Goal: Task Accomplishment & Management: Manage account settings

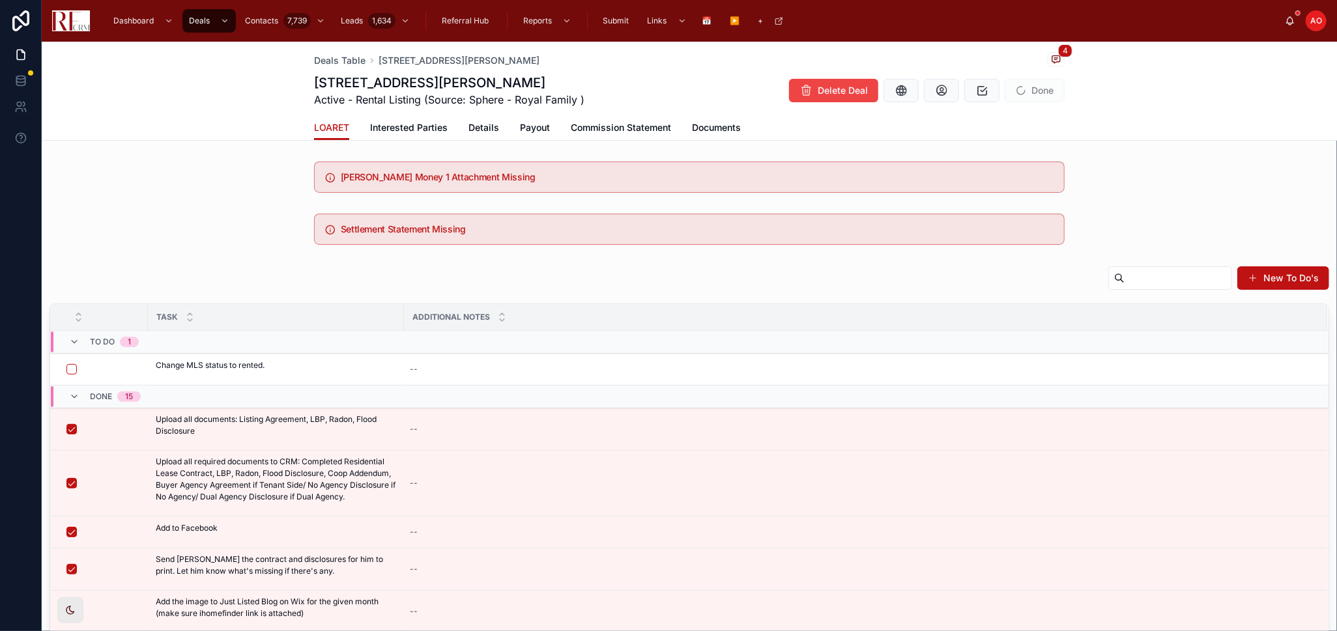
scroll to position [18, 0]
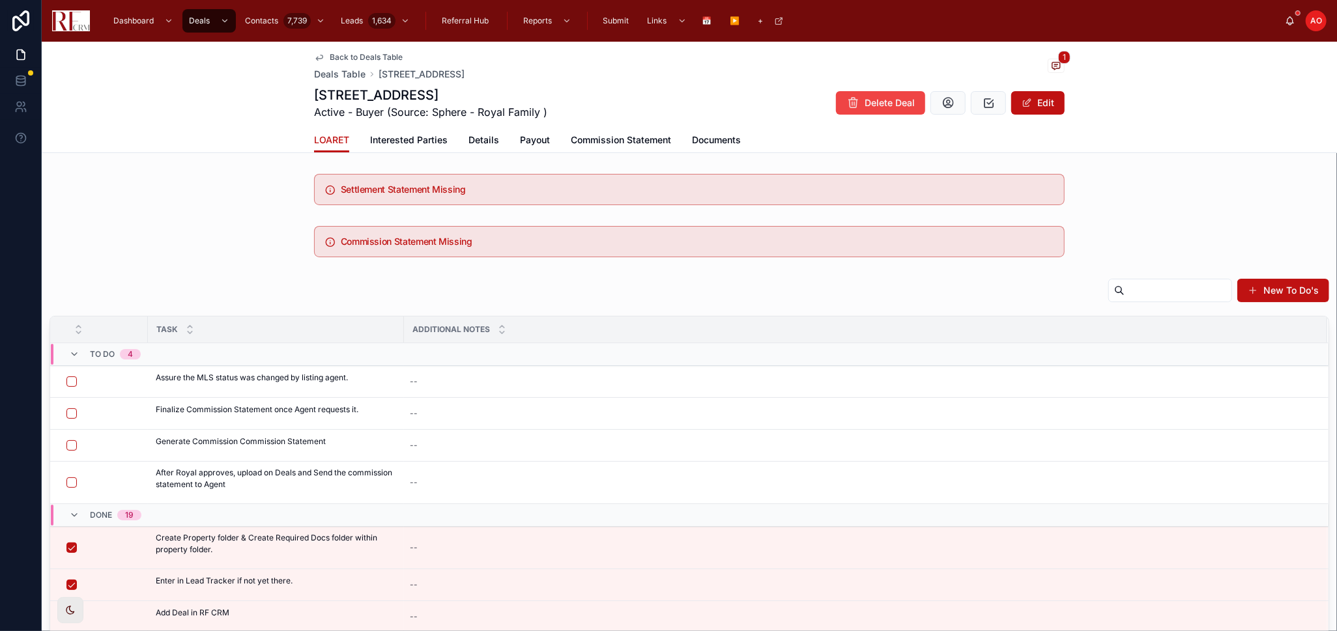
click at [371, 53] on span "Back to Deals Table" at bounding box center [366, 57] width 73 height 10
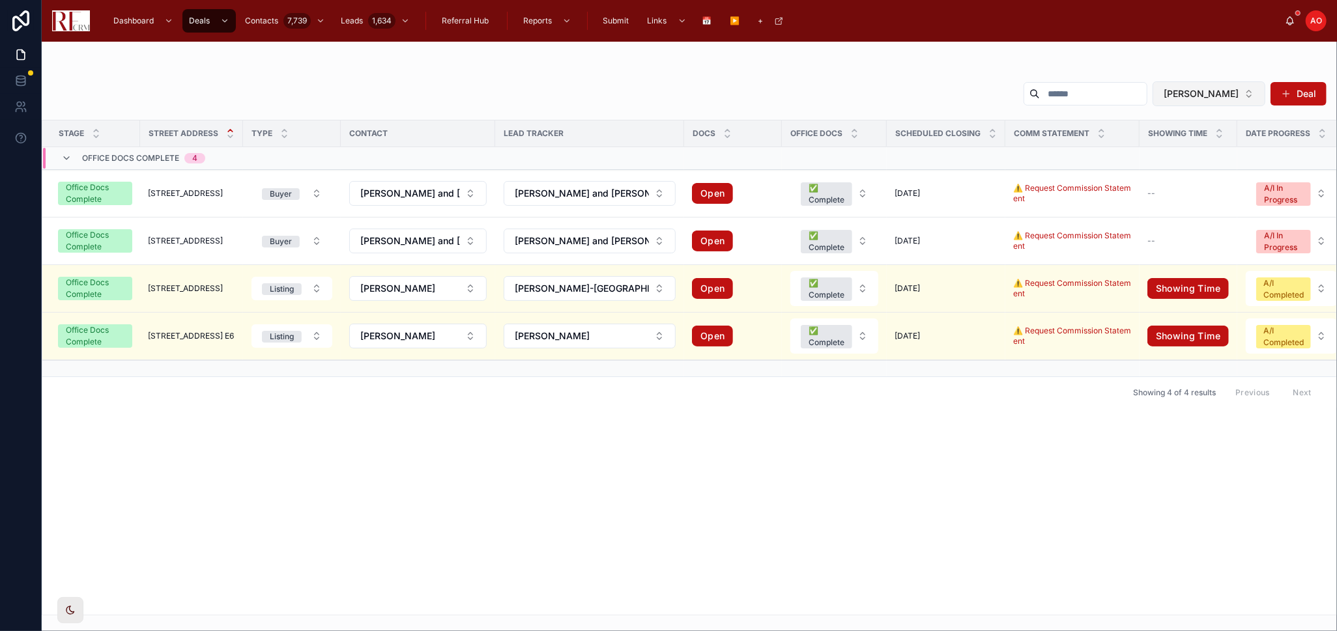
click at [1254, 96] on button "[PERSON_NAME]" at bounding box center [1209, 93] width 113 height 25
click at [1253, 96] on button "[PERSON_NAME]" at bounding box center [1209, 93] width 113 height 25
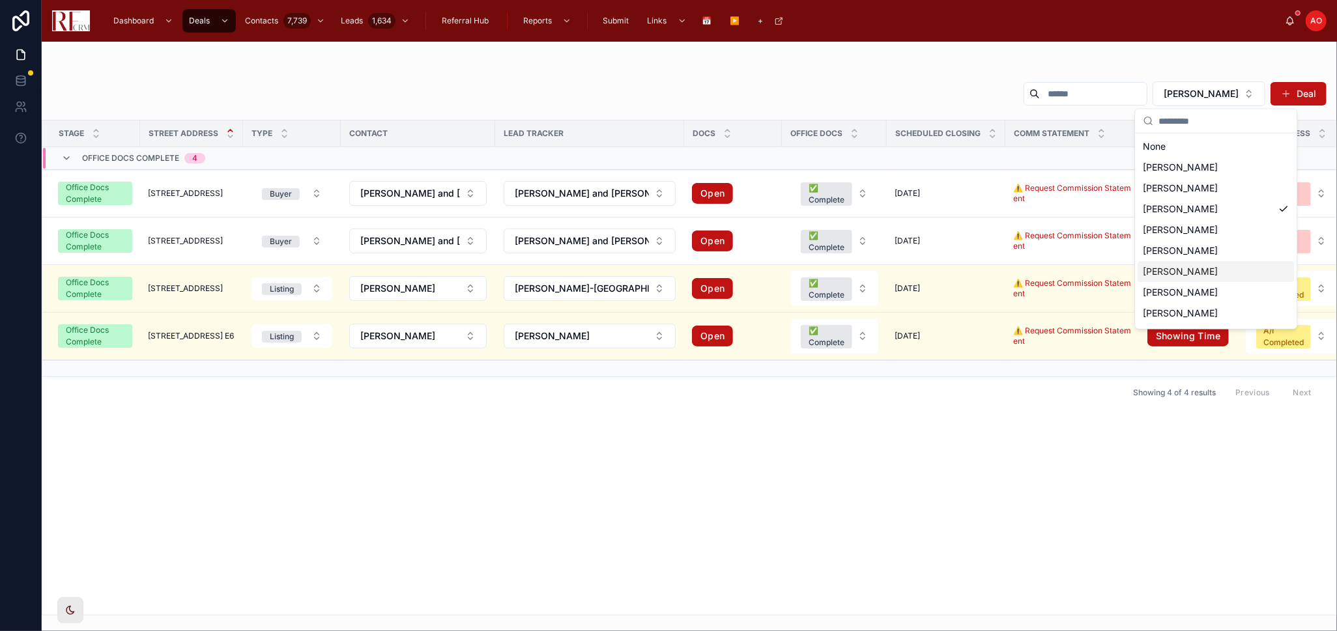
click at [1189, 272] on span "[PERSON_NAME]" at bounding box center [1180, 271] width 75 height 13
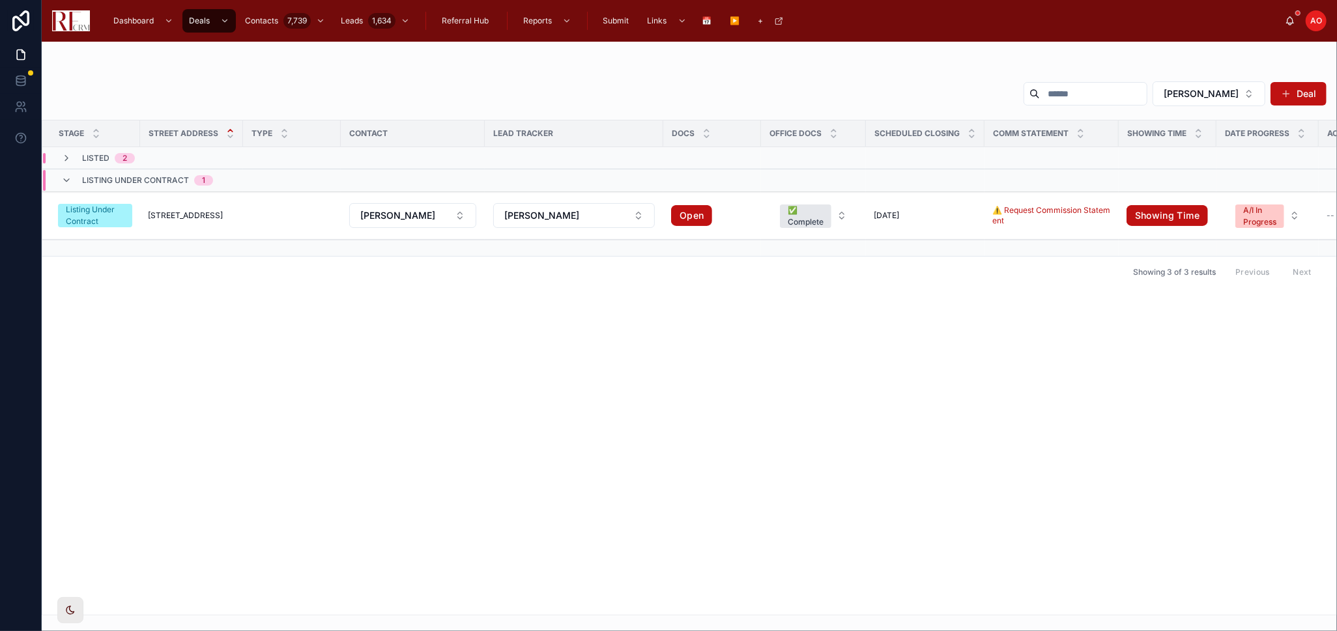
click at [78, 154] on div "Listed 2" at bounding box center [98, 158] width 74 height 10
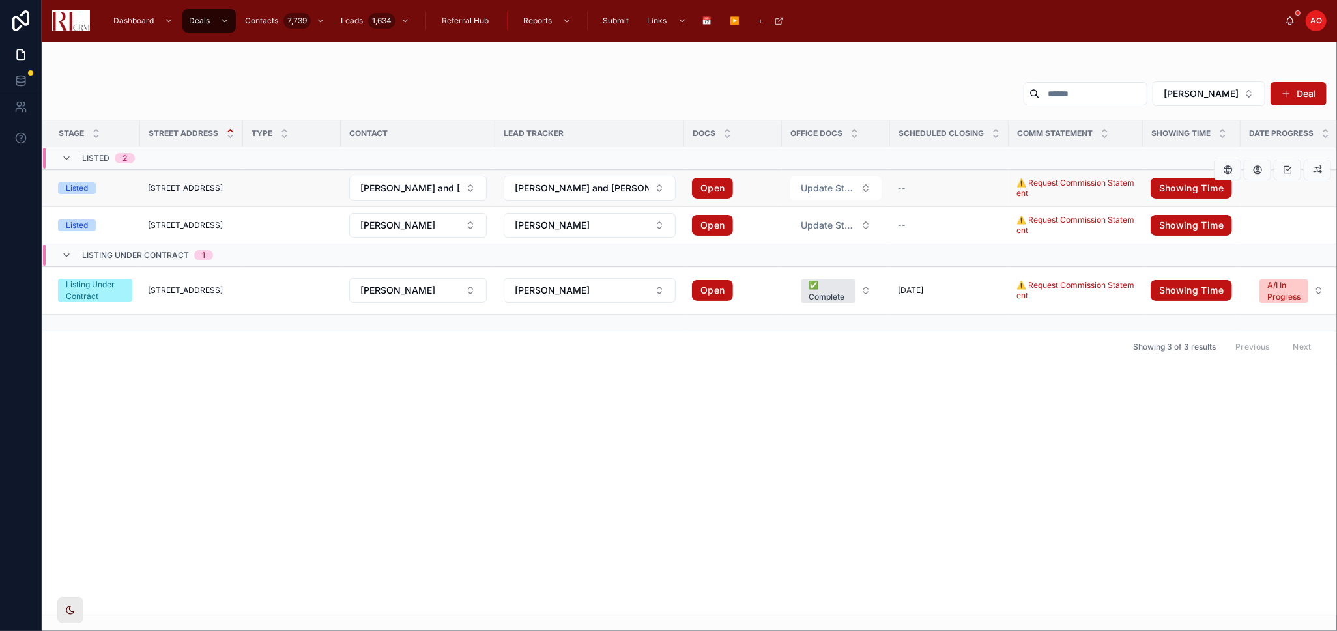
click at [207, 197] on td "1823 Kelberg Avenue 1823 Kelberg Avenue" at bounding box center [191, 188] width 103 height 37
click at [207, 191] on span "1823 Kelberg Avenue" at bounding box center [185, 188] width 75 height 10
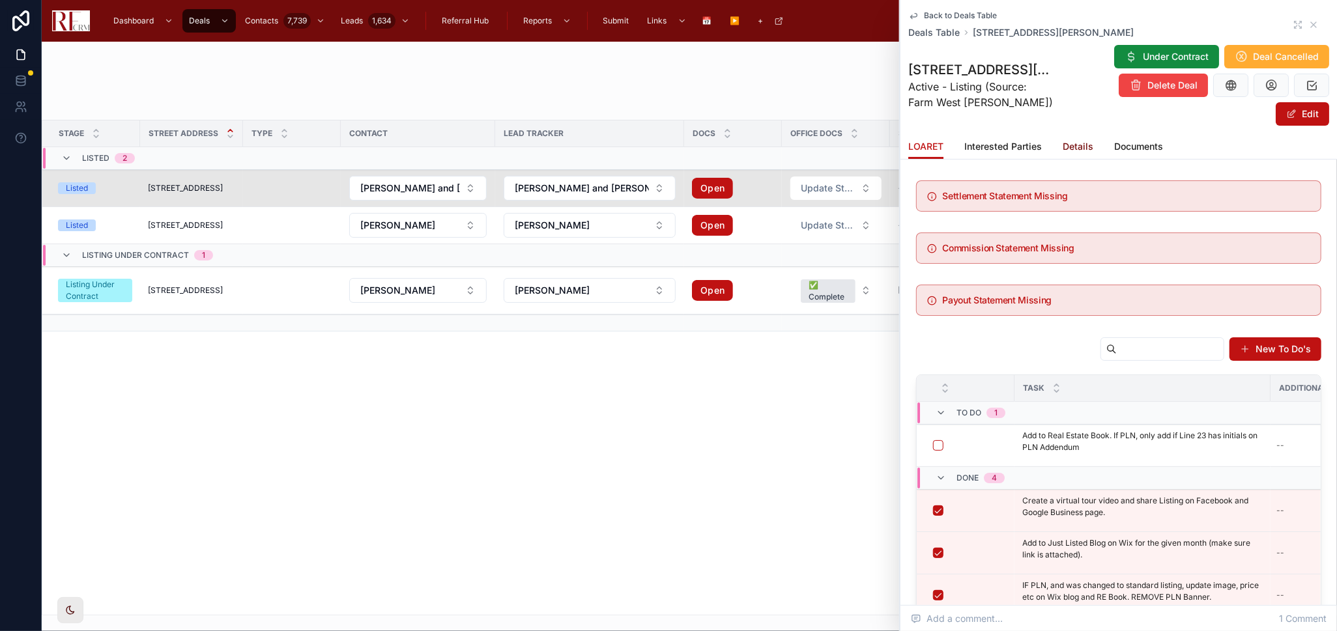
click at [1069, 146] on span "Details" at bounding box center [1078, 146] width 31 height 13
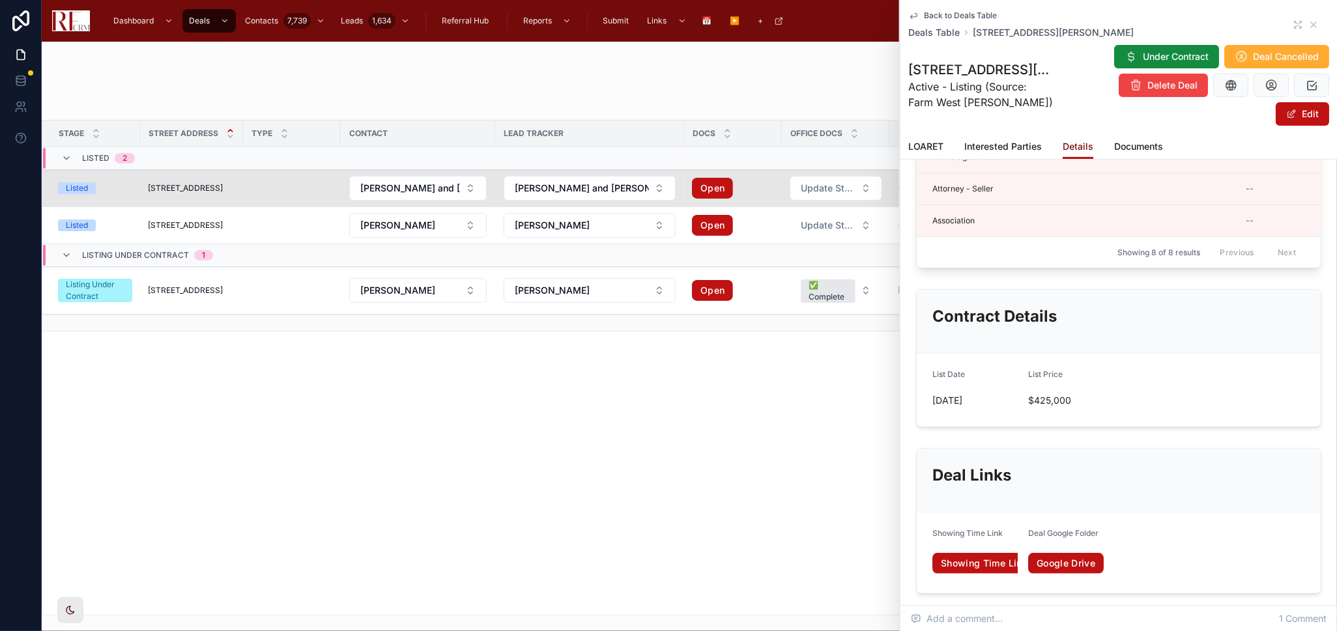
scroll to position [289, 0]
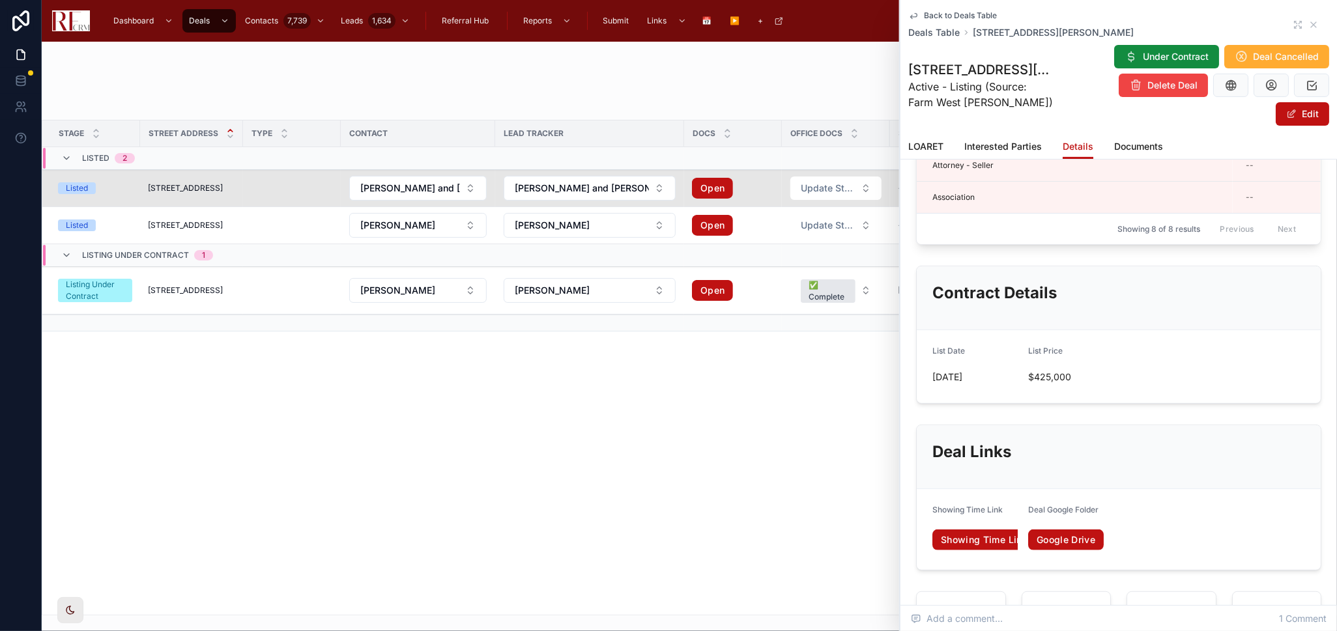
click at [1280, 26] on div "Back to Deals Table Deals Table 1823 Kelberg Avenue, Hoffman Estates" at bounding box center [1118, 24] width 421 height 29
click at [1293, 25] on icon at bounding box center [1298, 25] width 10 height 10
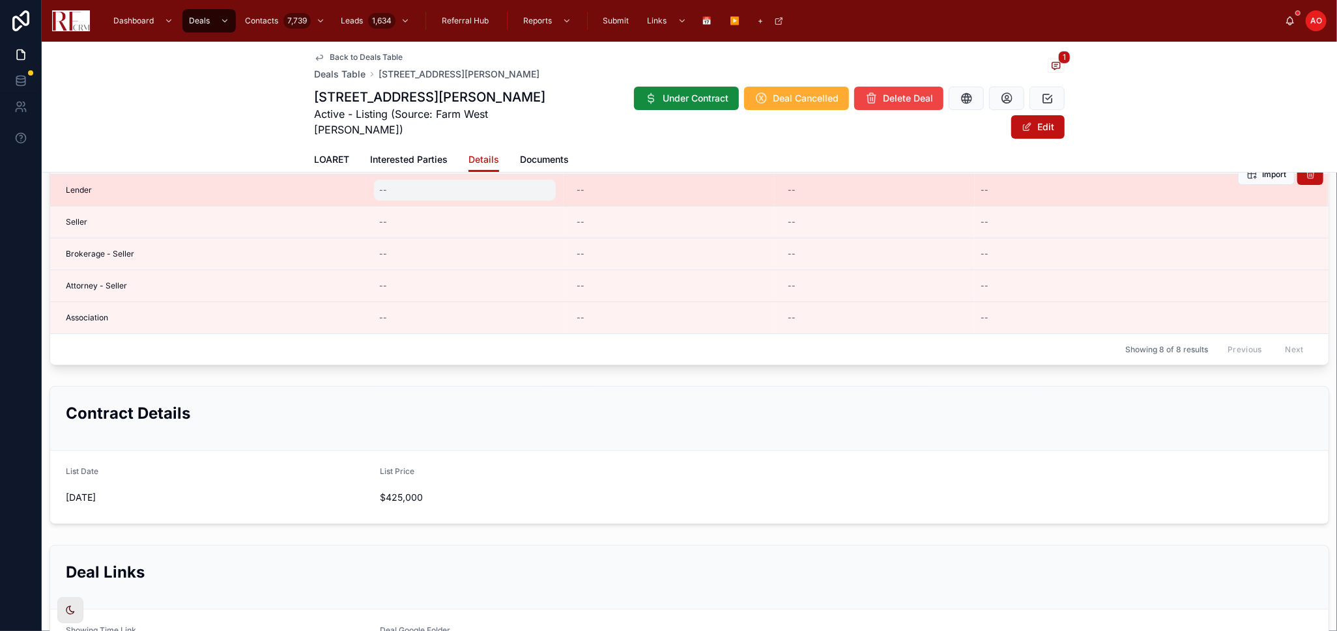
scroll to position [289, 0]
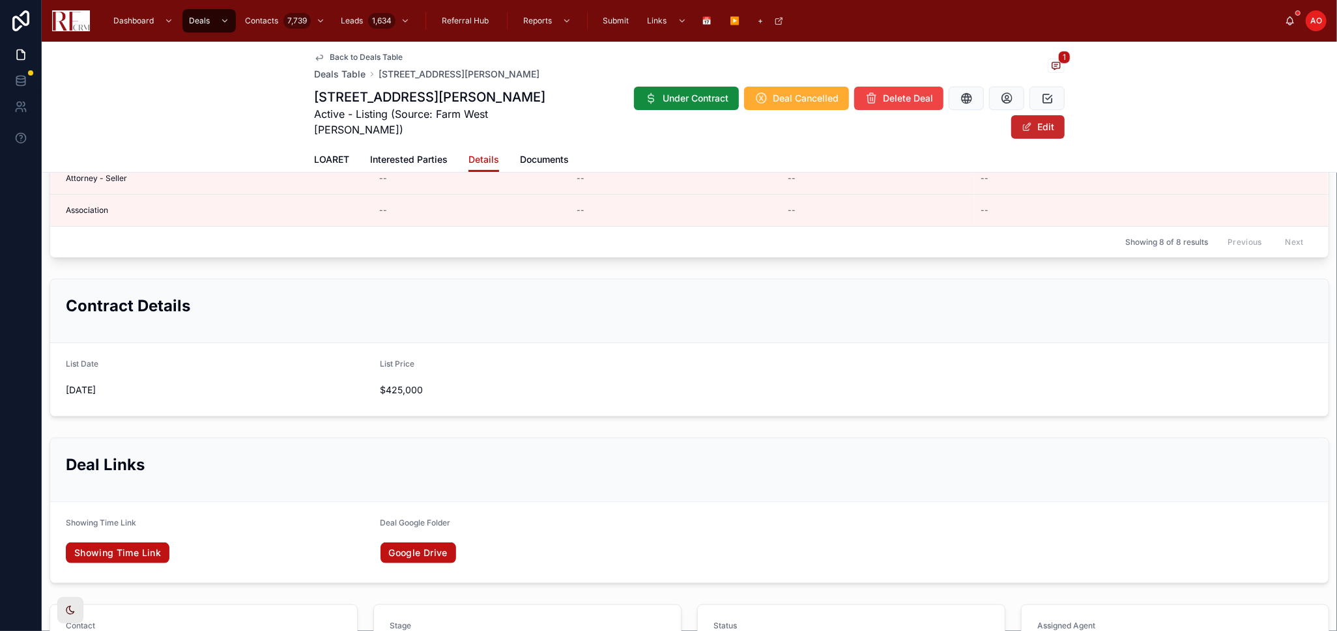
drag, startPoint x: 1046, startPoint y: 96, endPoint x: 1033, endPoint y: 106, distance: 16.3
click at [1044, 115] on button "Edit" at bounding box center [1037, 126] width 53 height 23
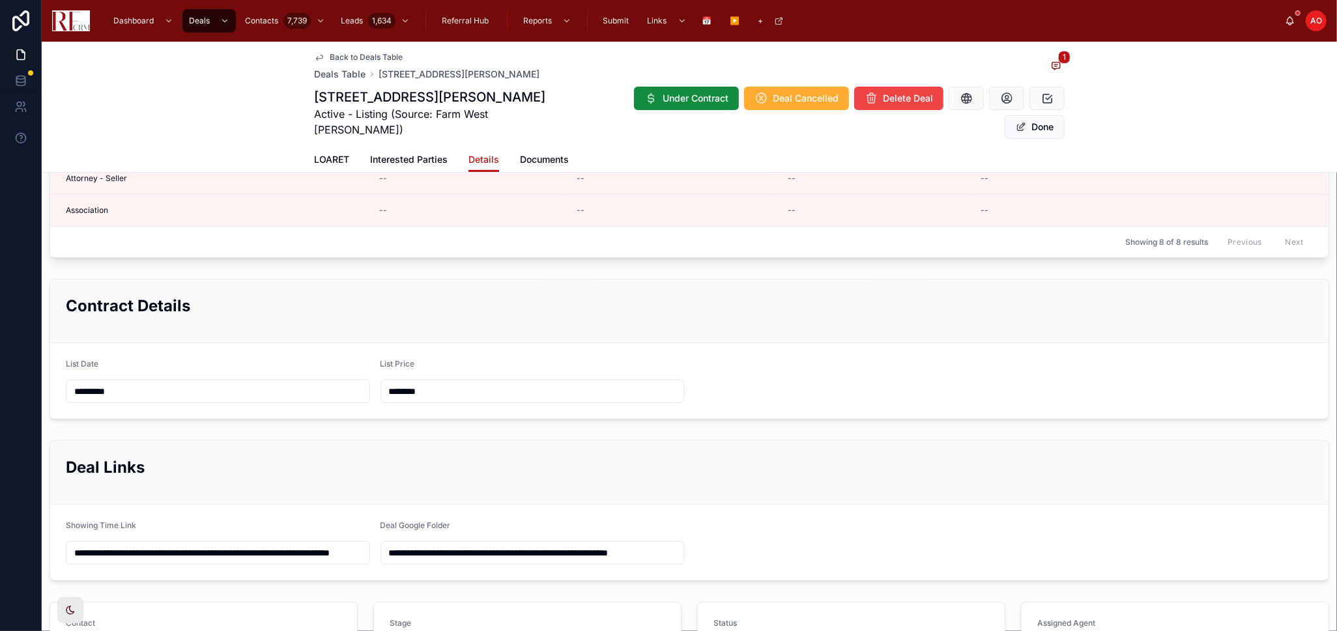
click at [459, 382] on input "********" at bounding box center [532, 391] width 303 height 18
type input "********"
click at [109, 382] on input "*********" at bounding box center [217, 391] width 303 height 18
type input "********"
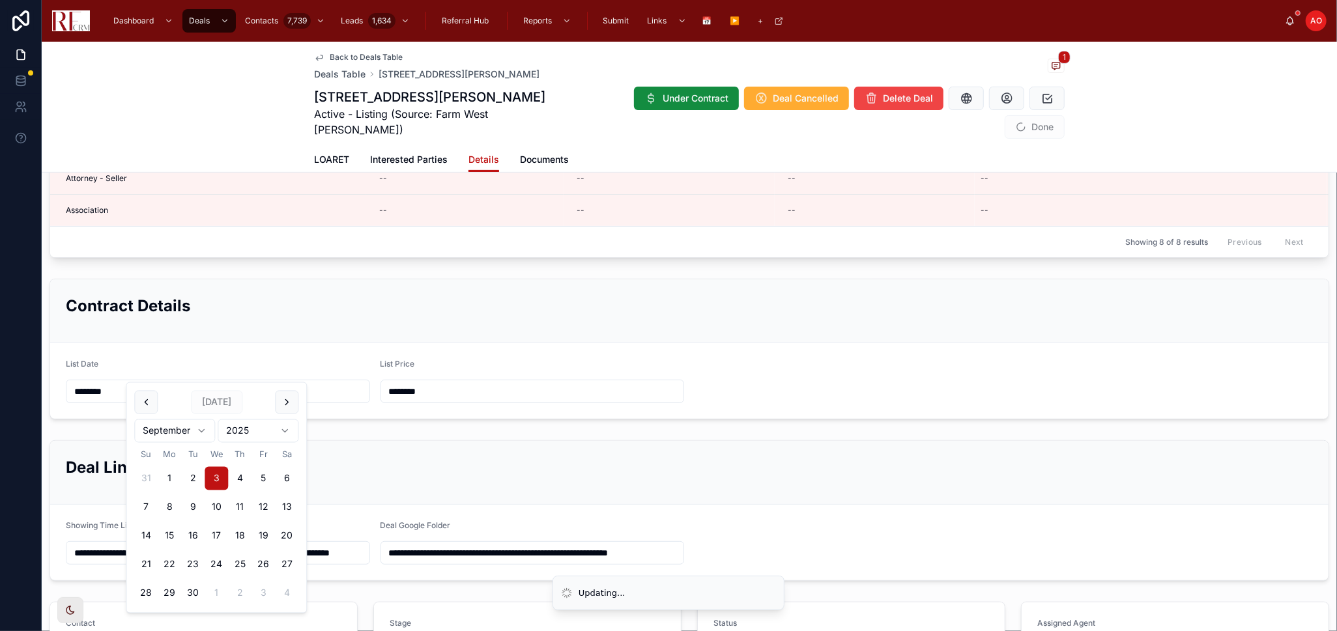
click at [392, 457] on h2 "Deal Links" at bounding box center [689, 467] width 1247 height 21
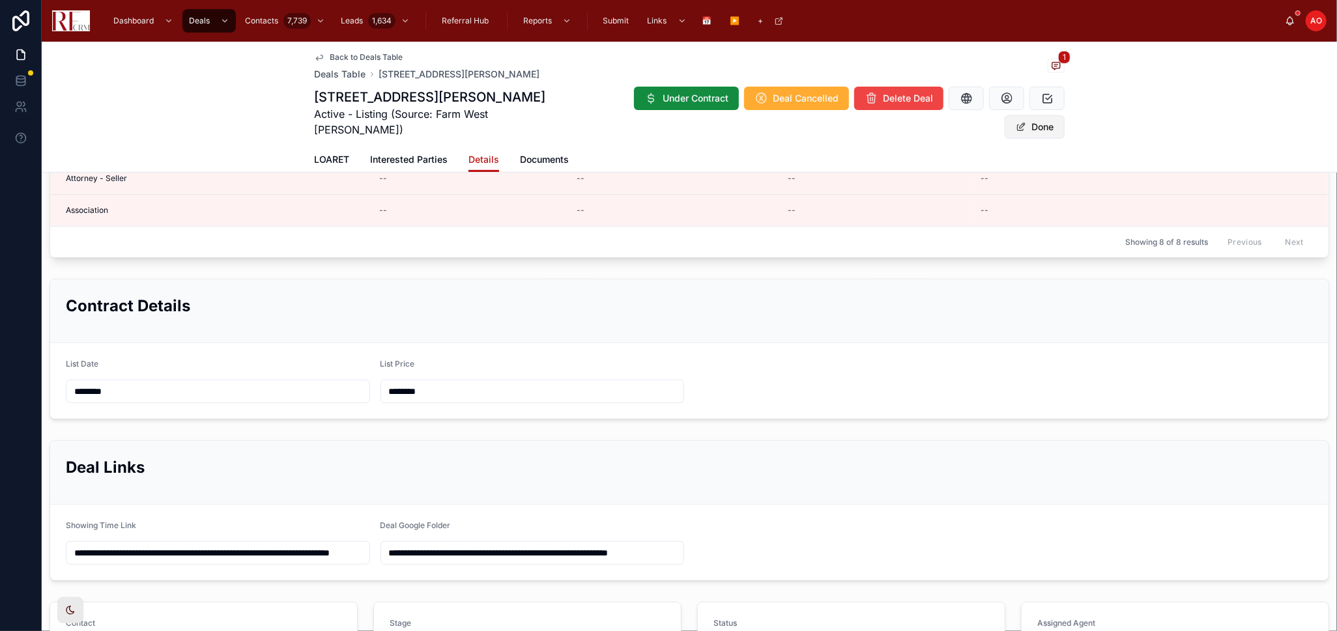
click at [1030, 115] on button "Done" at bounding box center [1035, 126] width 60 height 23
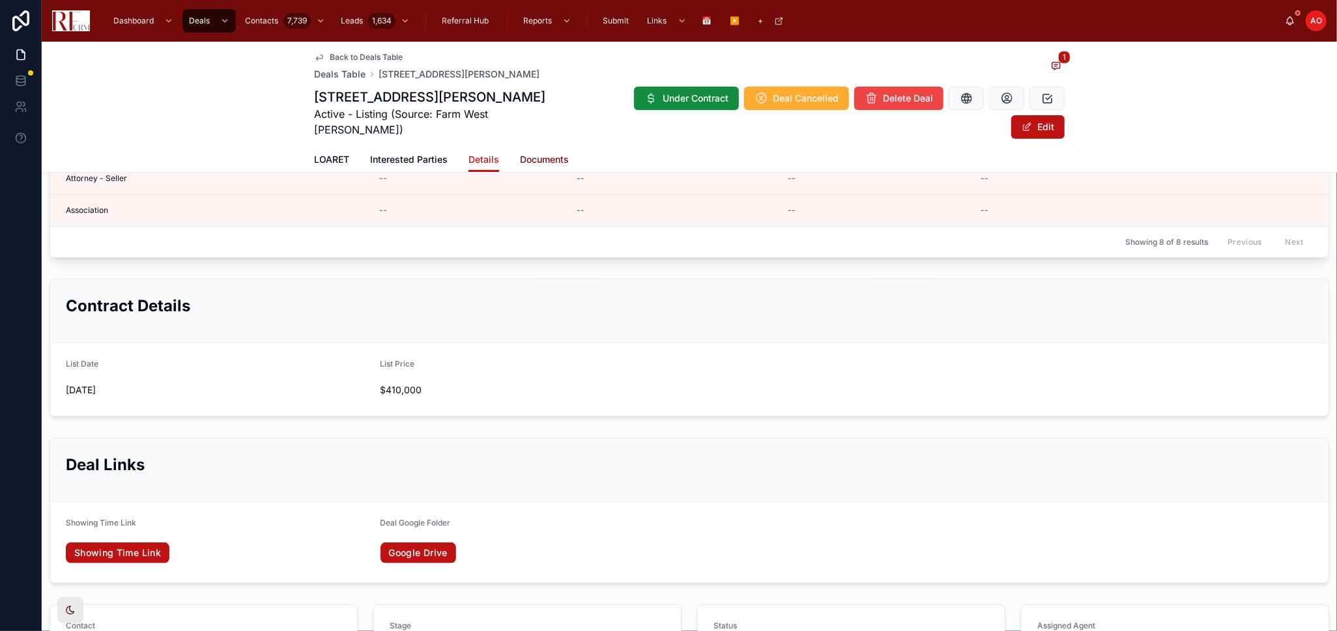
click at [534, 148] on link "Documents" at bounding box center [544, 161] width 49 height 26
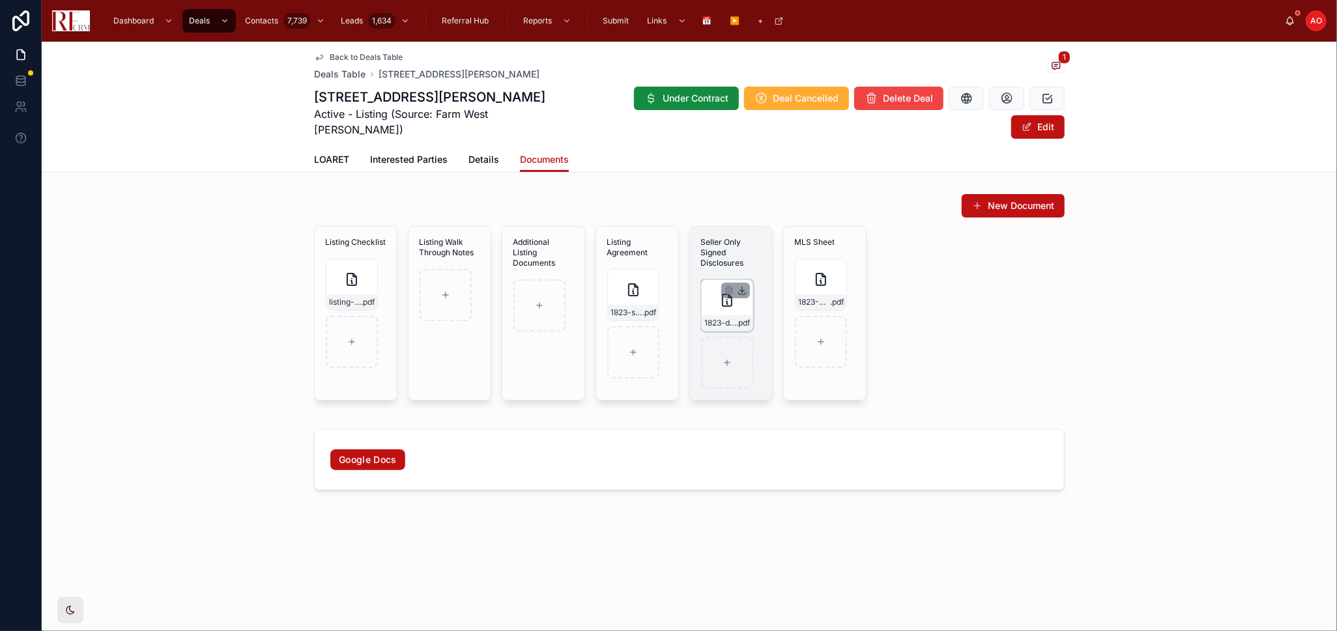
click at [745, 285] on icon at bounding box center [742, 290] width 10 height 10
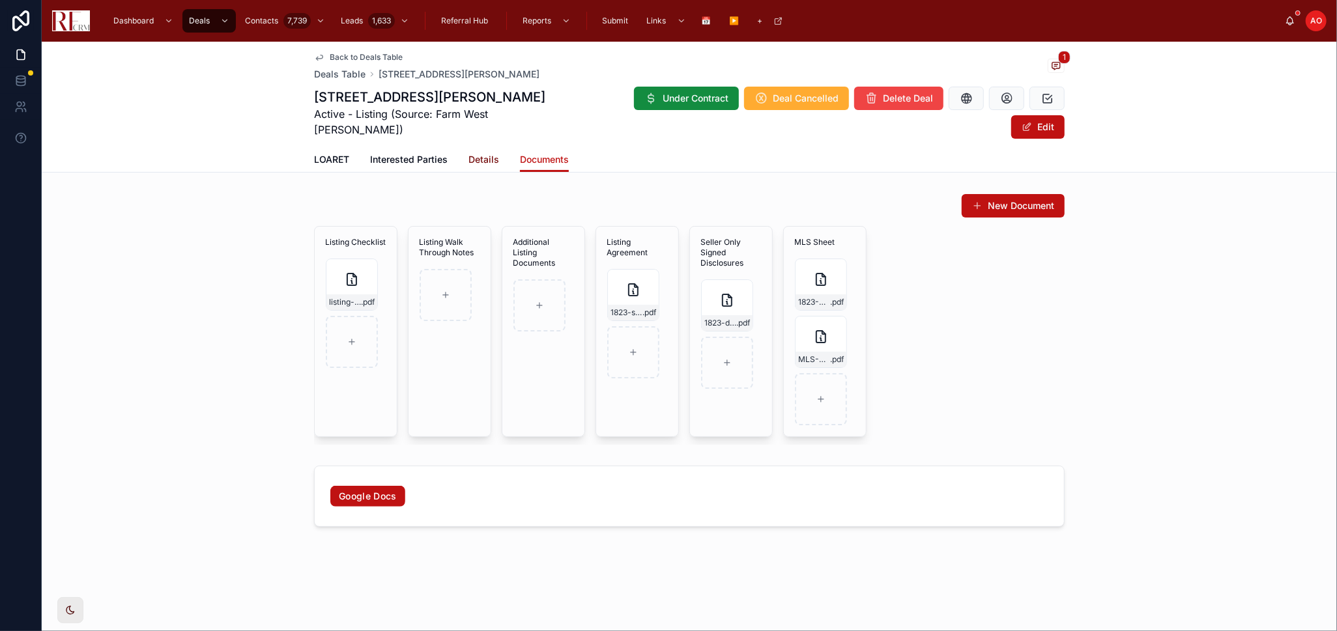
click at [495, 153] on span "Details" at bounding box center [483, 159] width 31 height 13
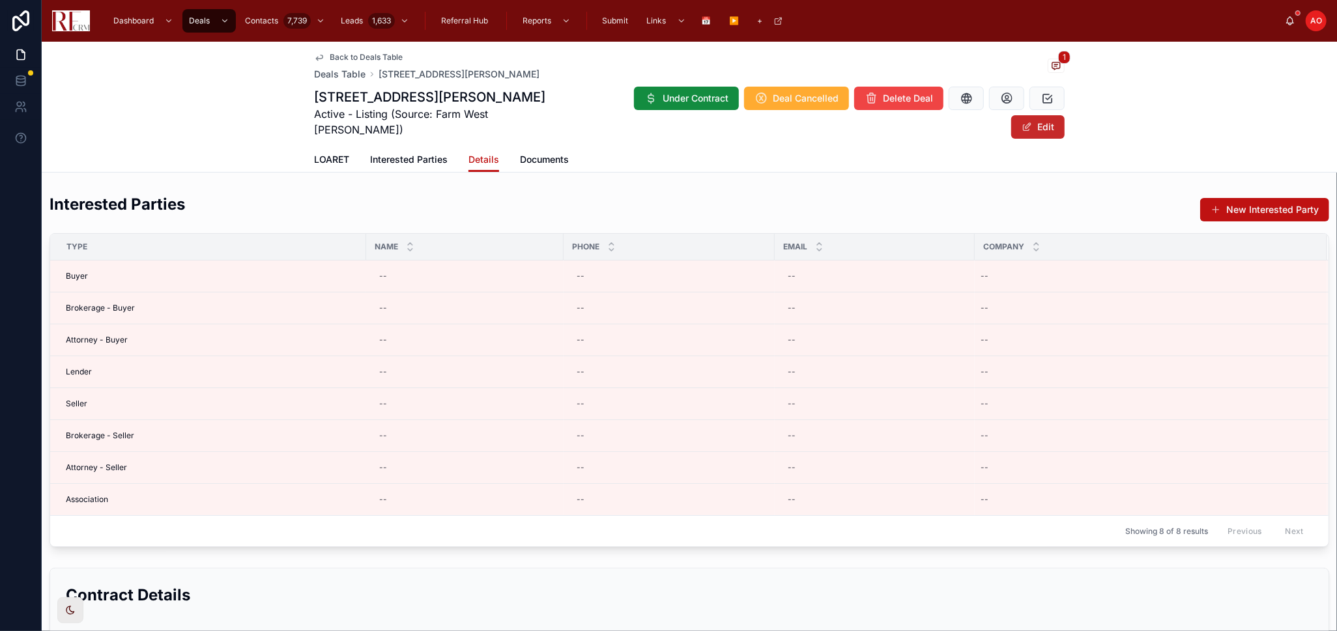
click at [1033, 115] on button "Edit" at bounding box center [1037, 126] width 53 height 23
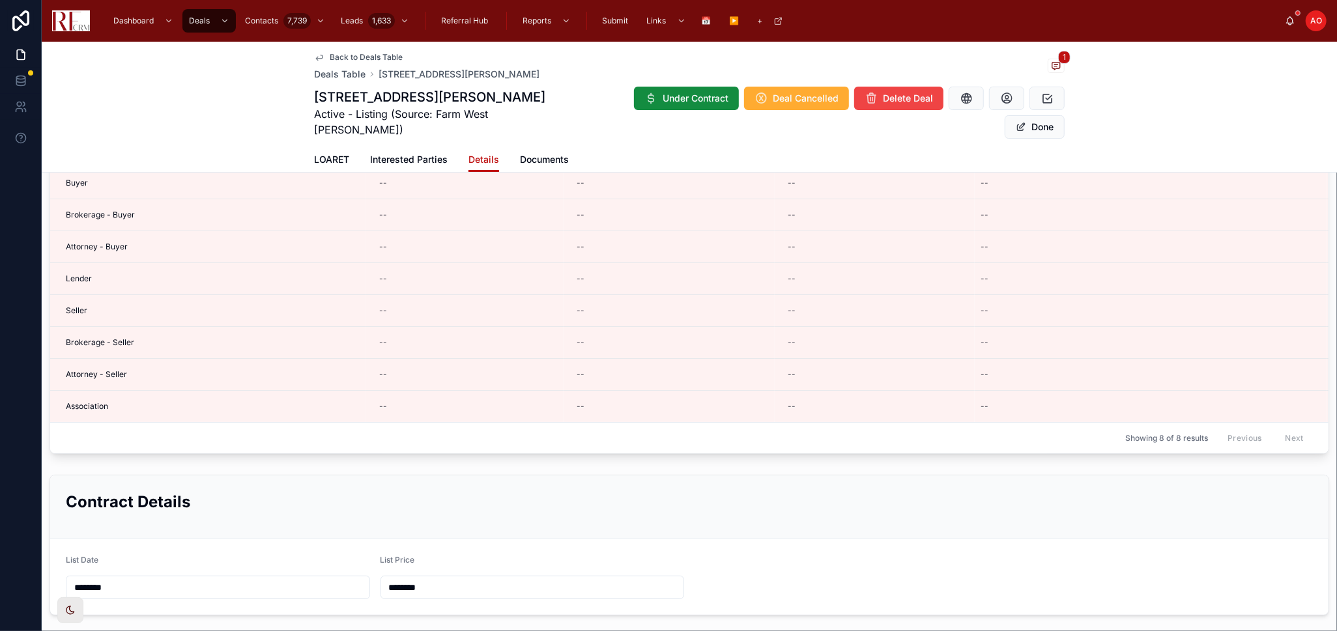
scroll to position [289, 0]
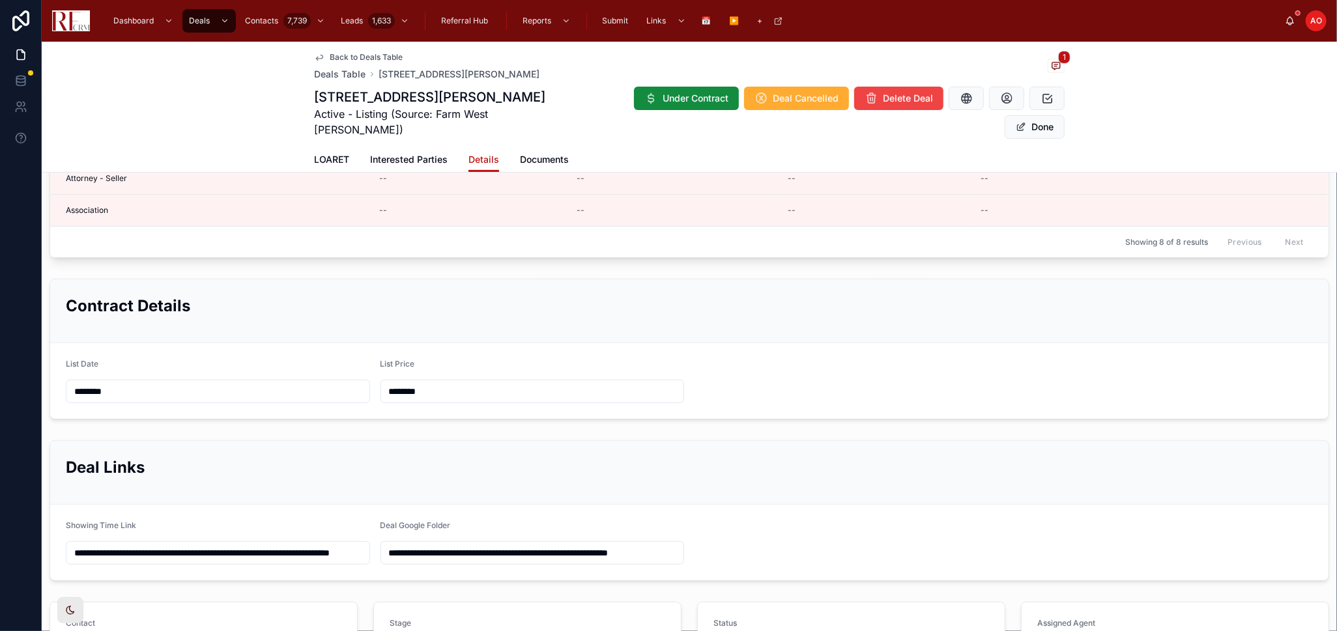
click at [267, 544] on input "**********" at bounding box center [217, 553] width 303 height 18
paste input "**********"
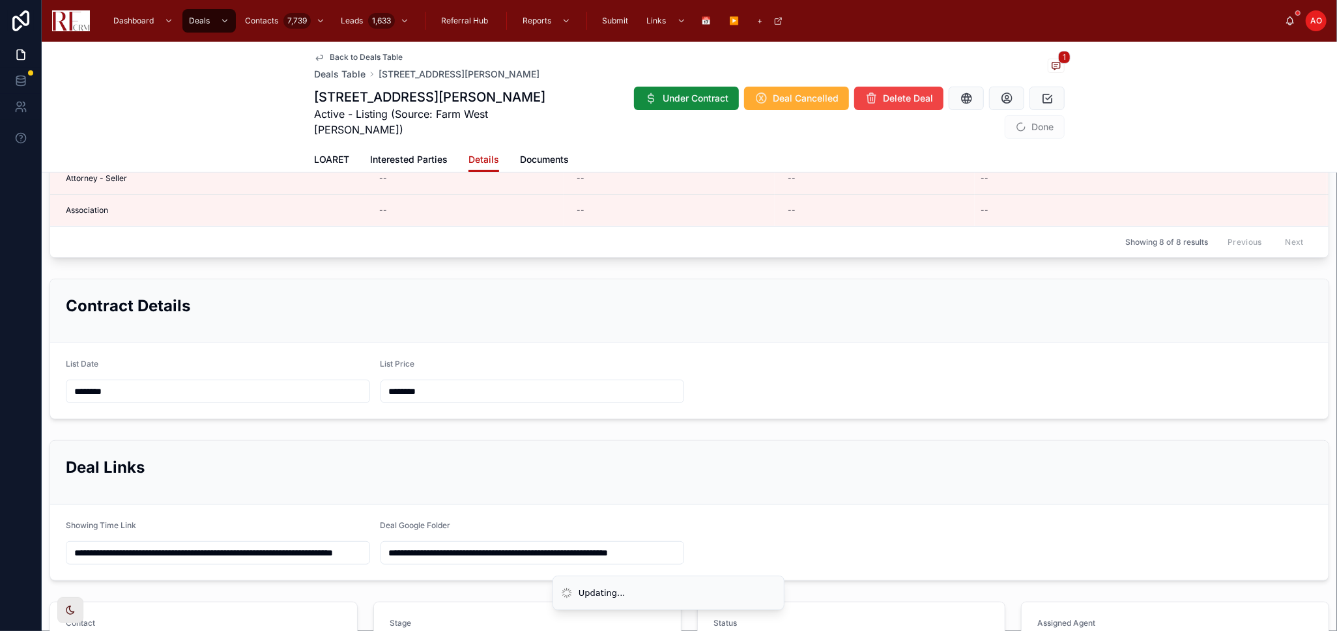
type input "**********"
click at [1025, 115] on span "Done" at bounding box center [1035, 126] width 60 height 23
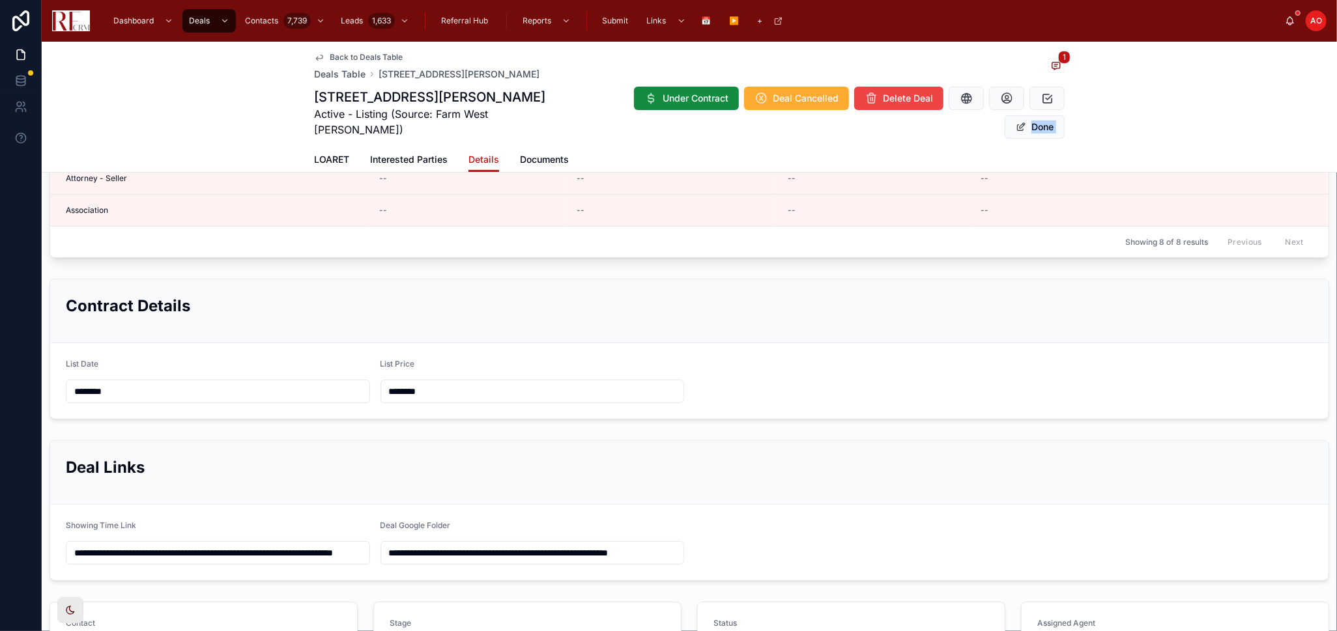
click at [545, 295] on h2 "Contract Details" at bounding box center [689, 305] width 1247 height 21
click at [1050, 115] on button "Done" at bounding box center [1035, 126] width 60 height 23
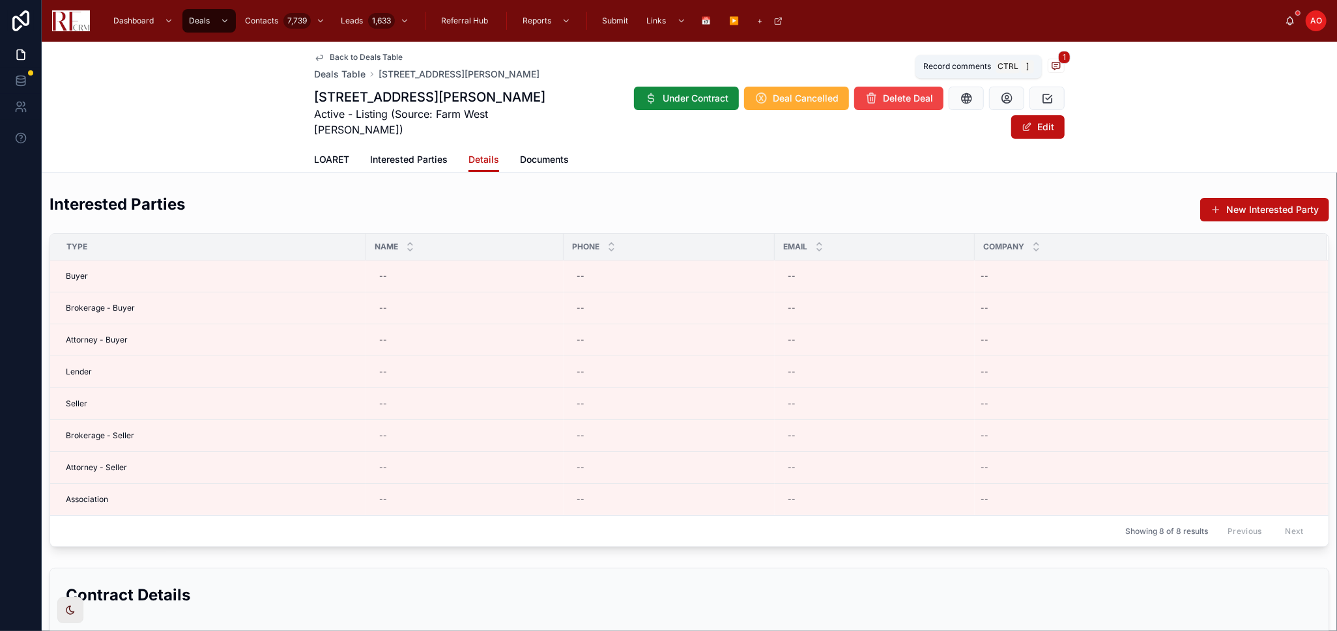
click at [1051, 63] on icon at bounding box center [1056, 66] width 10 height 10
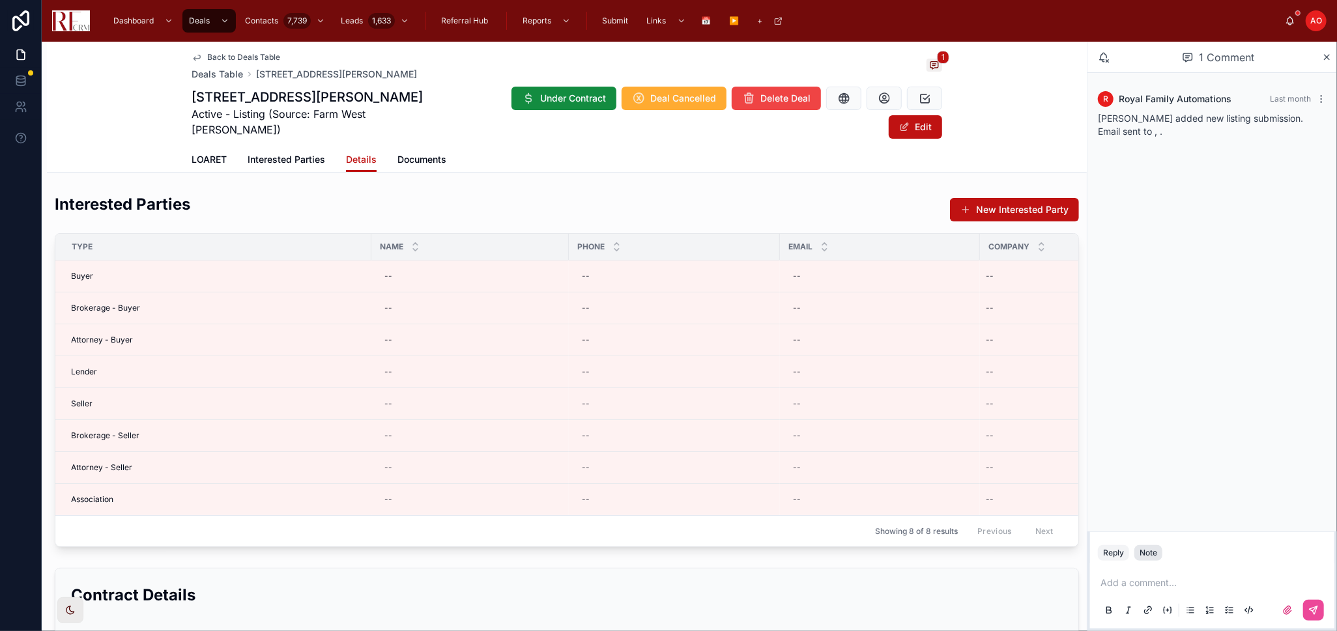
click at [1147, 551] on div "Note" at bounding box center [1148, 553] width 18 height 10
click at [1158, 586] on p at bounding box center [1214, 583] width 229 height 13
click at [1317, 607] on icon at bounding box center [1314, 611] width 8 height 8
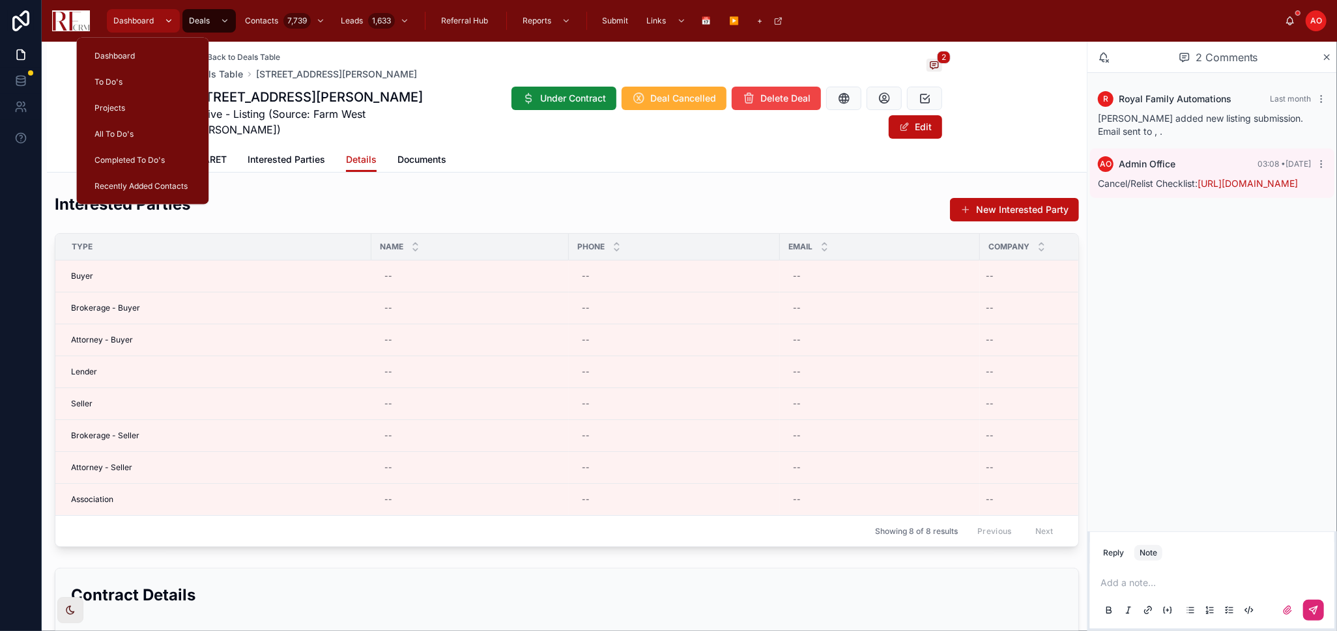
click at [134, 11] on div "Dashboard" at bounding box center [143, 20] width 65 height 21
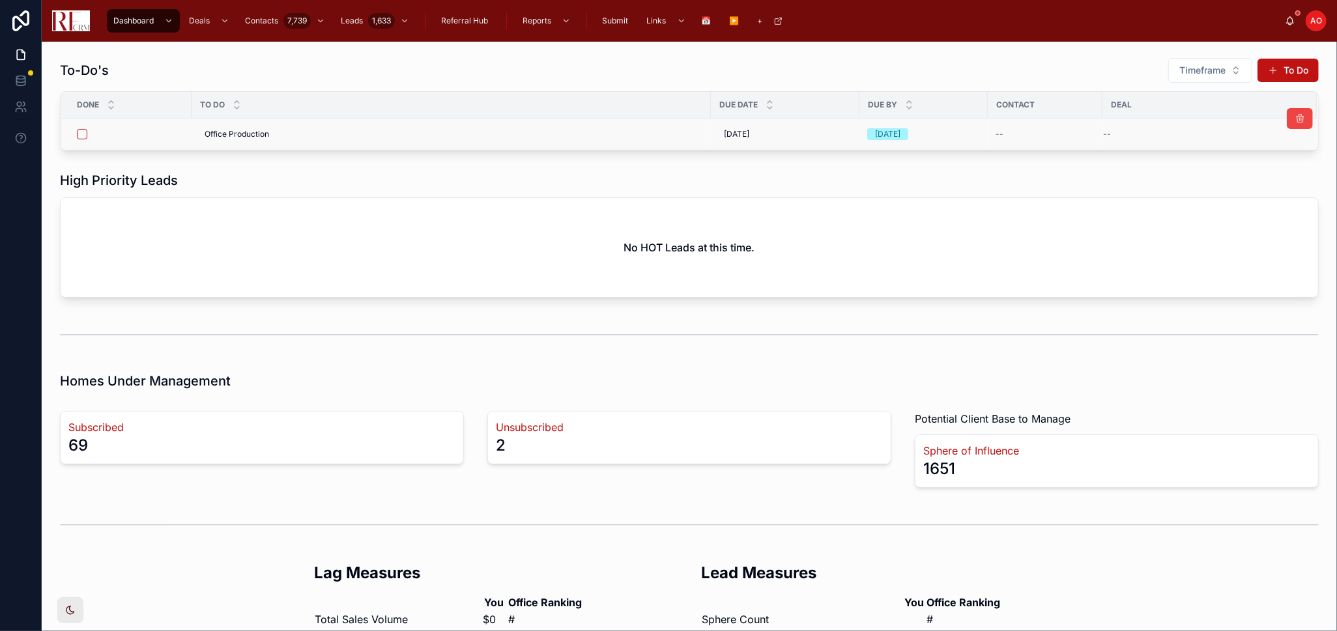
click at [86, 126] on td at bounding box center [126, 135] width 131 height 32
click at [86, 132] on button "button" at bounding box center [82, 134] width 10 height 10
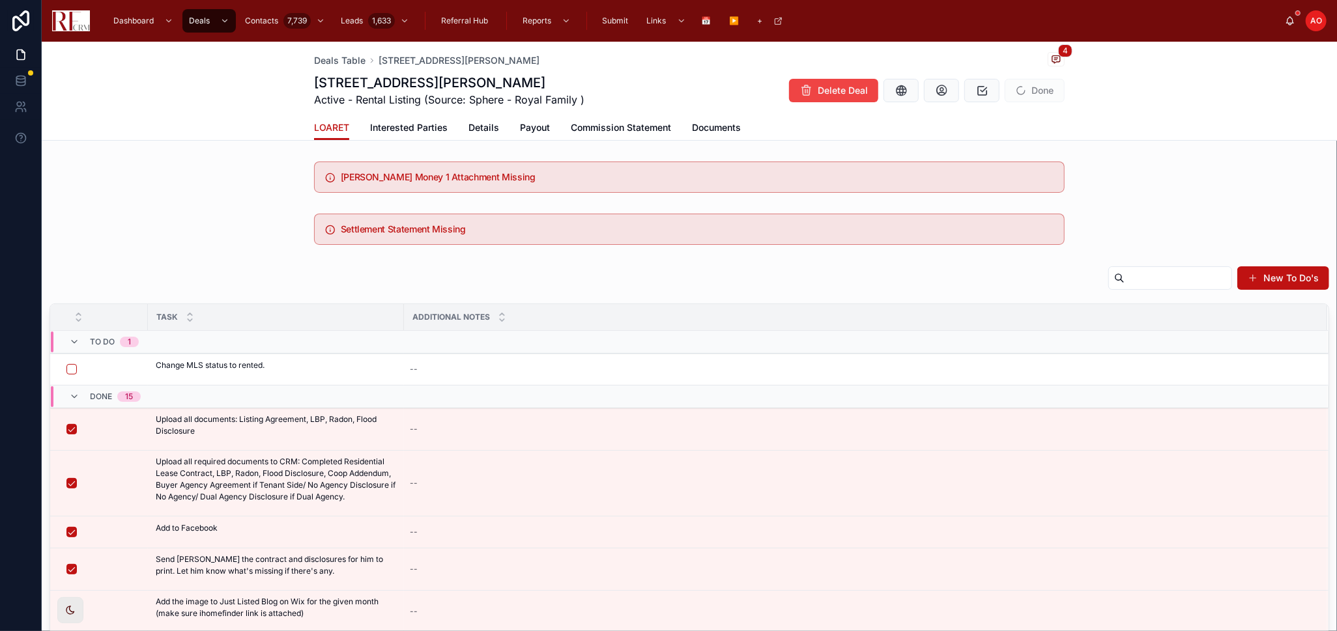
scroll to position [18, 0]
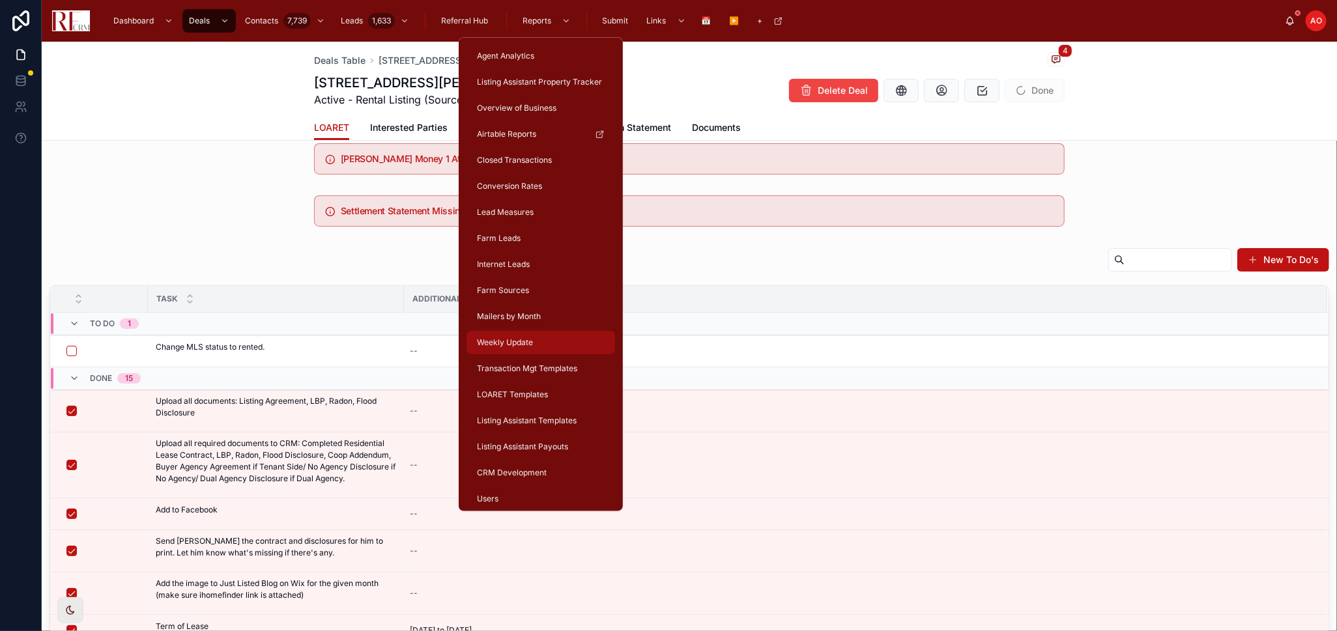
click at [516, 337] on span "Weekly Update" at bounding box center [505, 342] width 56 height 10
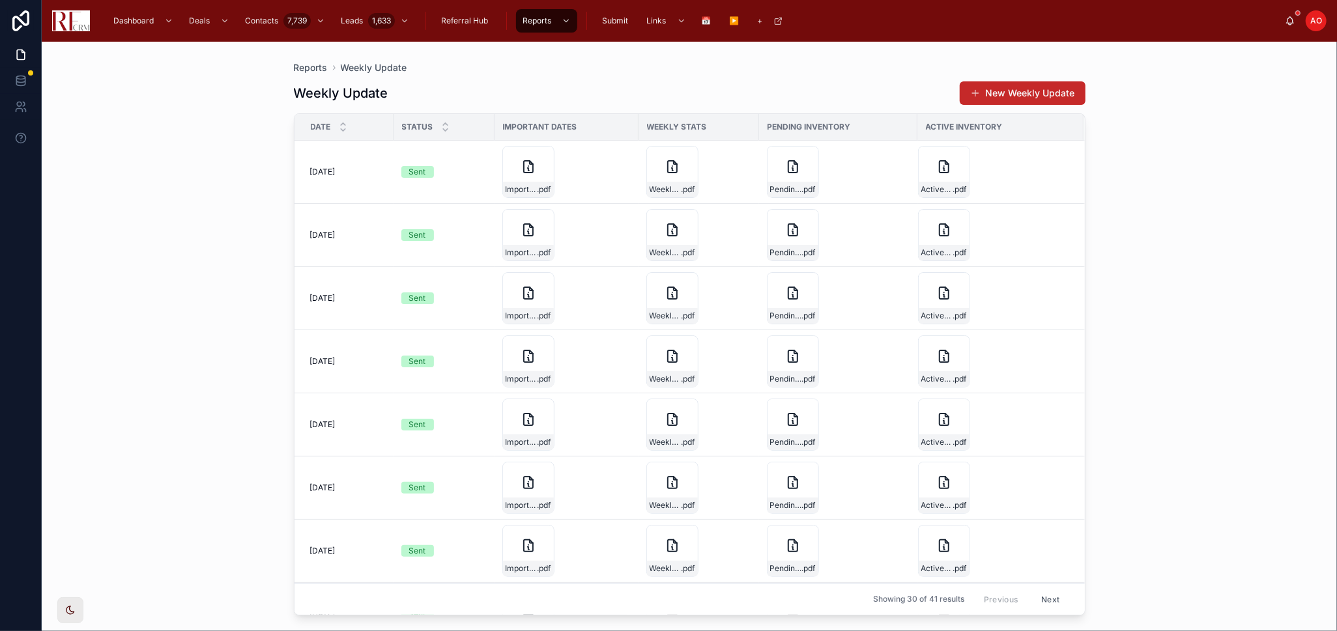
click at [1006, 97] on button "New Weekly Update" at bounding box center [1023, 92] width 126 height 23
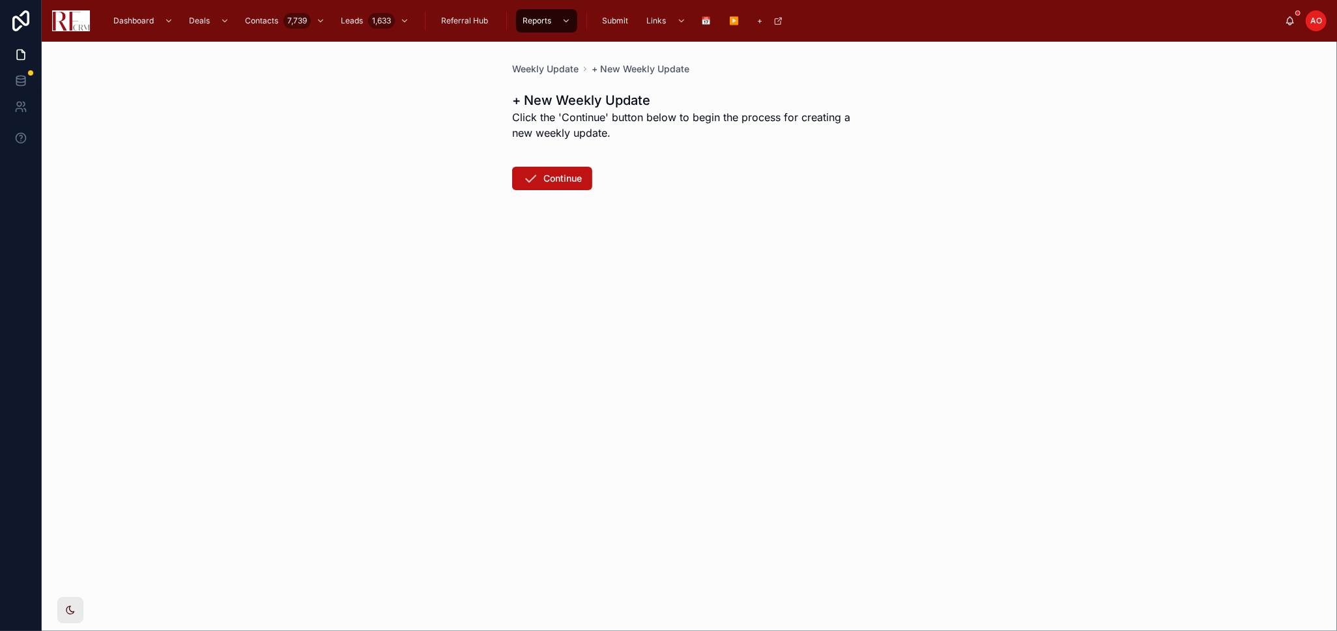
click at [566, 192] on form "Continue" at bounding box center [689, 216] width 354 height 115
click at [561, 177] on button "Continue" at bounding box center [552, 178] width 80 height 23
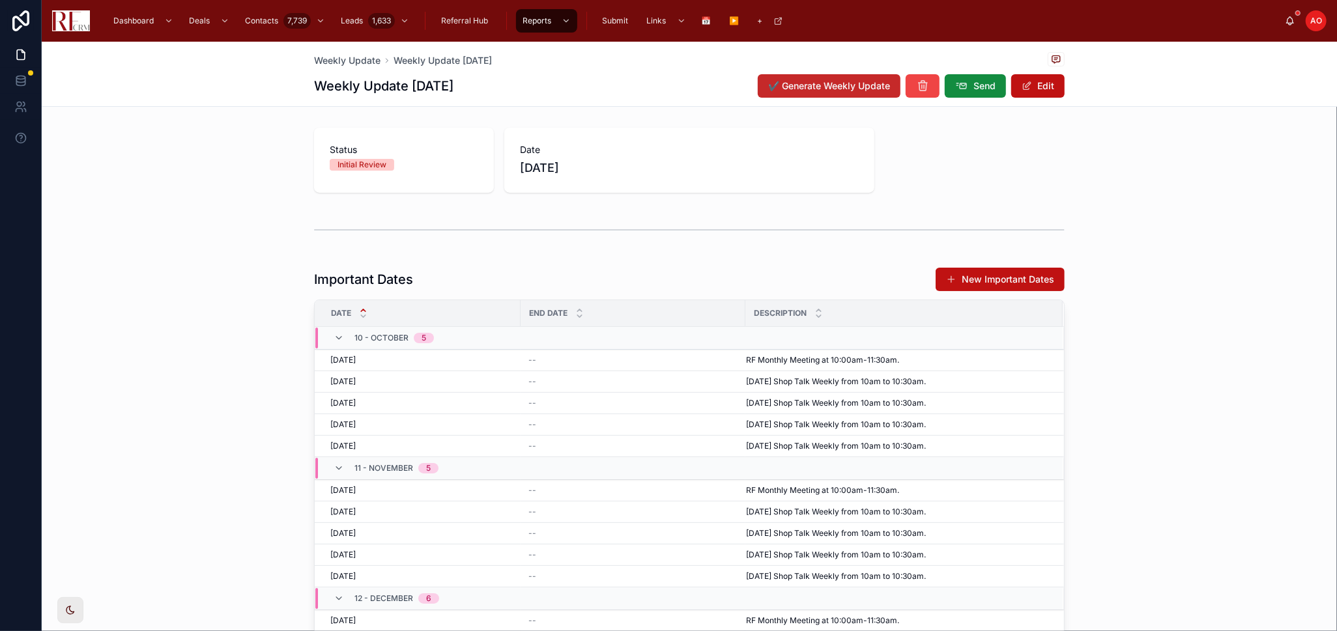
click at [847, 87] on span "✔️ Generate Weekly Update" at bounding box center [829, 85] width 122 height 13
click at [375, 223] on div at bounding box center [689, 230] width 751 height 33
click at [969, 145] on div "Status ...Generating Date 9/4/2025" at bounding box center [689, 160] width 751 height 65
click at [374, 162] on div "...Generating" at bounding box center [361, 165] width 48 height 12
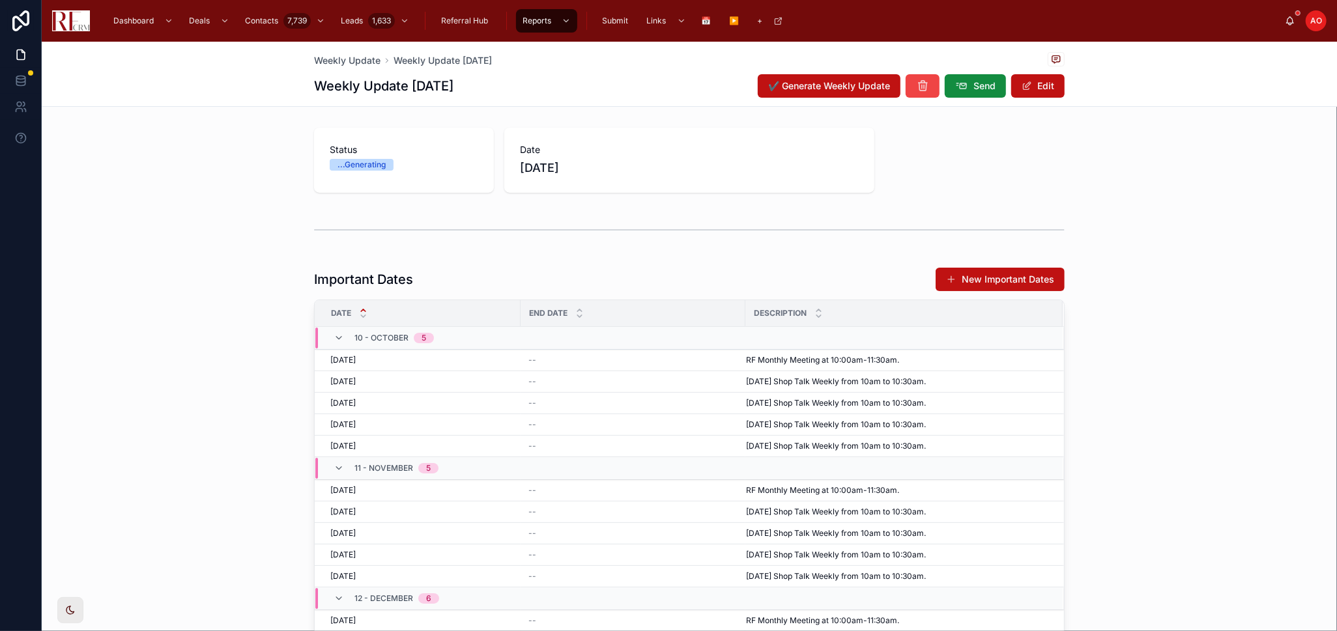
click at [1172, 151] on div "Status ...Generating Date 9/4/2025" at bounding box center [689, 160] width 1295 height 76
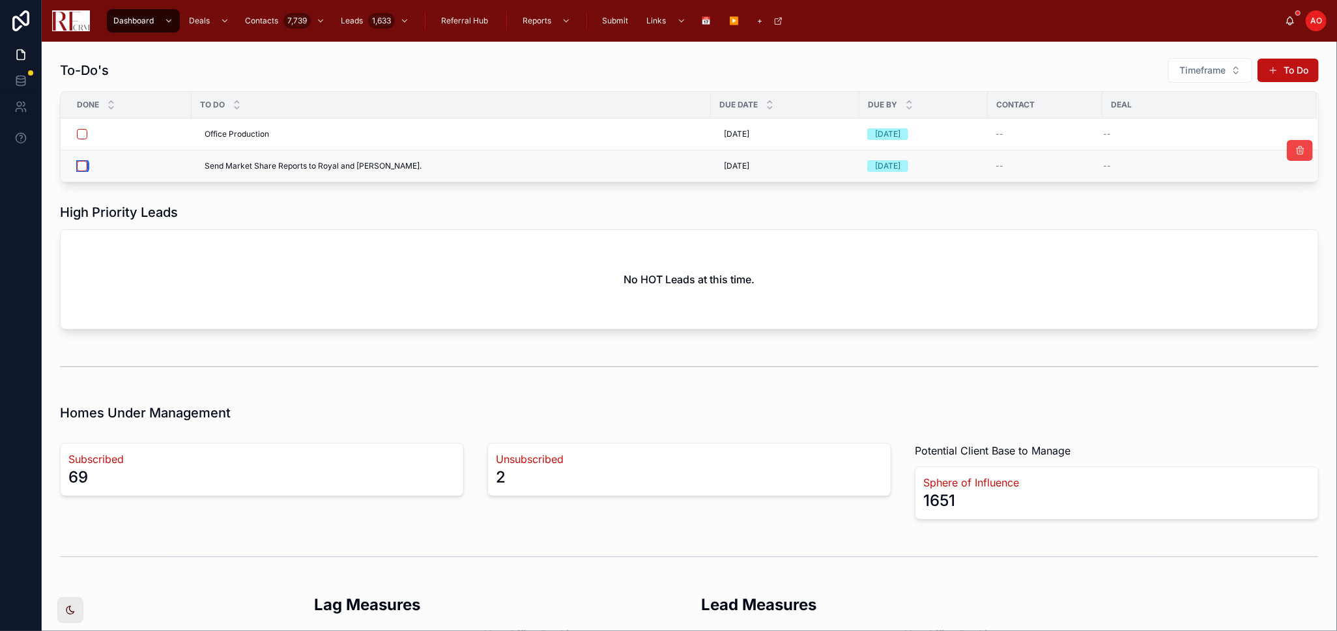
click at [77, 165] on button "button" at bounding box center [82, 166] width 10 height 10
click at [233, 22] on link "Deals" at bounding box center [208, 20] width 53 height 23
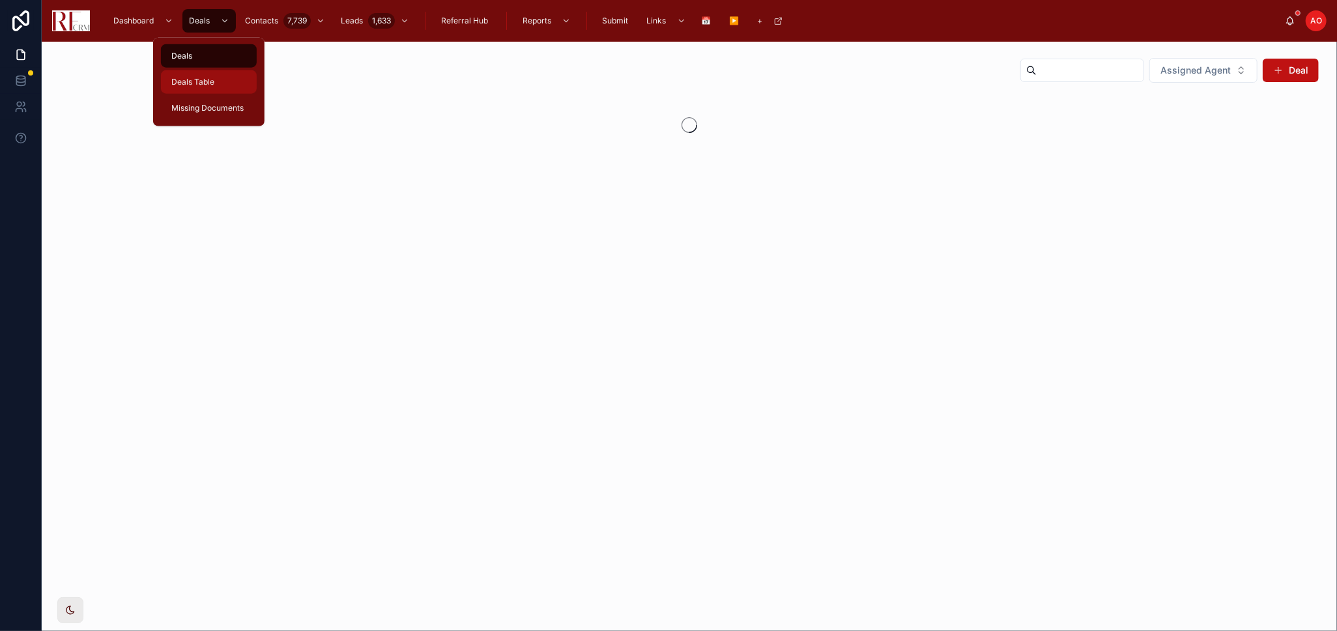
click at [230, 86] on div "Deals Table" at bounding box center [209, 82] width 80 height 21
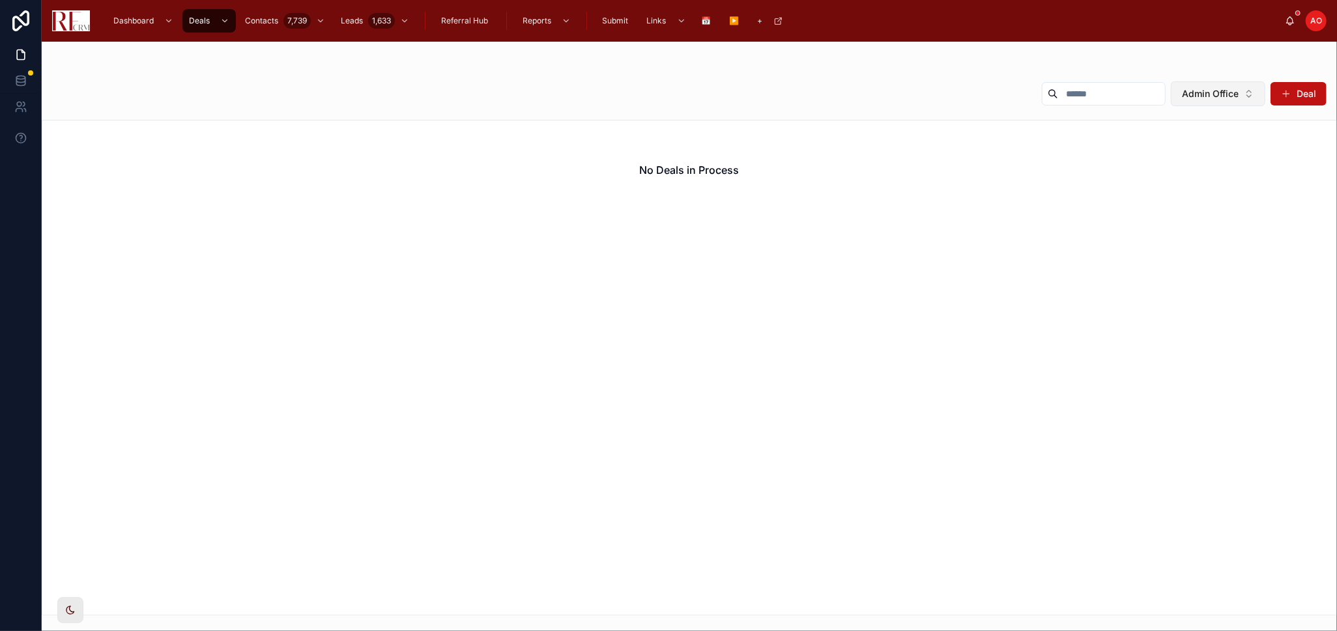
click at [1260, 93] on button "Admin Office" at bounding box center [1218, 93] width 94 height 25
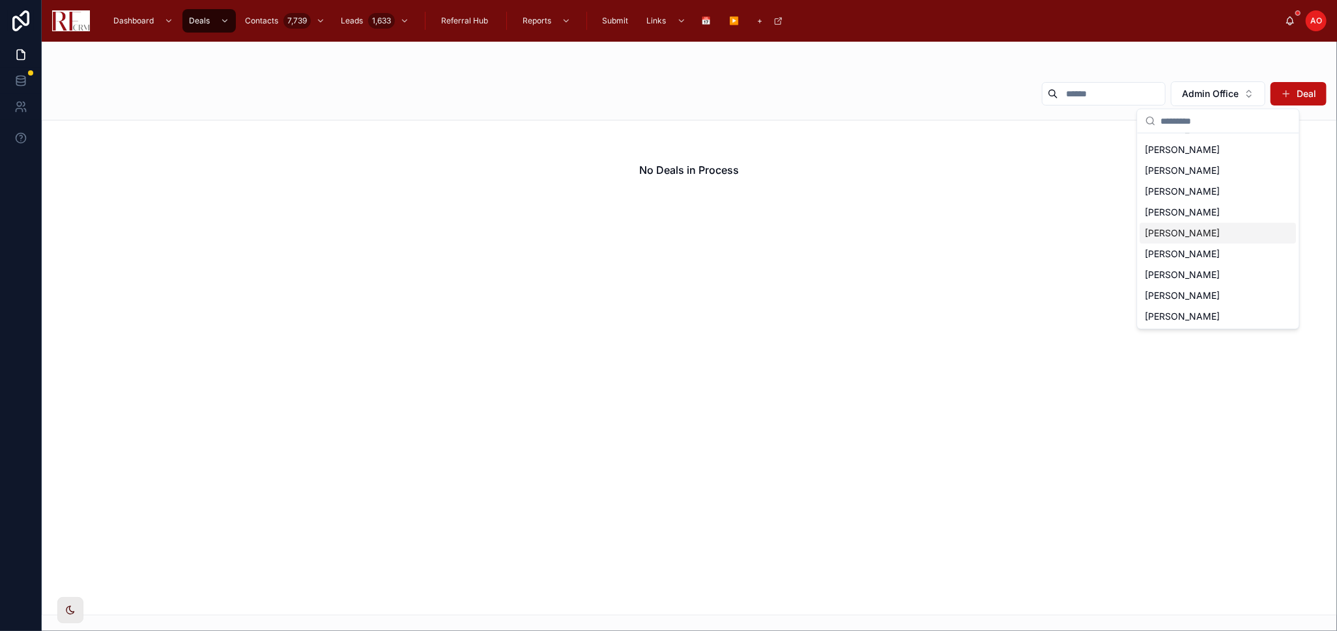
scroll to position [59, 0]
click at [1189, 271] on span "[PERSON_NAME]" at bounding box center [1182, 274] width 75 height 13
click at [1189, 271] on div "No Deals in Process" at bounding box center [689, 368] width 1295 height 496
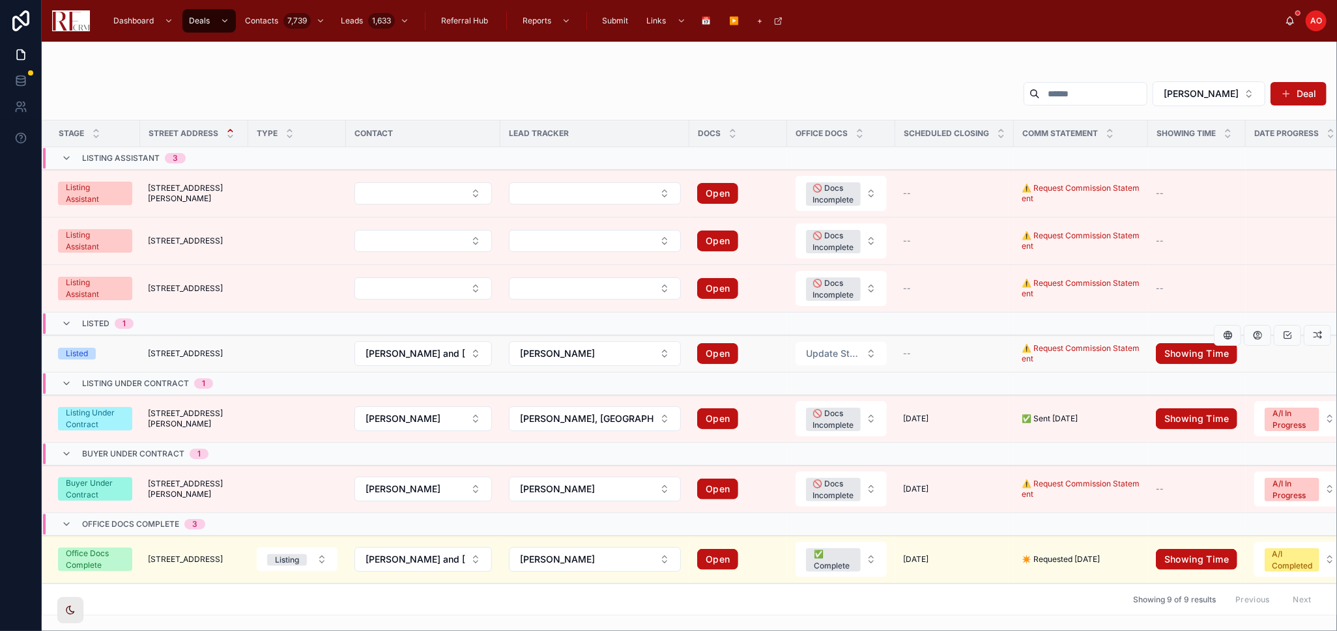
scroll to position [121, 0]
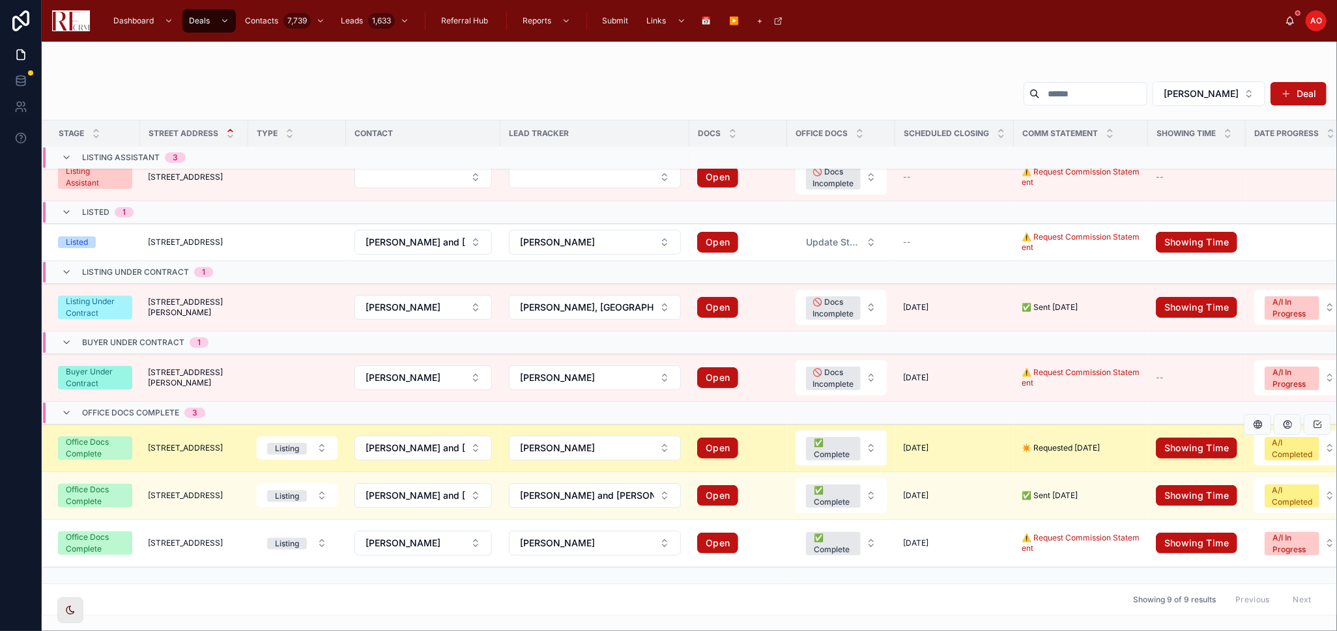
click at [147, 425] on td "[GEOGRAPHIC_DATA] [STREET_ADDRESS]" at bounding box center [194, 449] width 108 height 48
click at [160, 443] on span "[STREET_ADDRESS]" at bounding box center [185, 448] width 75 height 10
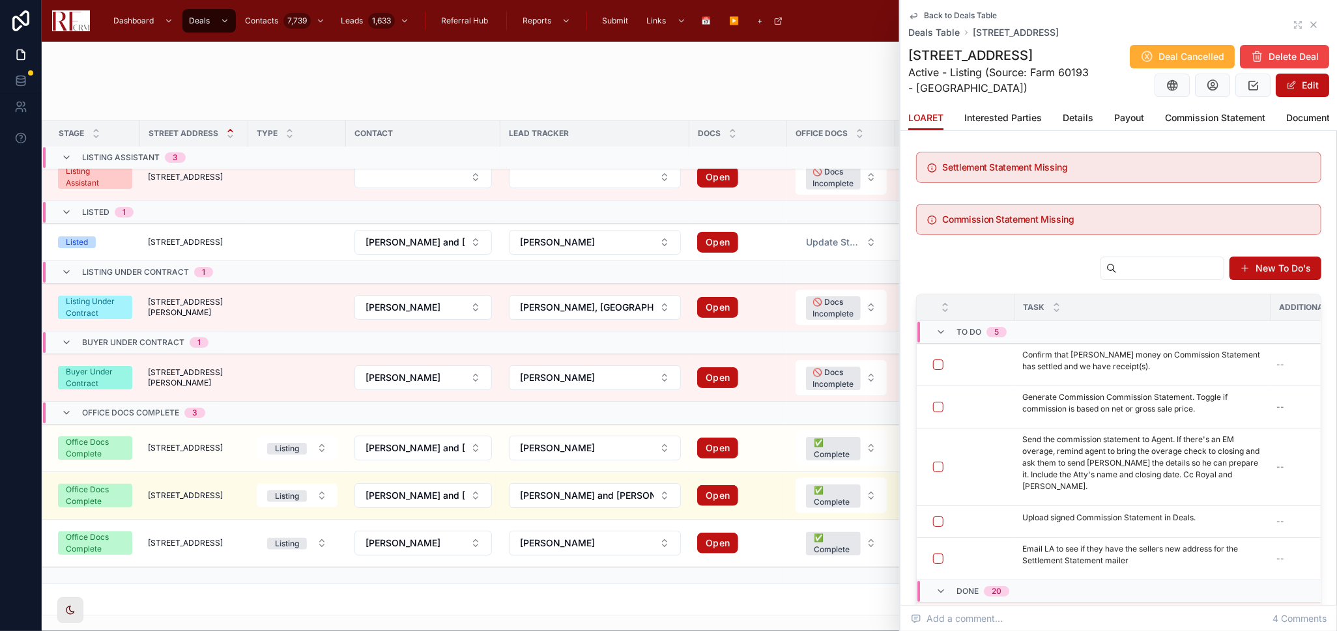
click at [1308, 24] on icon at bounding box center [1313, 25] width 10 height 10
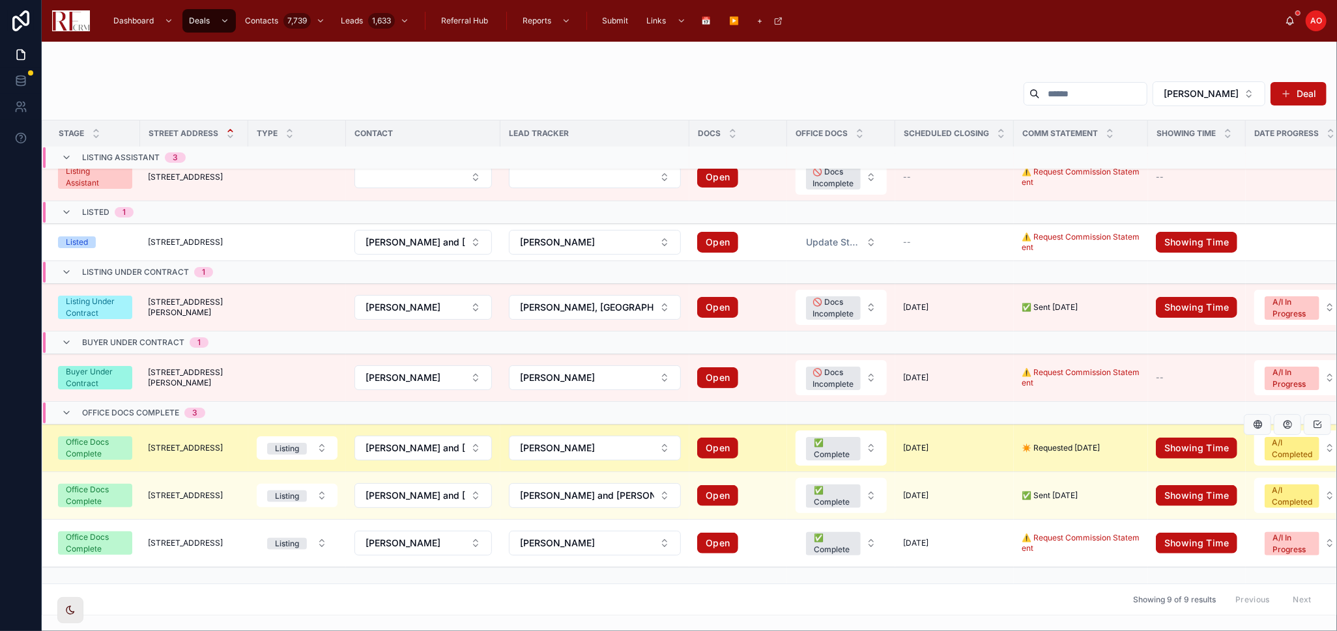
click at [157, 447] on span "[STREET_ADDRESS]" at bounding box center [185, 448] width 75 height 10
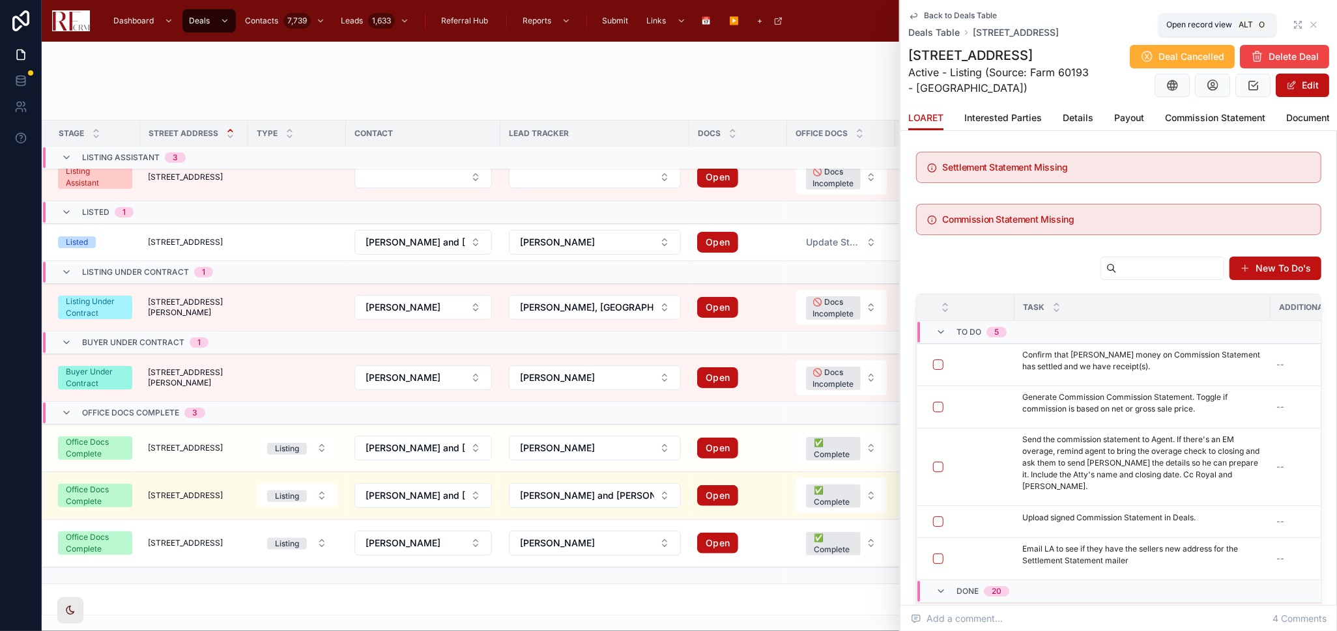
click at [1293, 25] on icon at bounding box center [1298, 25] width 10 height 10
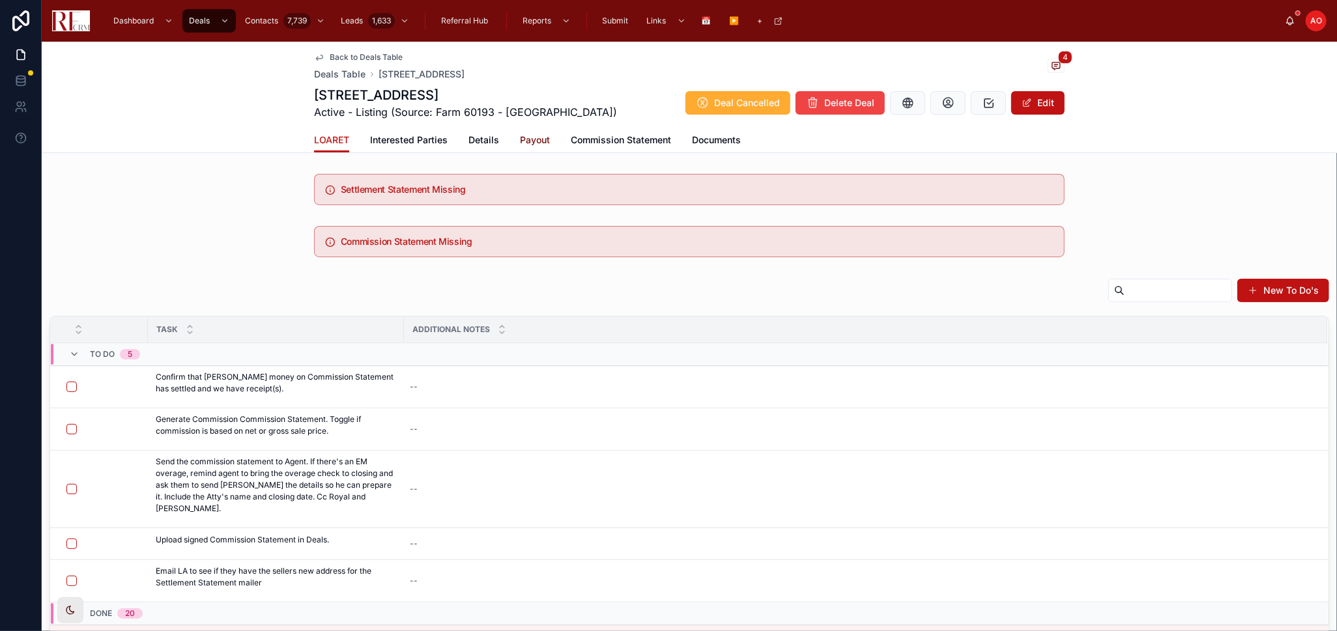
click at [523, 137] on span "Payout" at bounding box center [535, 140] width 30 height 13
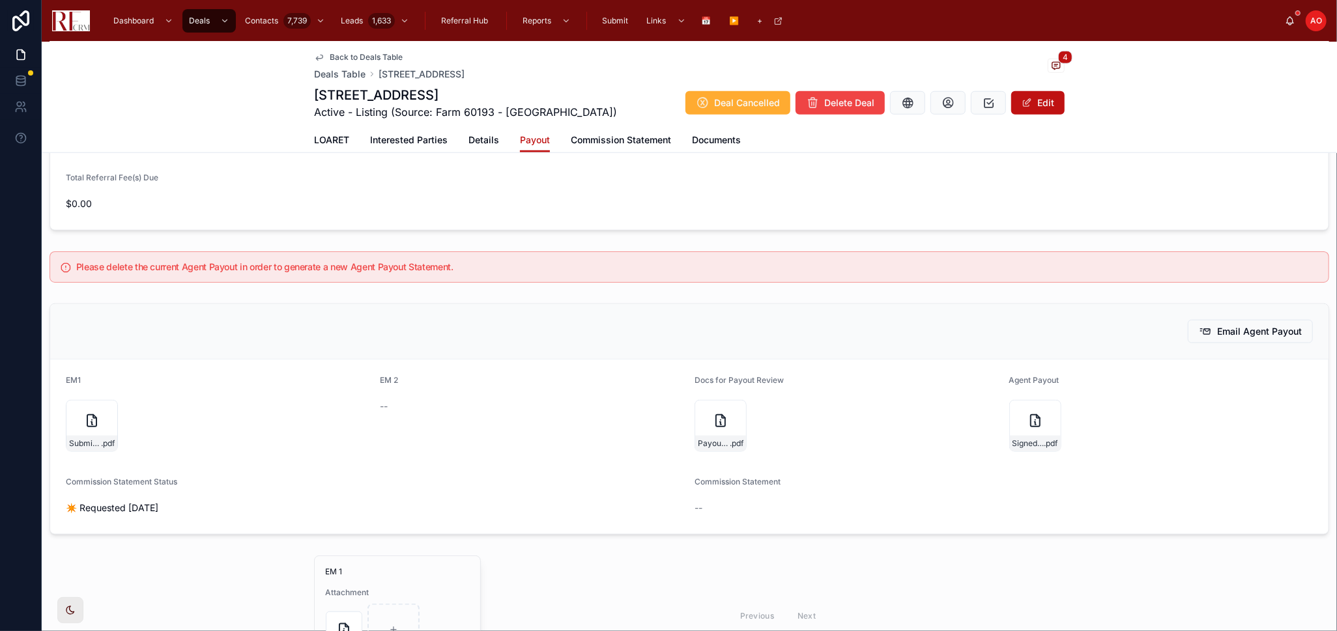
scroll to position [1013, 0]
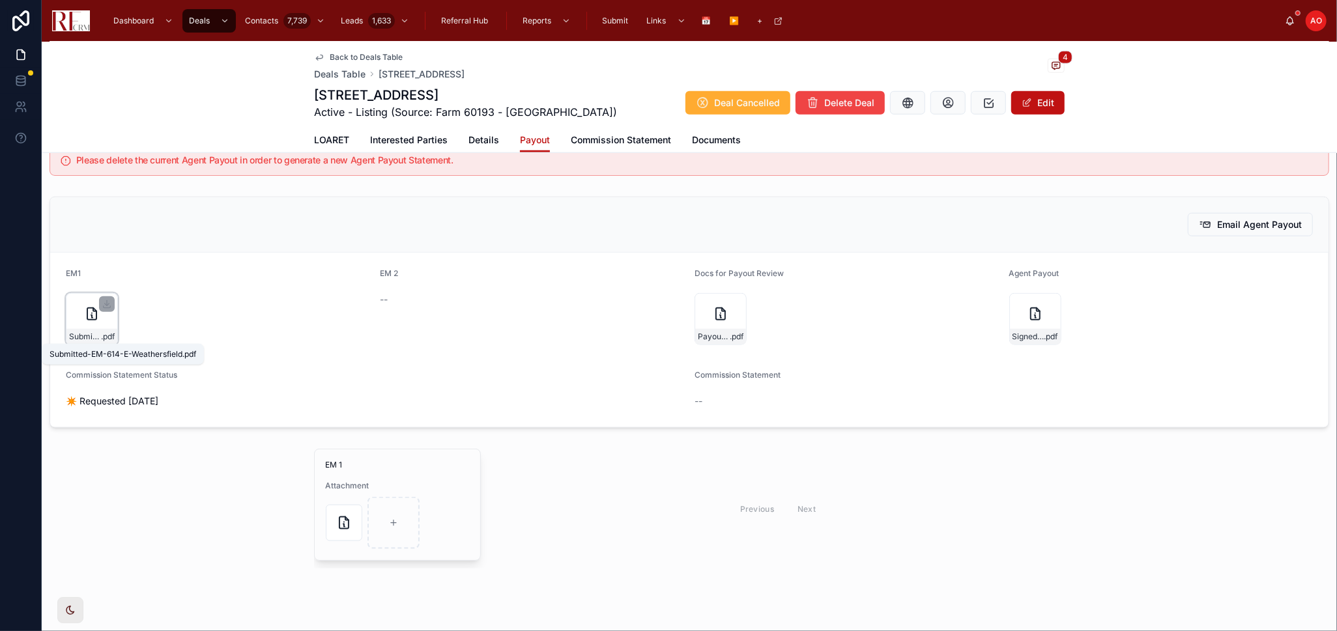
click at [81, 334] on span "Submitted-EM-614-E-Weathersfield" at bounding box center [85, 337] width 32 height 10
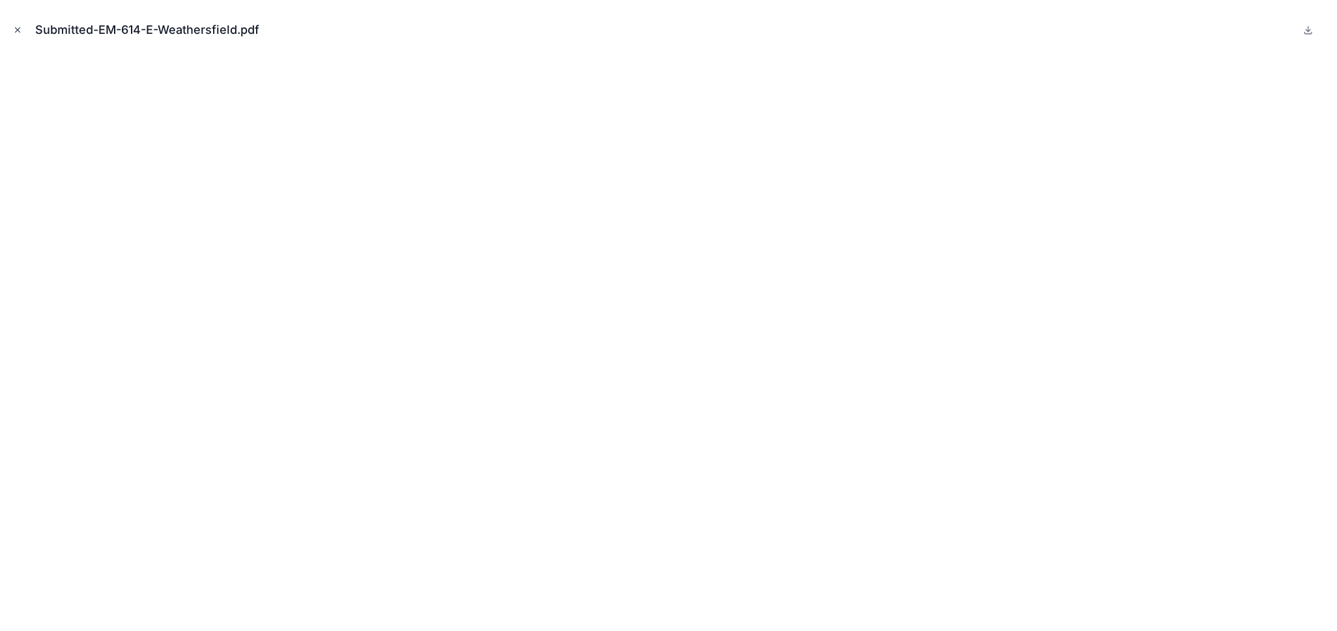
click at [14, 30] on icon "Close modal" at bounding box center [17, 29] width 9 height 9
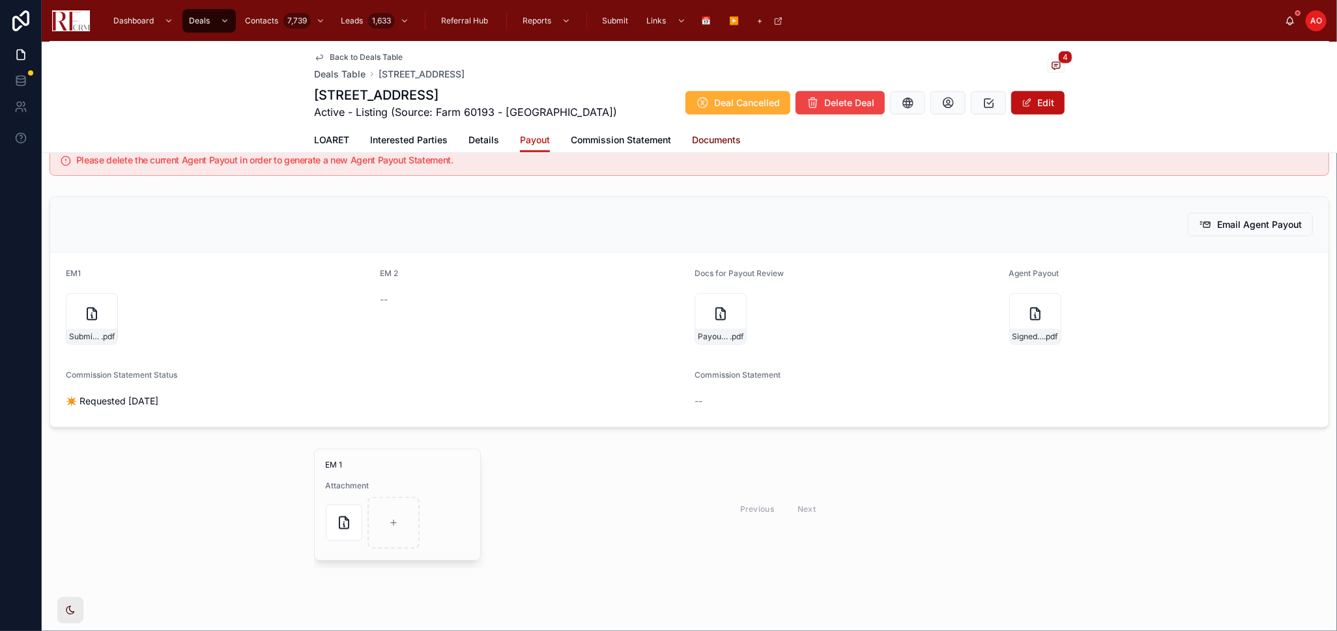
click at [719, 140] on span "Documents" at bounding box center [716, 140] width 49 height 13
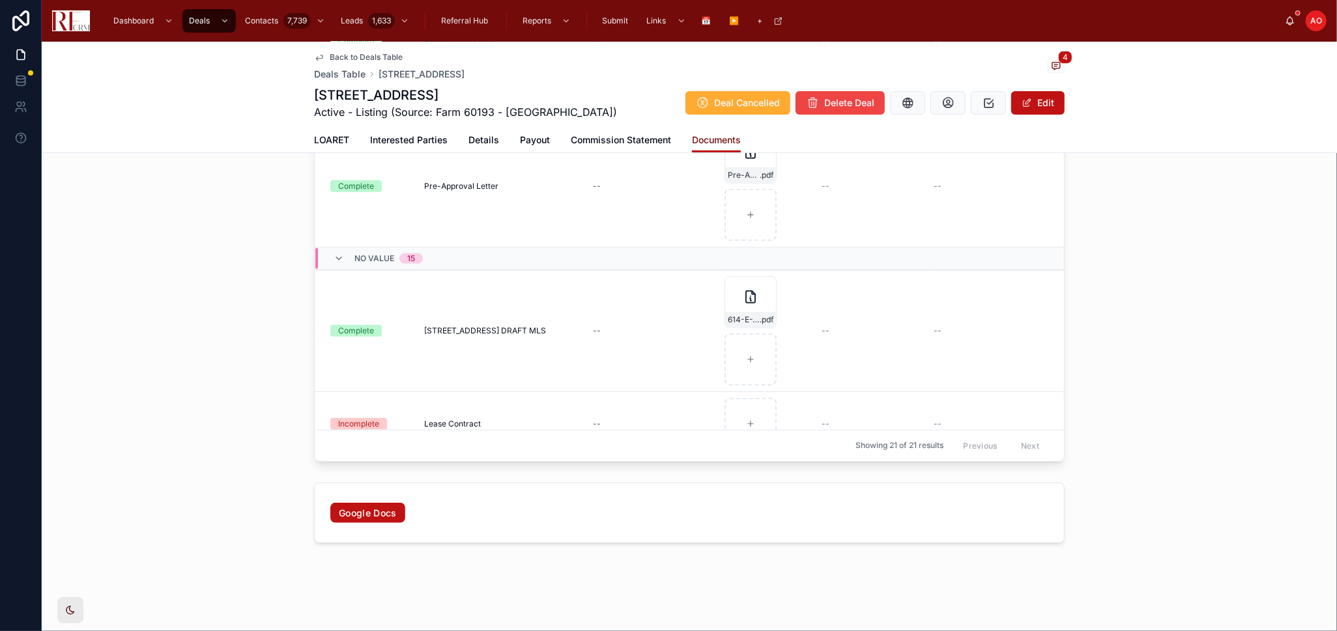
scroll to position [652, 0]
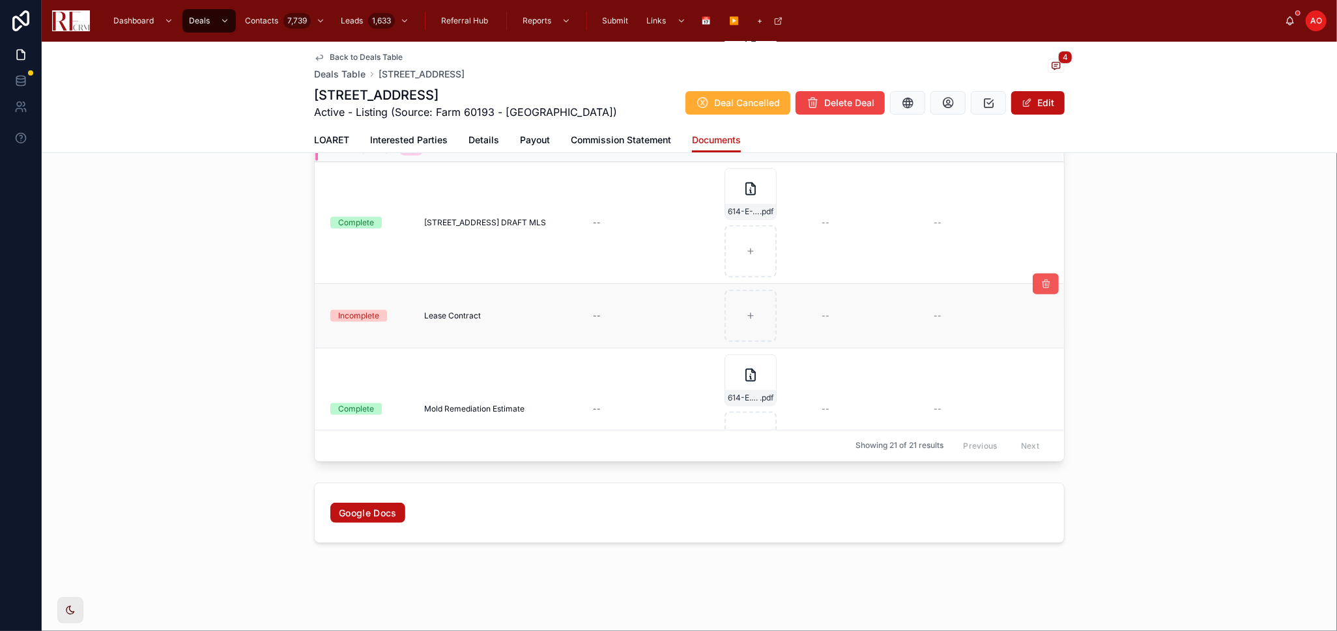
click at [1040, 283] on icon at bounding box center [1045, 284] width 10 height 10
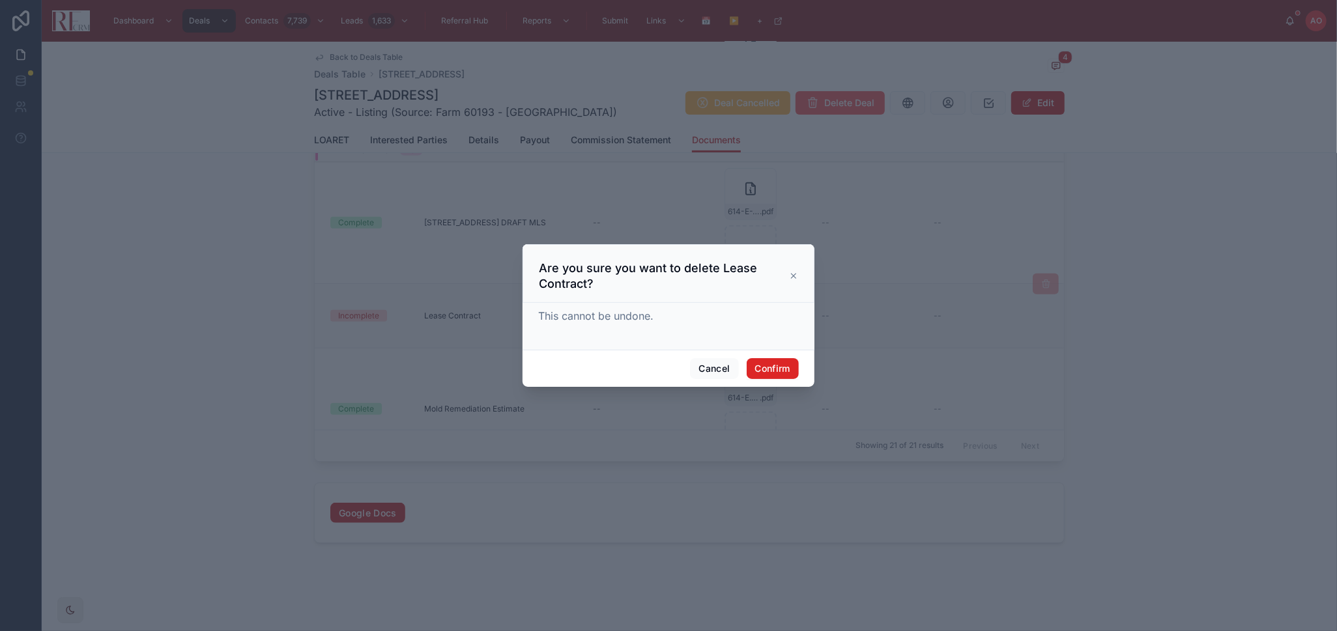
click at [769, 364] on button "Confirm" at bounding box center [773, 368] width 52 height 21
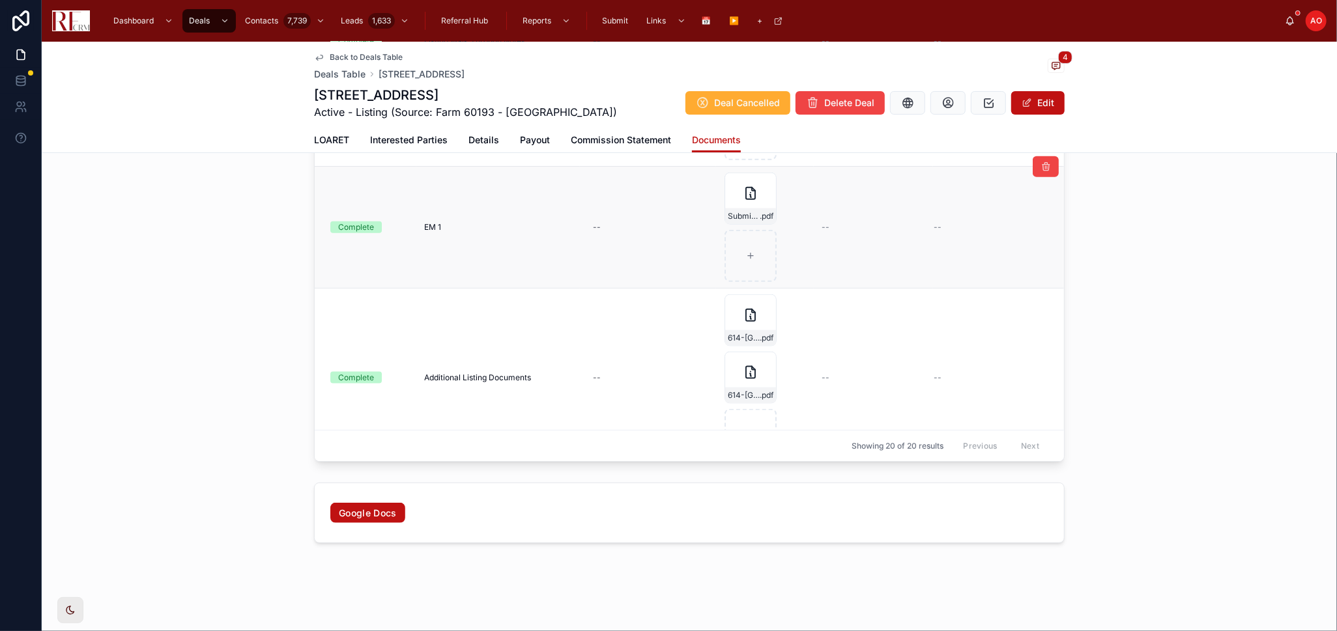
scroll to position [1031, 0]
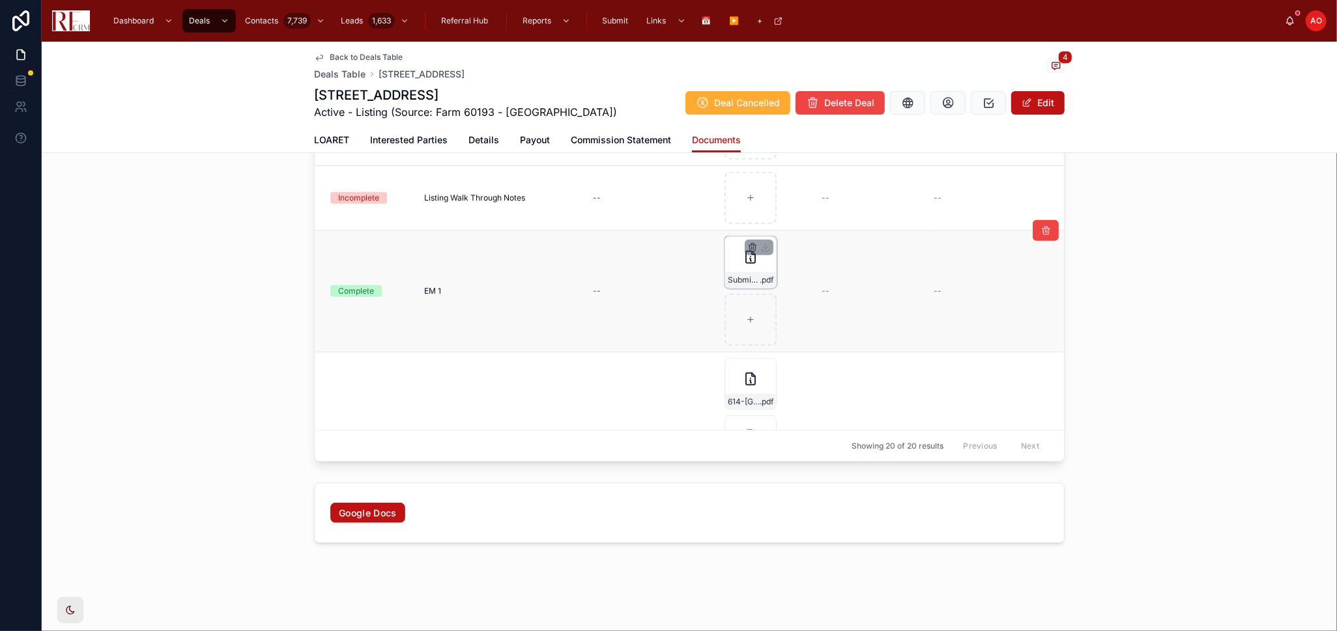
click at [749, 246] on icon "button" at bounding box center [752, 249] width 6 height 6
click at [753, 247] on icon "button" at bounding box center [753, 248] width 0 height 3
click at [769, 222] on icon "button" at bounding box center [774, 223] width 10 height 10
click at [758, 269] on div at bounding box center [750, 262] width 52 height 52
click at [736, 266] on div at bounding box center [750, 262] width 52 height 52
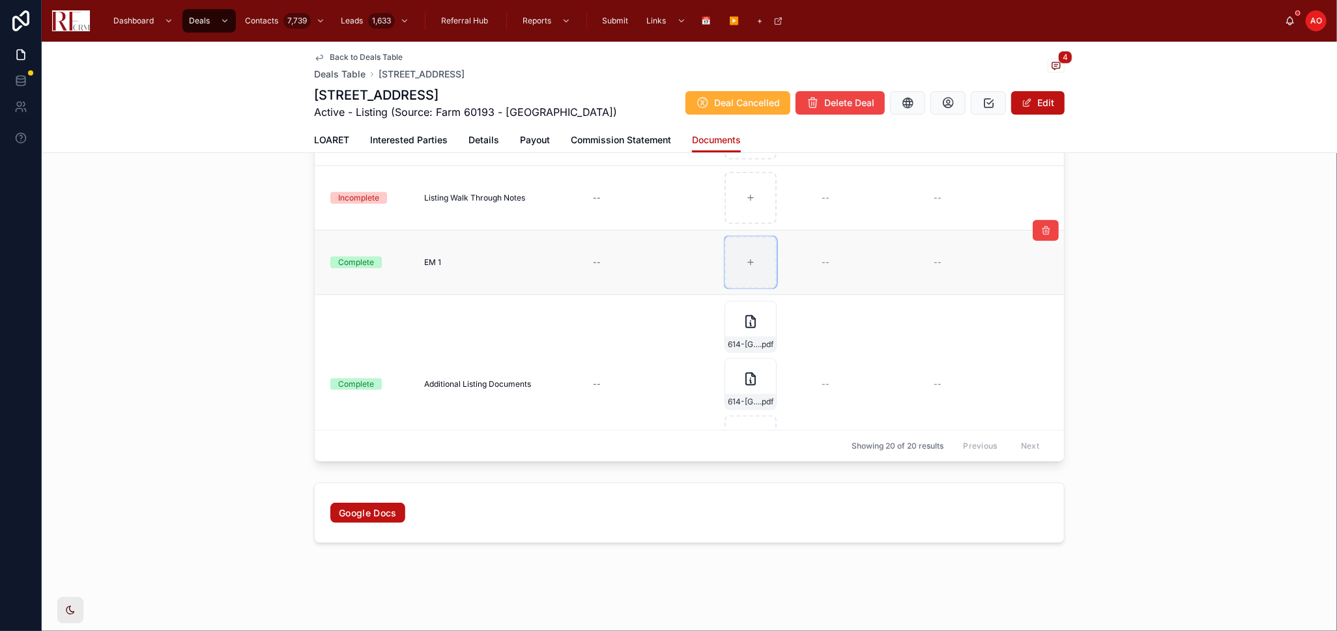
type input "**********"
click at [1004, 229] on button at bounding box center [1017, 230] width 26 height 21
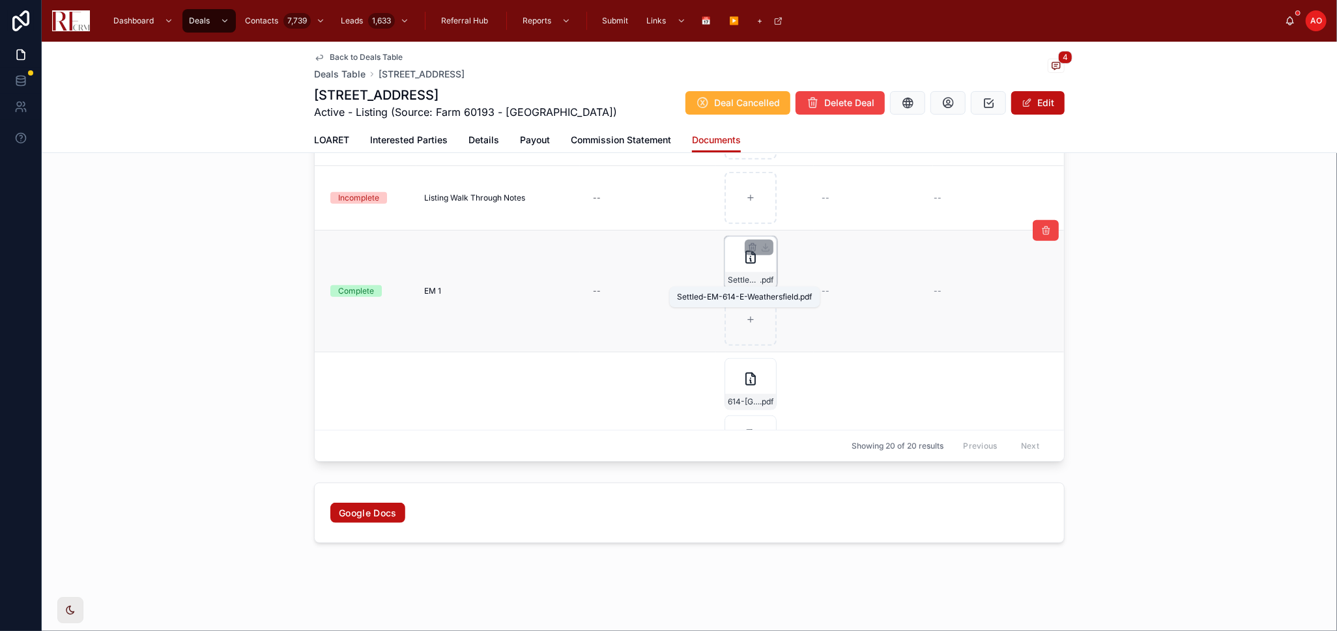
click at [749, 281] on span "Settled-EM-614-E-Weathersfield" at bounding box center [744, 280] width 32 height 10
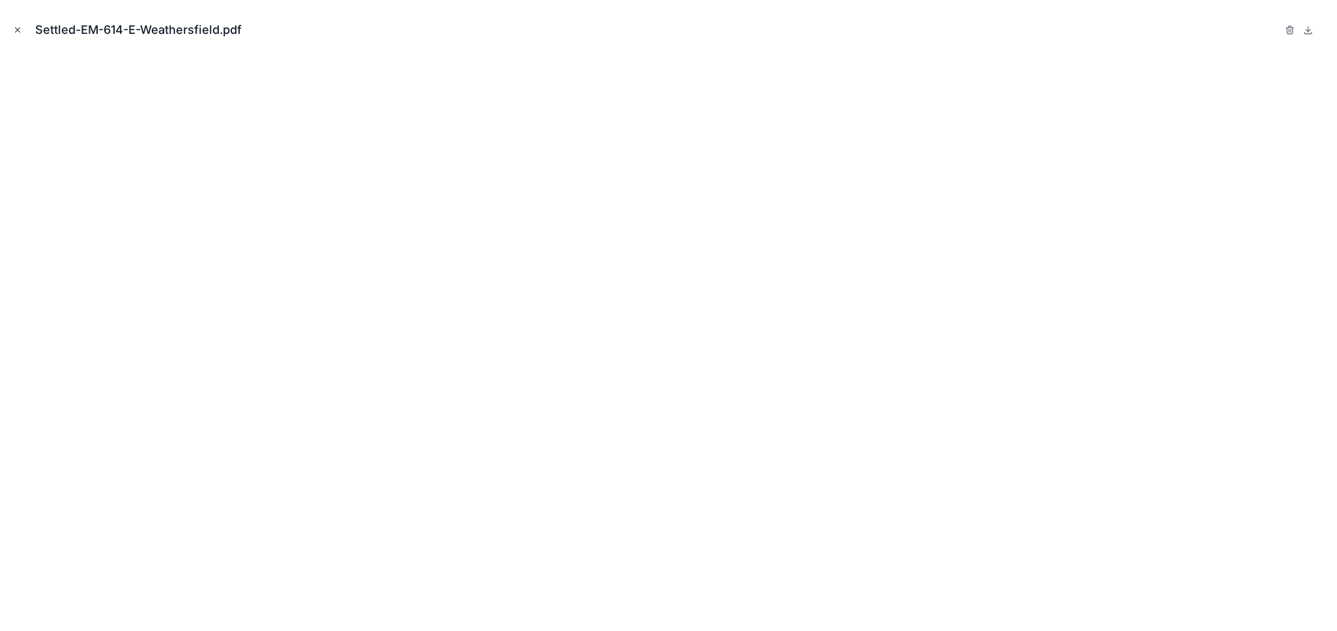
click at [18, 26] on icon "Close modal" at bounding box center [17, 29] width 9 height 9
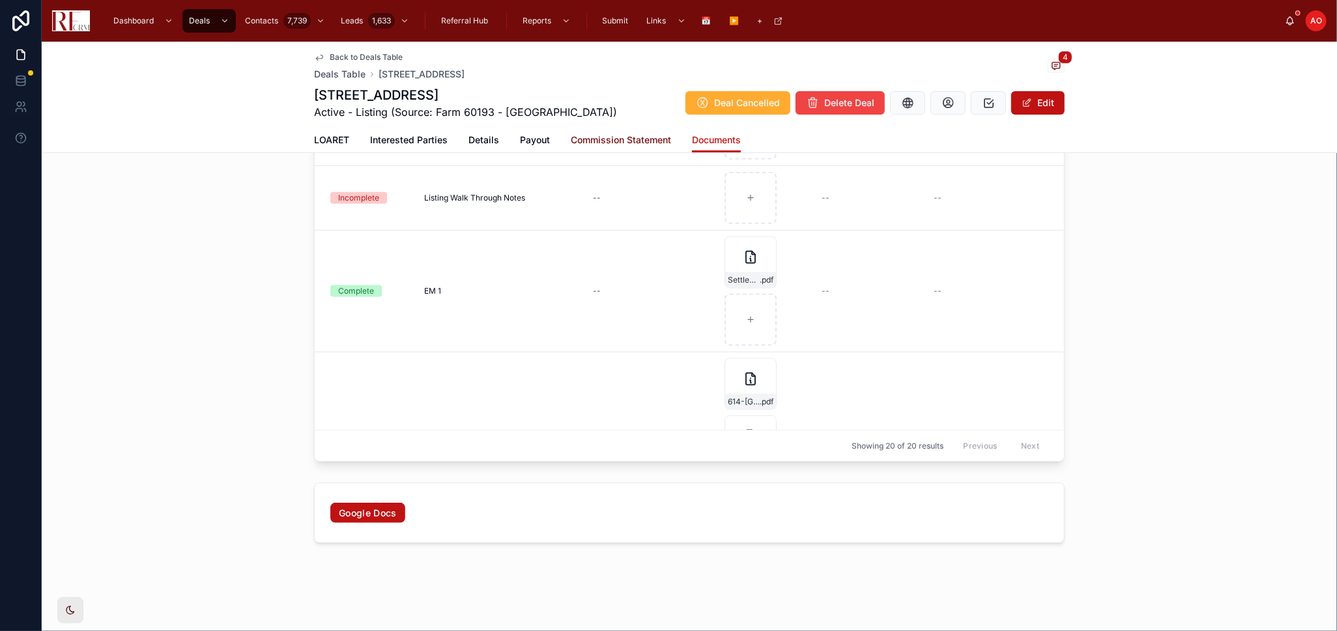
click at [636, 137] on span "Commission Statement" at bounding box center [621, 140] width 100 height 13
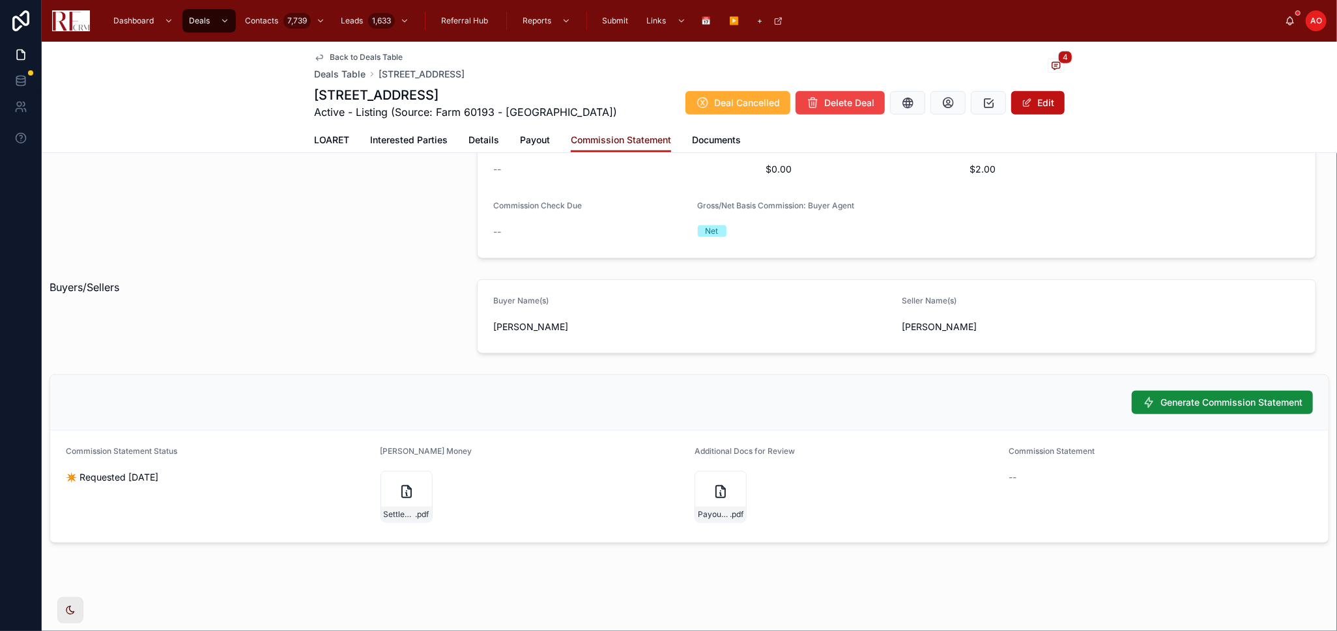
scroll to position [562, 0]
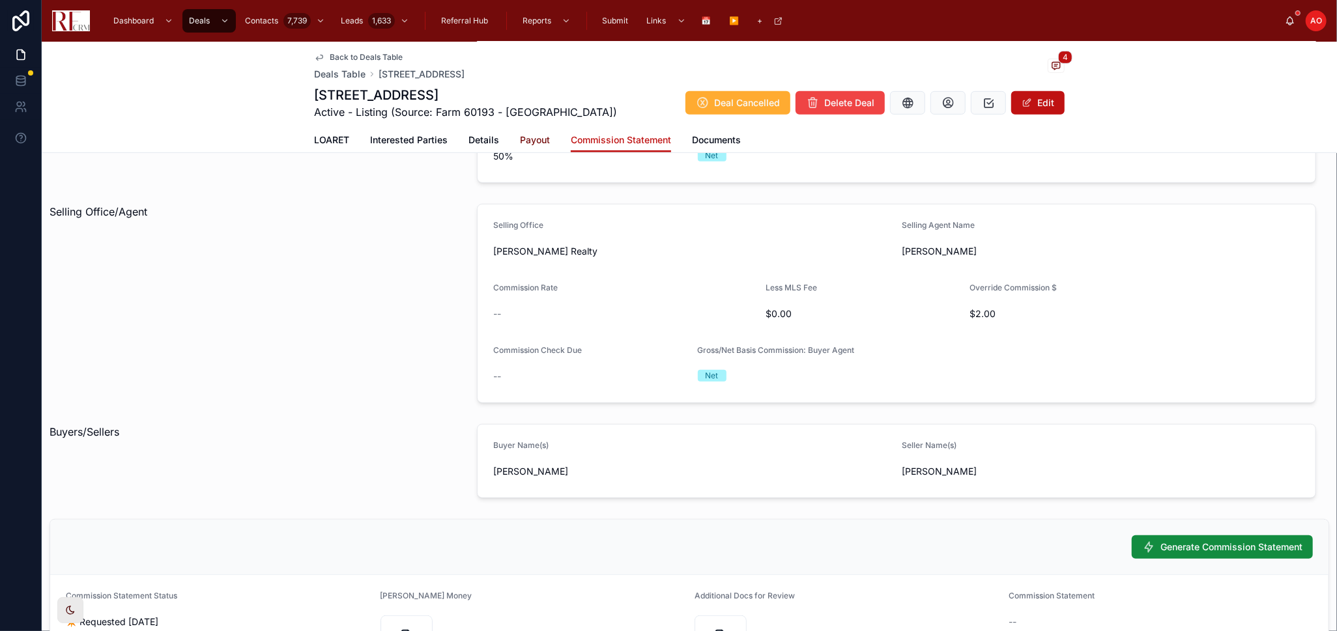
click at [528, 139] on span "Payout" at bounding box center [535, 140] width 30 height 13
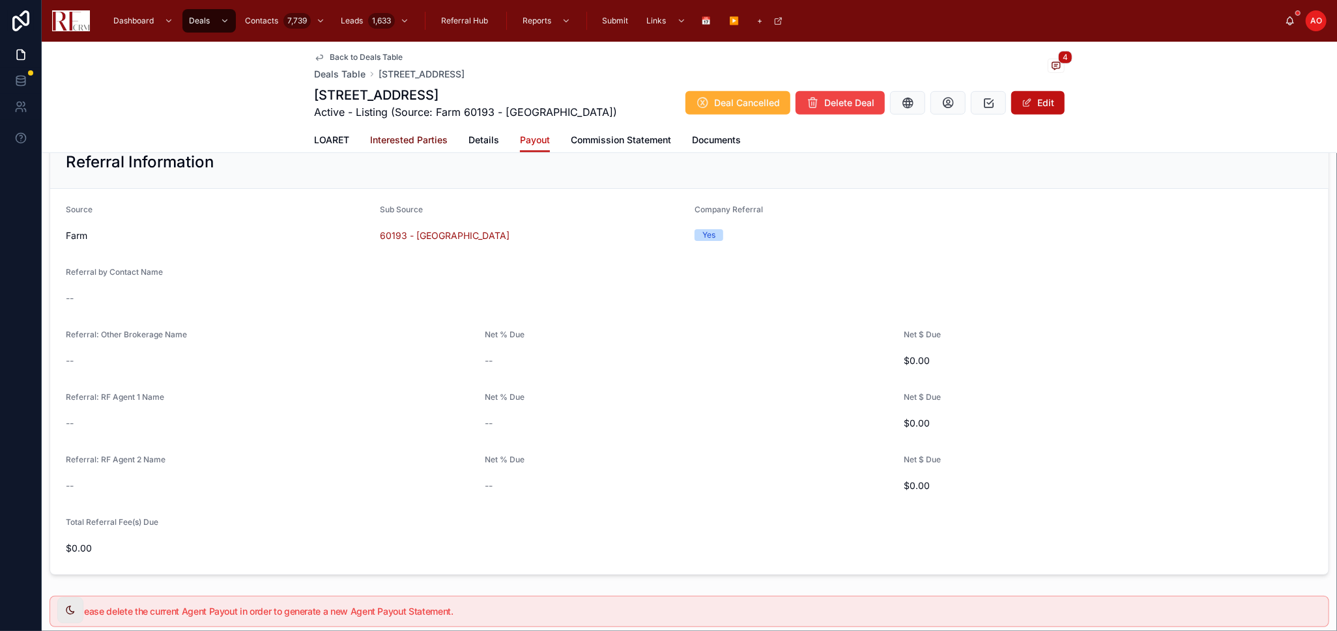
click at [399, 137] on span "Interested Parties" at bounding box center [409, 140] width 78 height 13
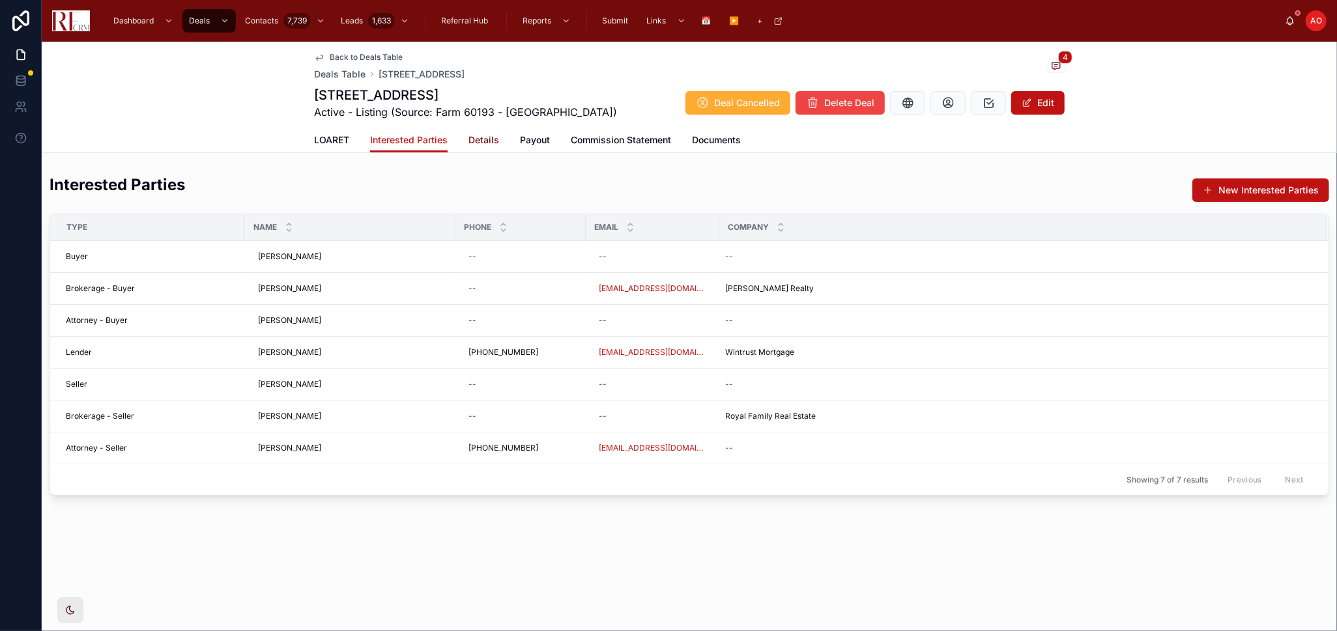
click at [482, 140] on span "Details" at bounding box center [483, 140] width 31 height 13
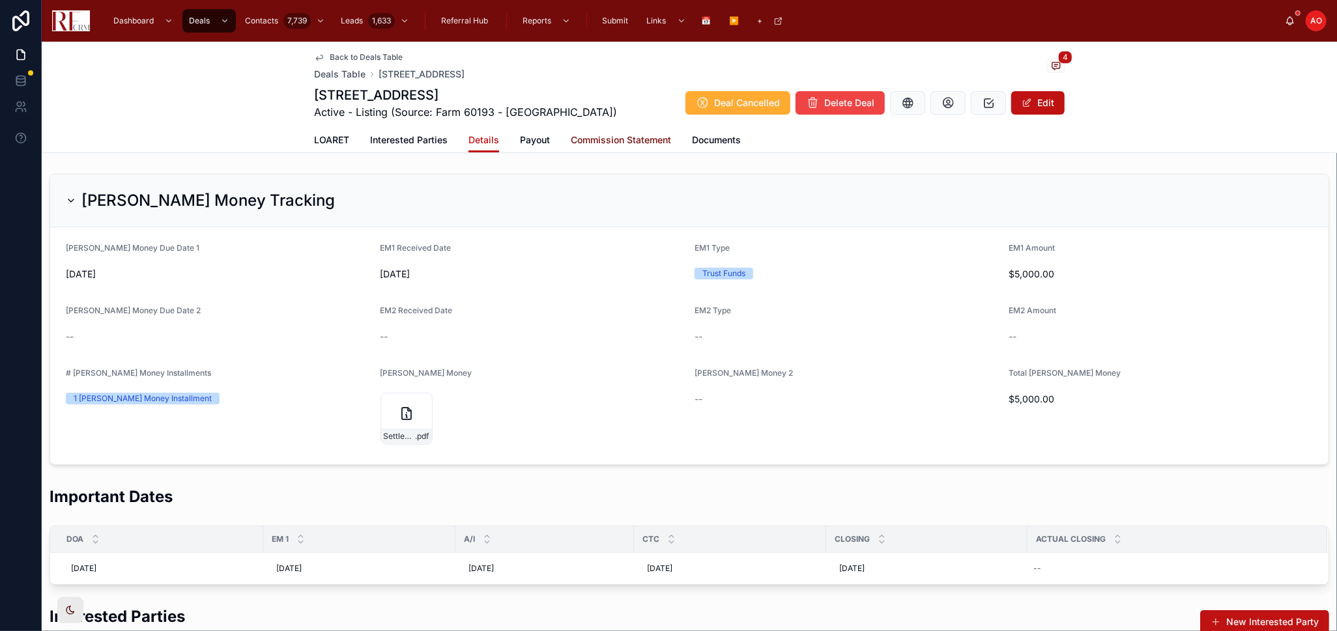
click at [579, 140] on span "Commission Statement" at bounding box center [621, 140] width 100 height 13
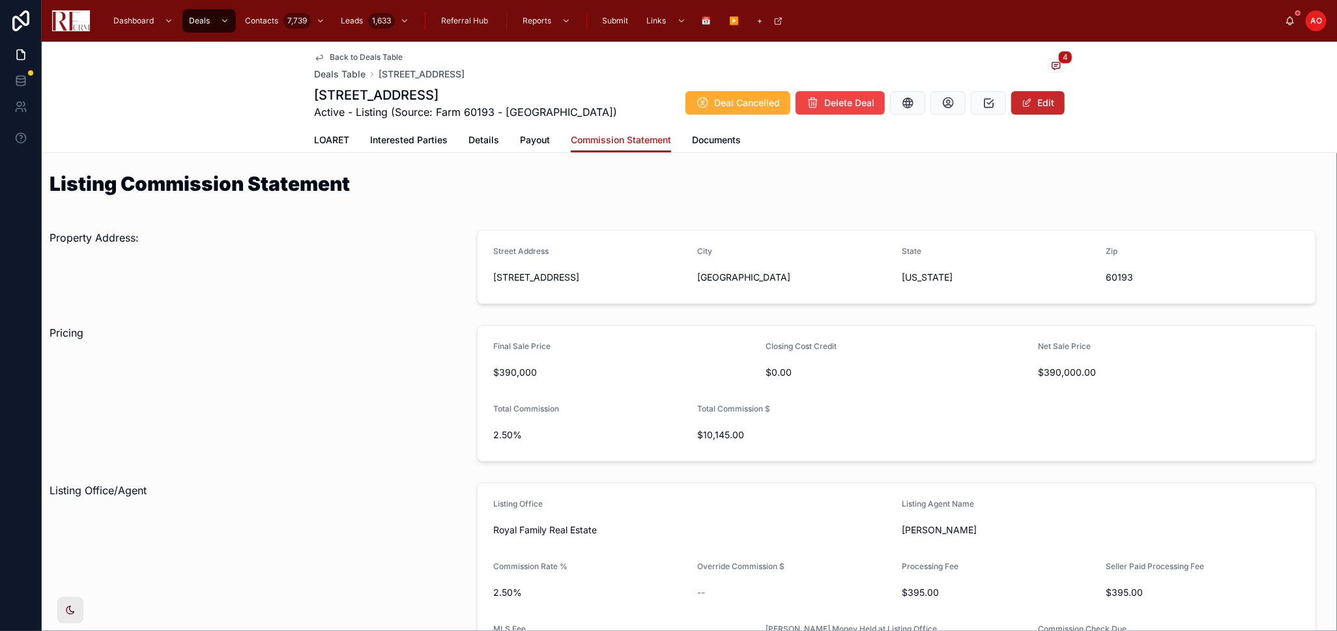
click at [1053, 102] on button "Edit" at bounding box center [1037, 102] width 53 height 23
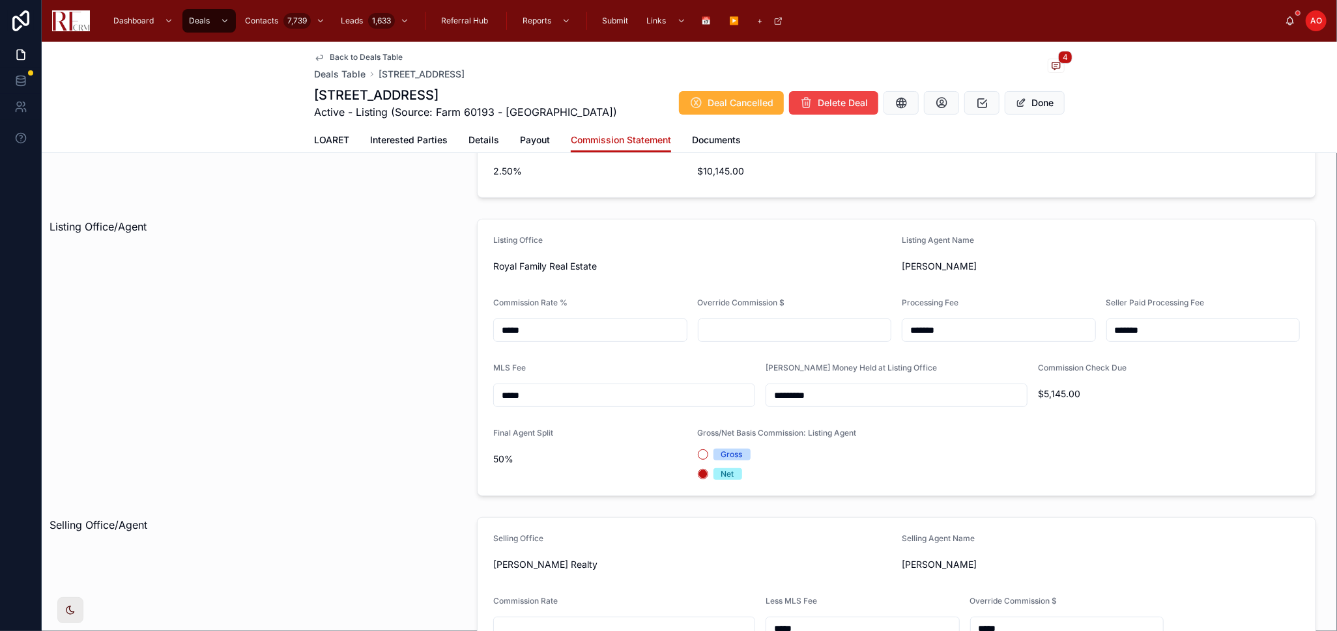
scroll to position [362, 0]
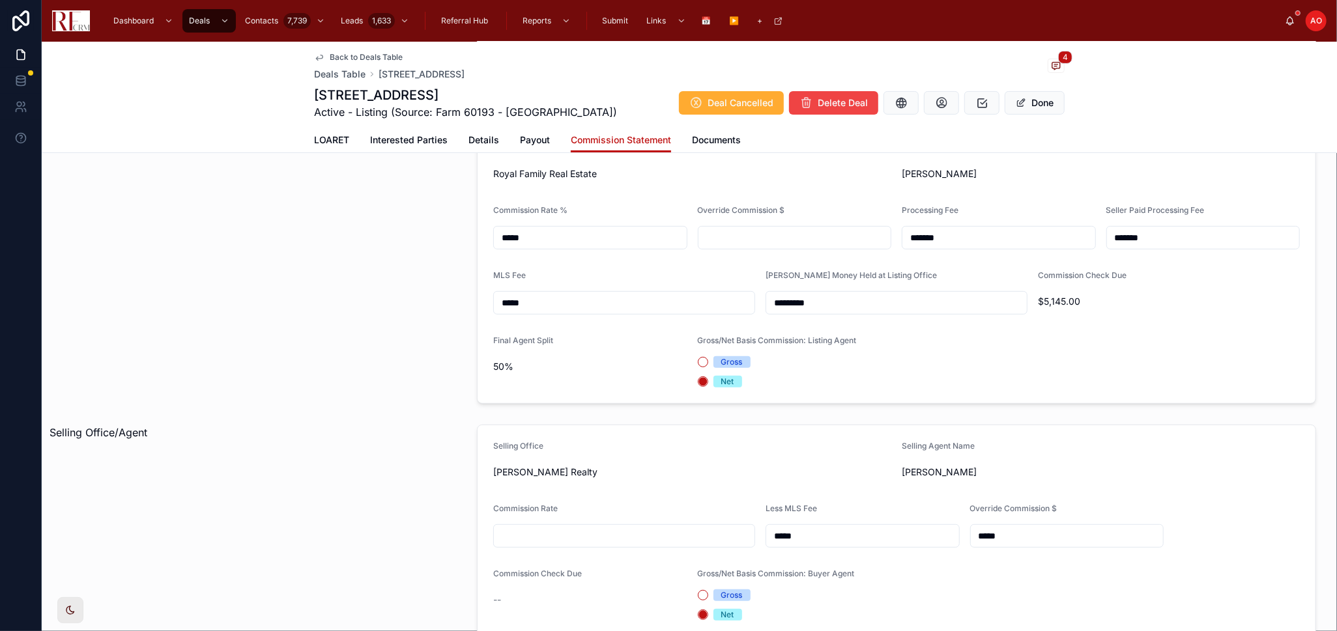
click at [592, 527] on input "text" at bounding box center [624, 536] width 261 height 18
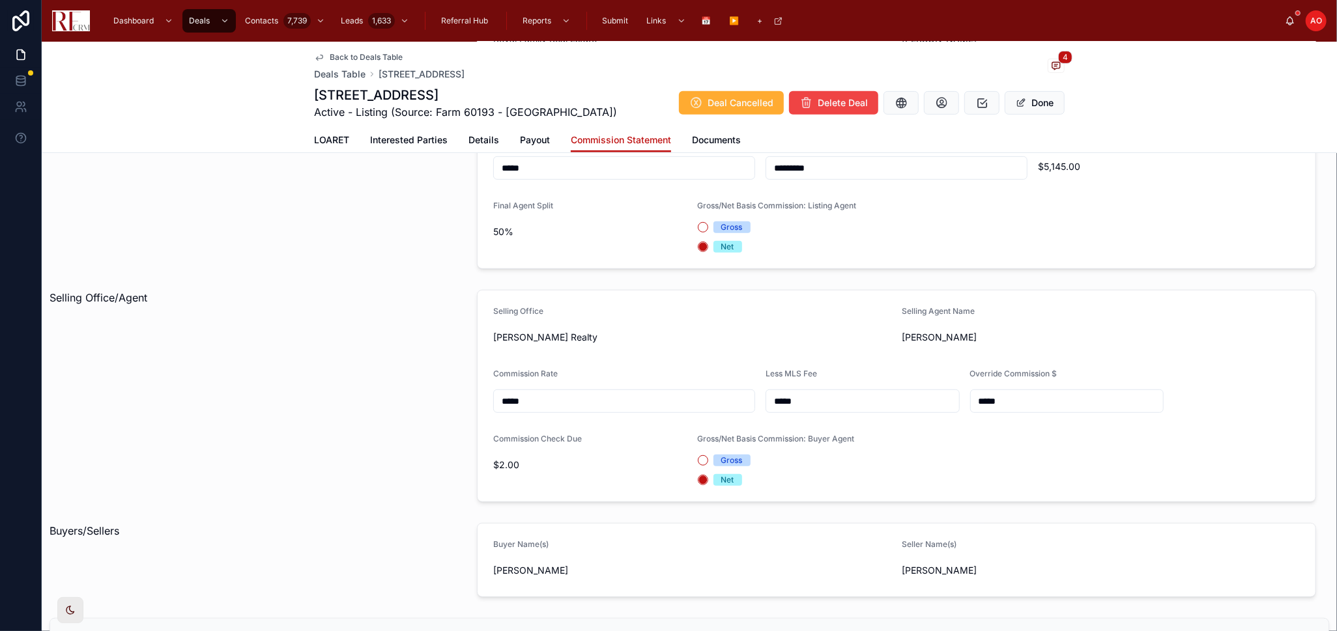
scroll to position [506, 0]
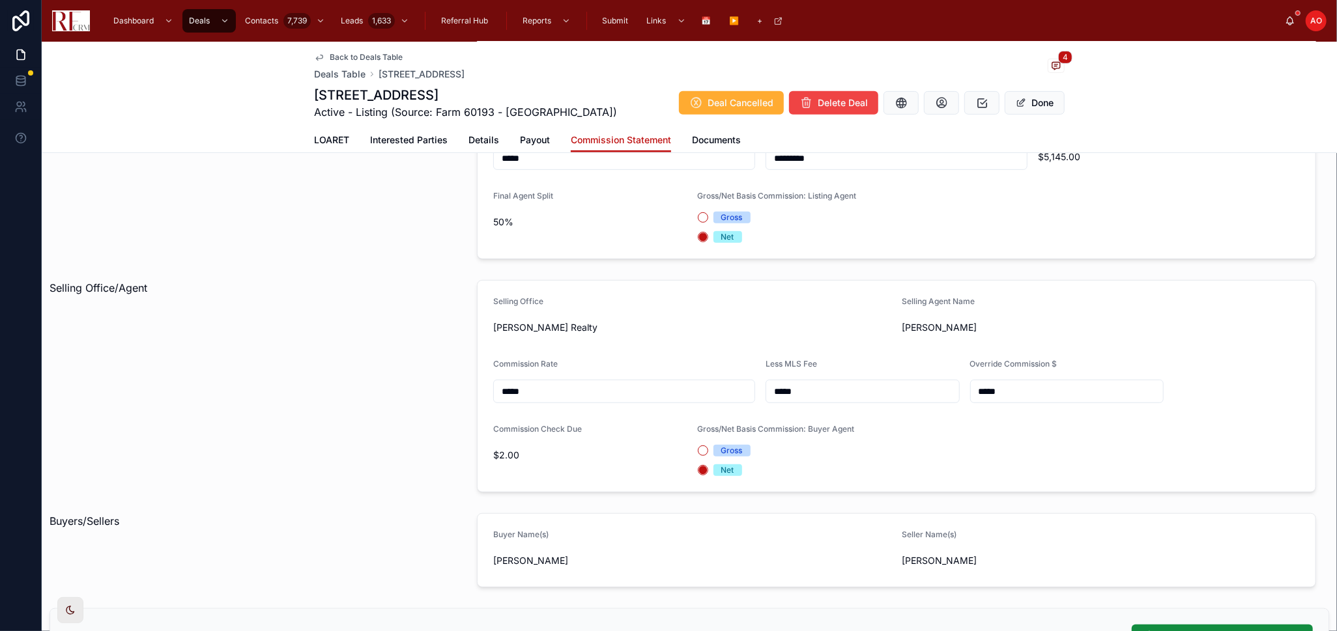
type input "*****"
click at [208, 451] on div "Selling Office/Agent" at bounding box center [255, 386] width 427 height 223
click at [1000, 392] on input "*****" at bounding box center [1067, 391] width 193 height 18
type input "*****"
click at [1033, 98] on button "Done" at bounding box center [1035, 102] width 60 height 23
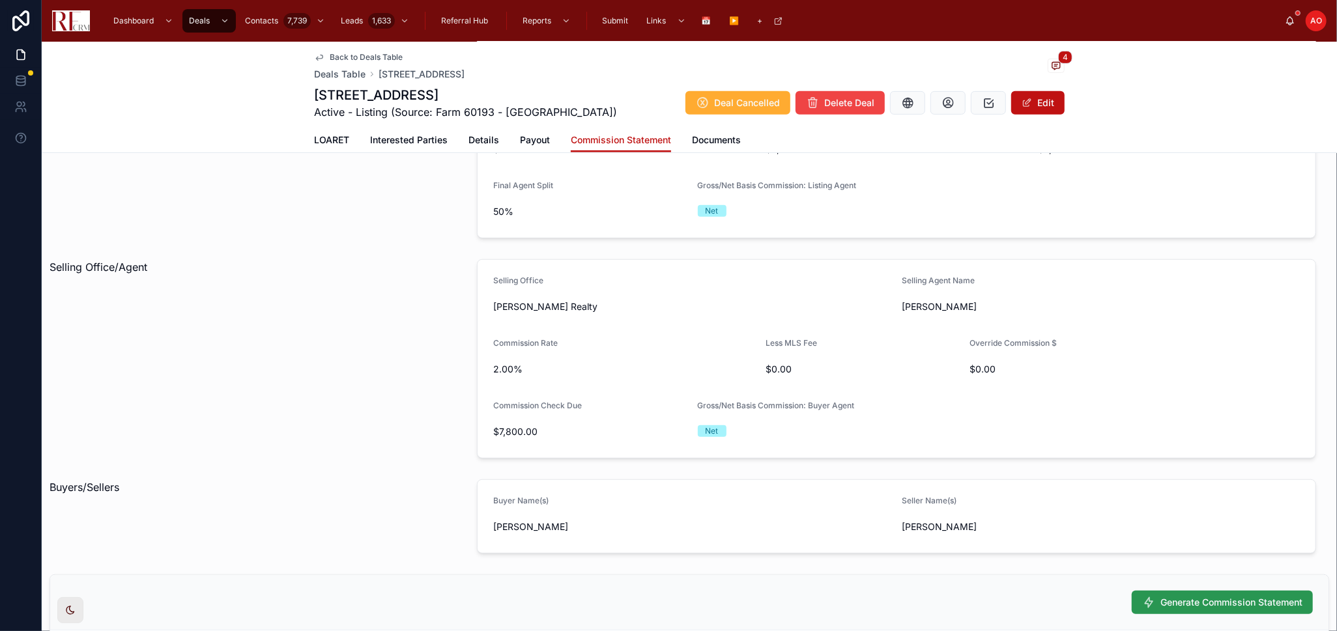
click at [1179, 601] on span "Generate Commission Statement" at bounding box center [1231, 602] width 142 height 13
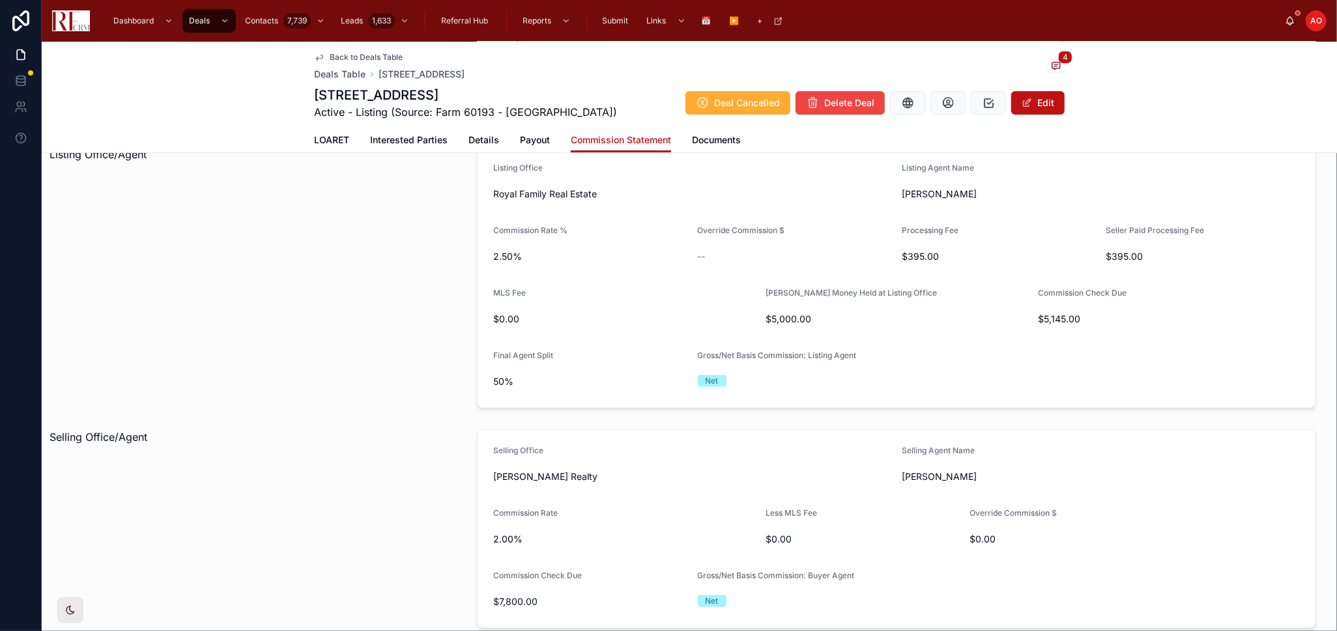
scroll to position [362, 0]
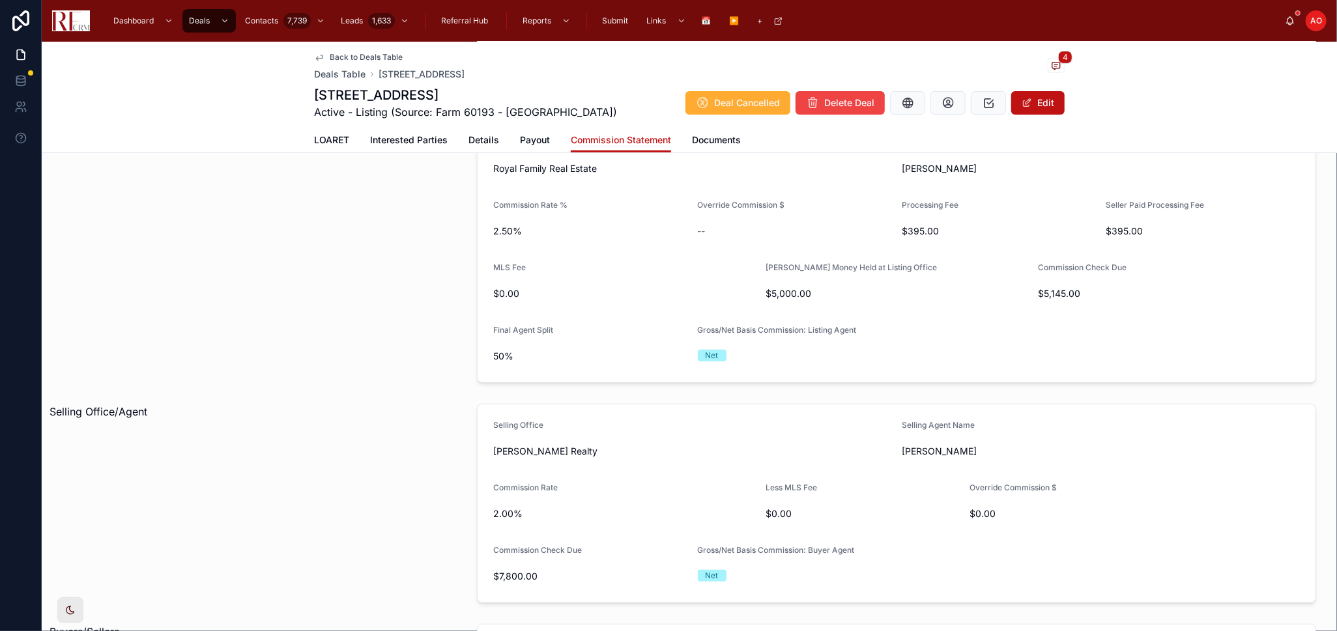
click at [353, 53] on span "Back to Deals Table" at bounding box center [366, 57] width 73 height 10
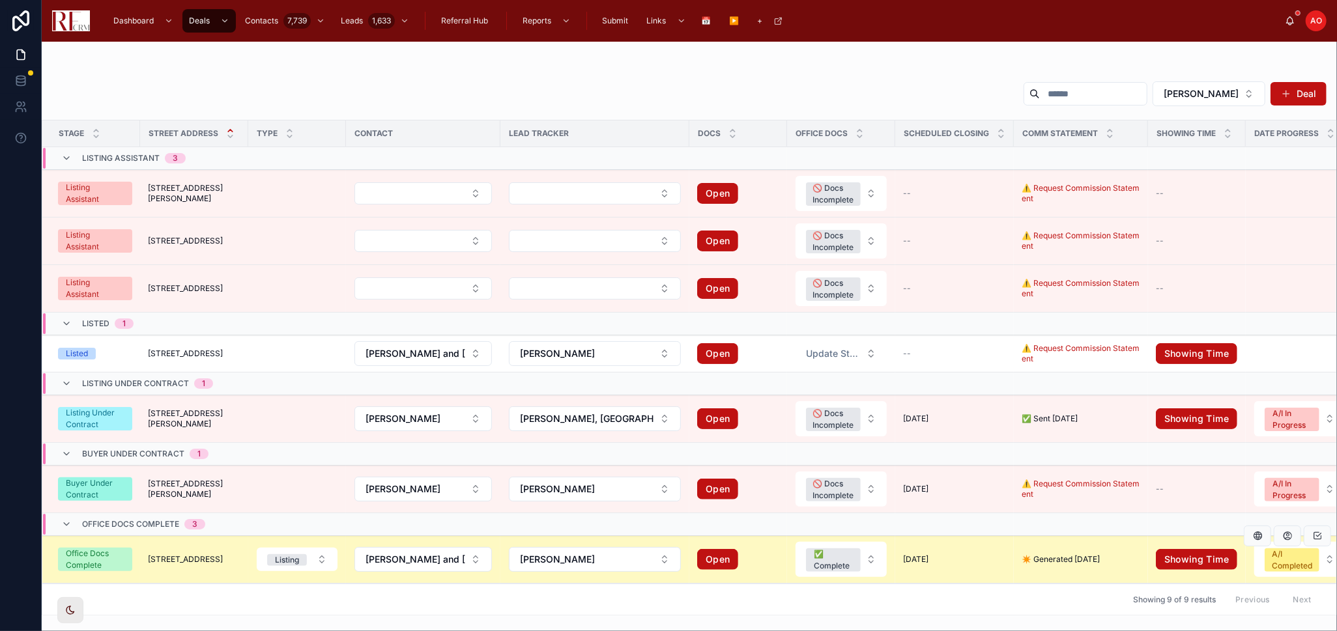
click at [191, 543] on td "614 East Weathersfield Way 614 East Weathersfield Way" at bounding box center [194, 560] width 108 height 48
click at [191, 554] on span "[STREET_ADDRESS]" at bounding box center [185, 559] width 75 height 10
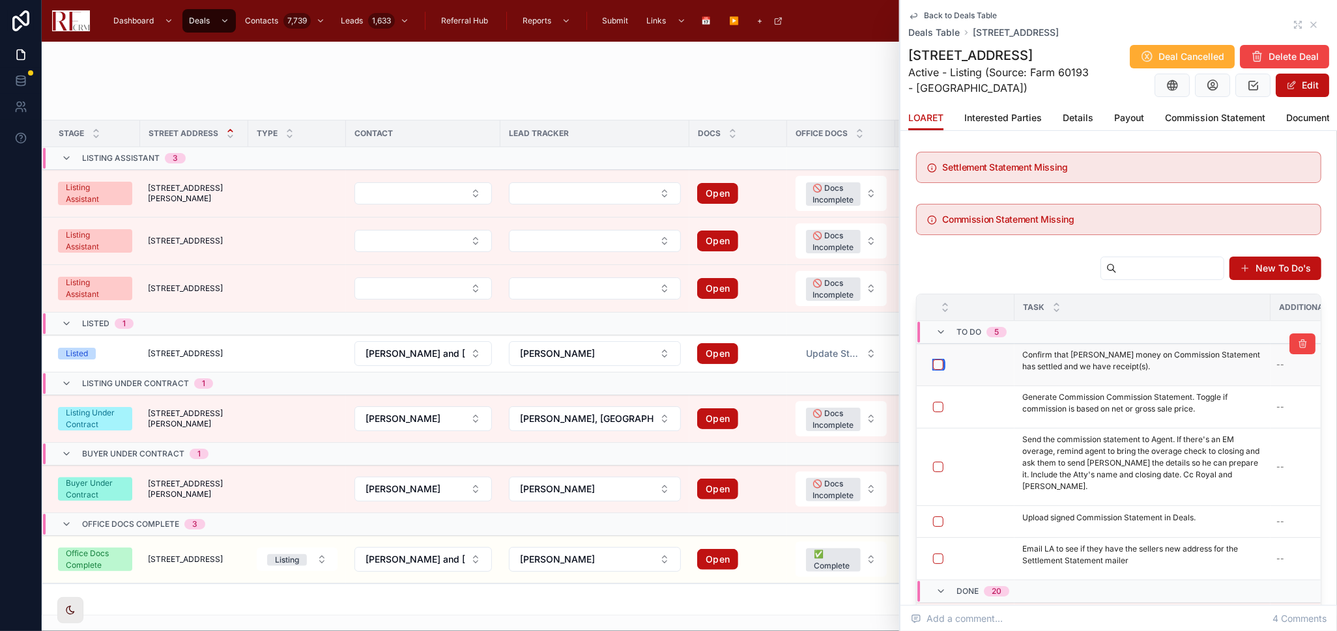
click at [936, 370] on button "button" at bounding box center [938, 365] width 10 height 10
click at [940, 412] on button "button" at bounding box center [938, 407] width 10 height 10
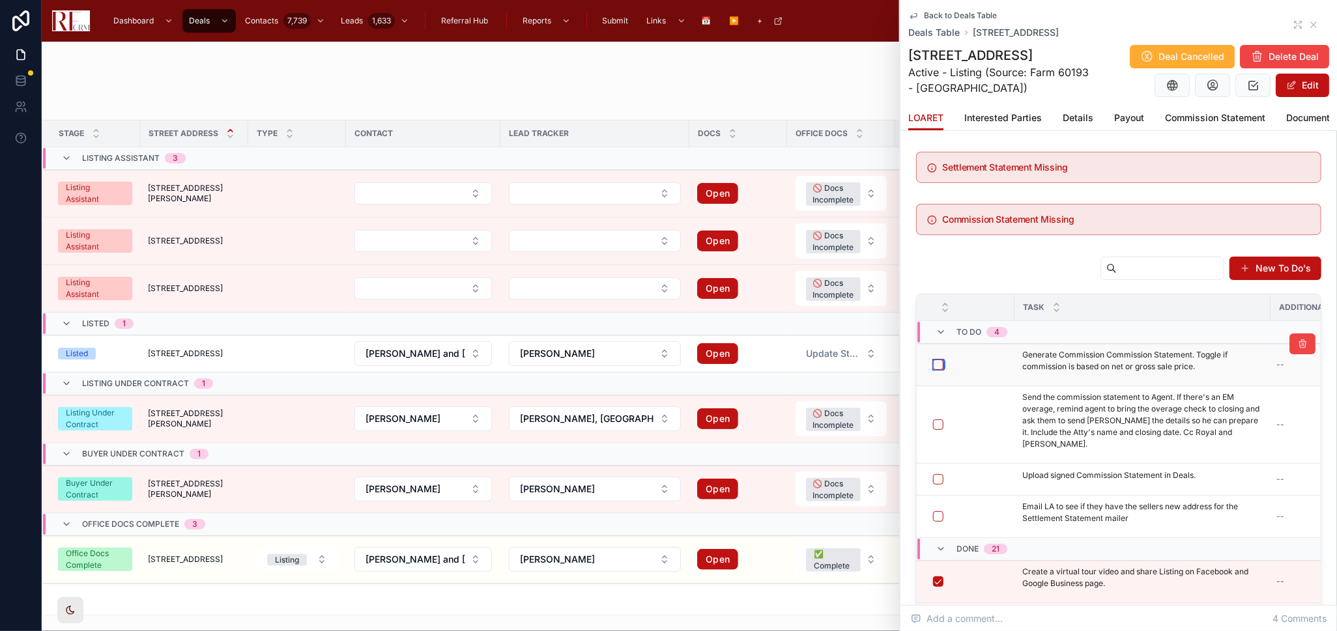
click at [936, 370] on button "button" at bounding box center [938, 365] width 10 height 10
click at [937, 425] on button "button" at bounding box center [938, 425] width 10 height 10
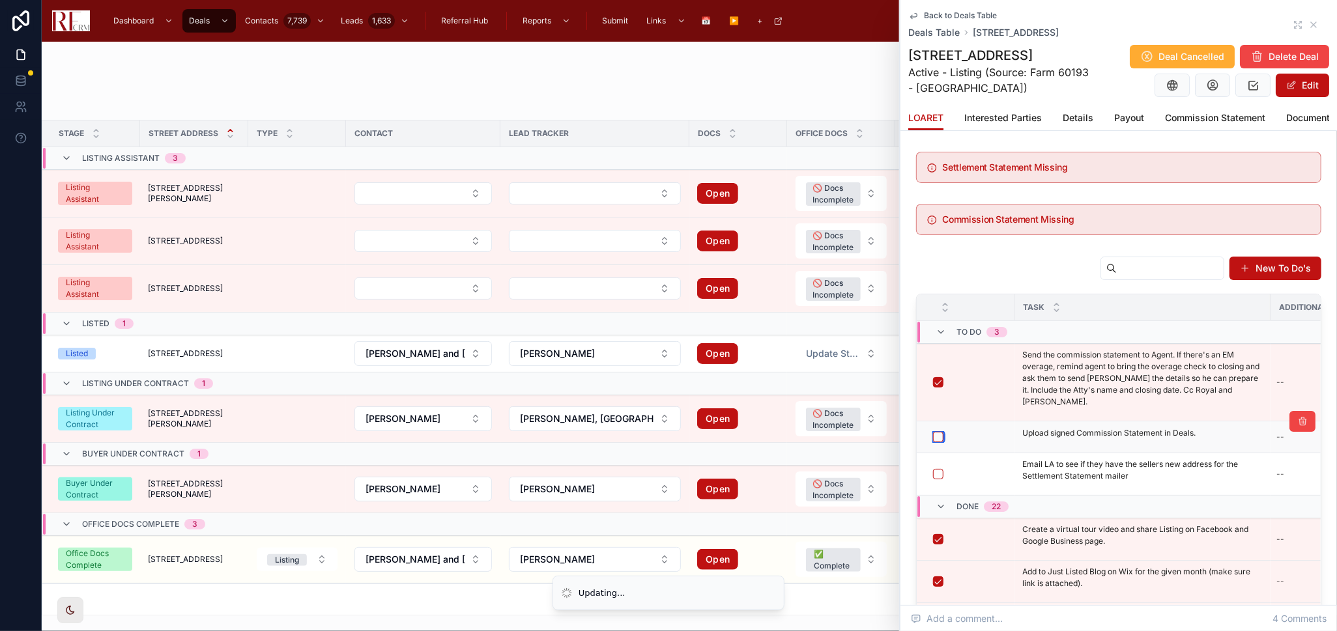
click at [937, 435] on button "button" at bounding box center [938, 437] width 10 height 10
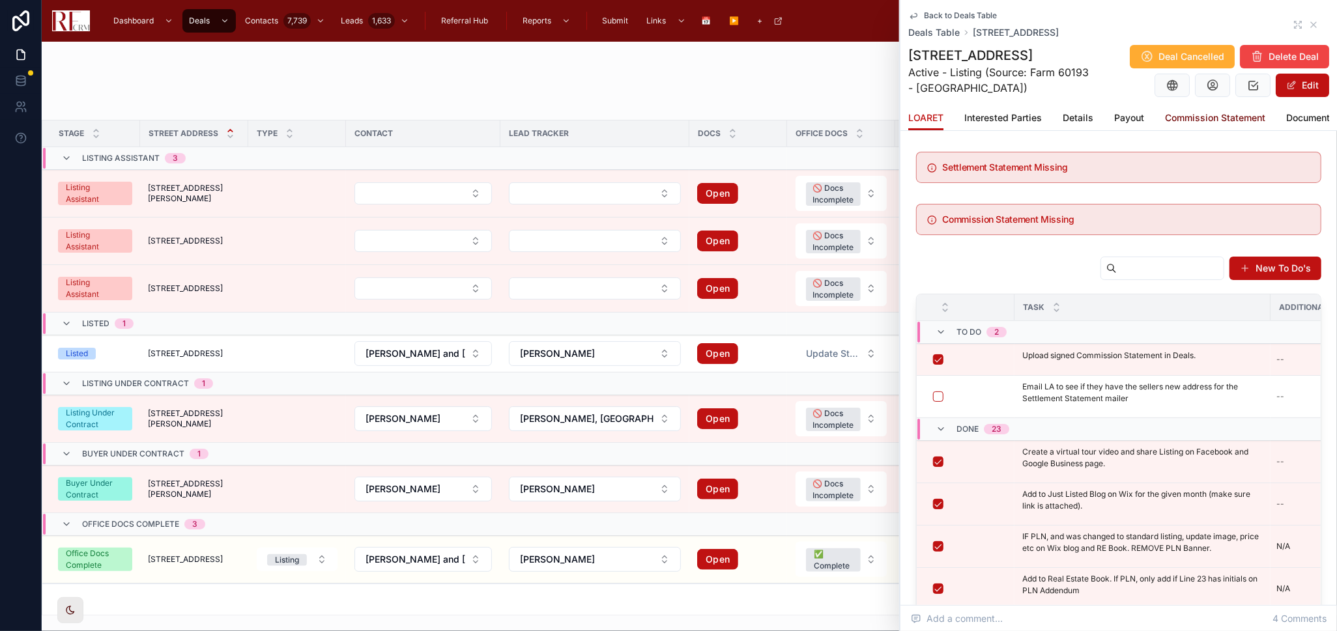
click at [1195, 118] on span "Commission Statement" at bounding box center [1215, 117] width 100 height 13
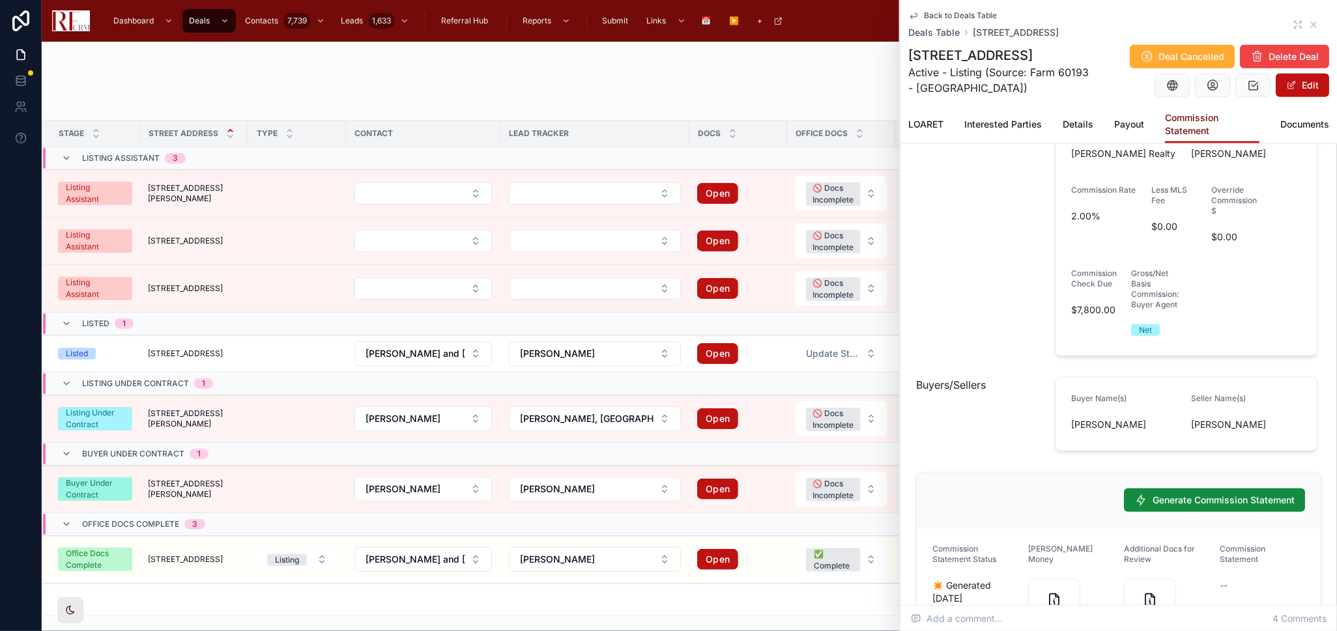
scroll to position [953, 0]
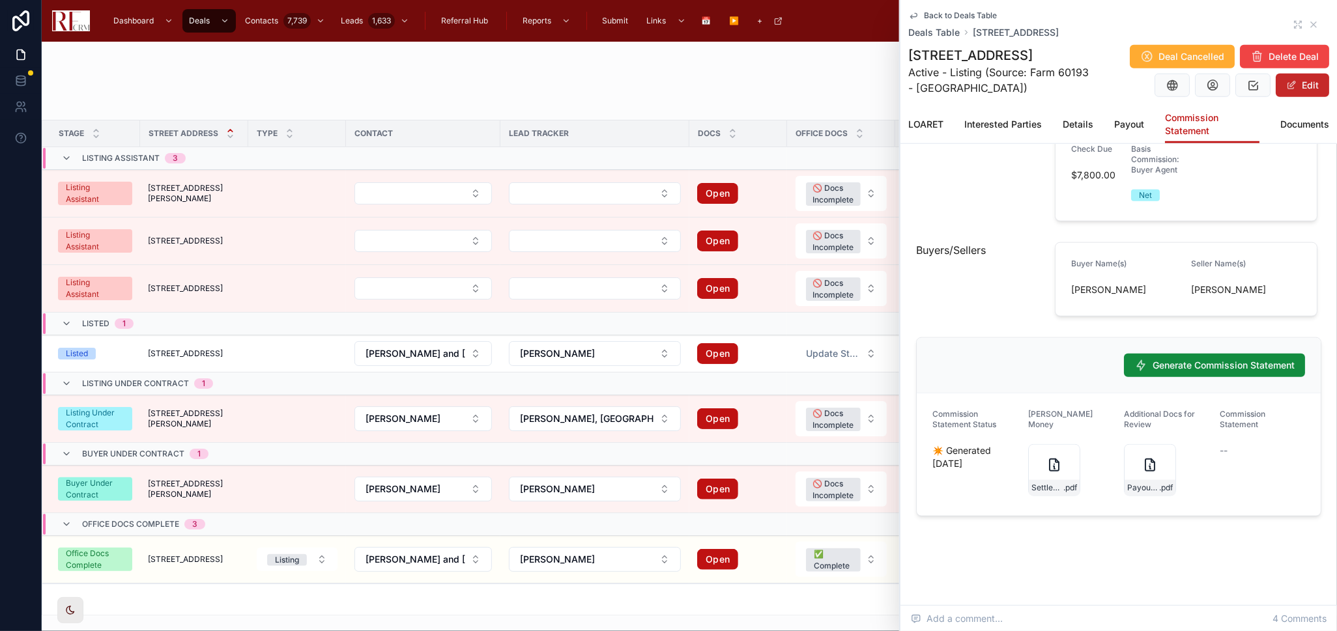
click at [1280, 93] on button "Edit" at bounding box center [1302, 85] width 53 height 23
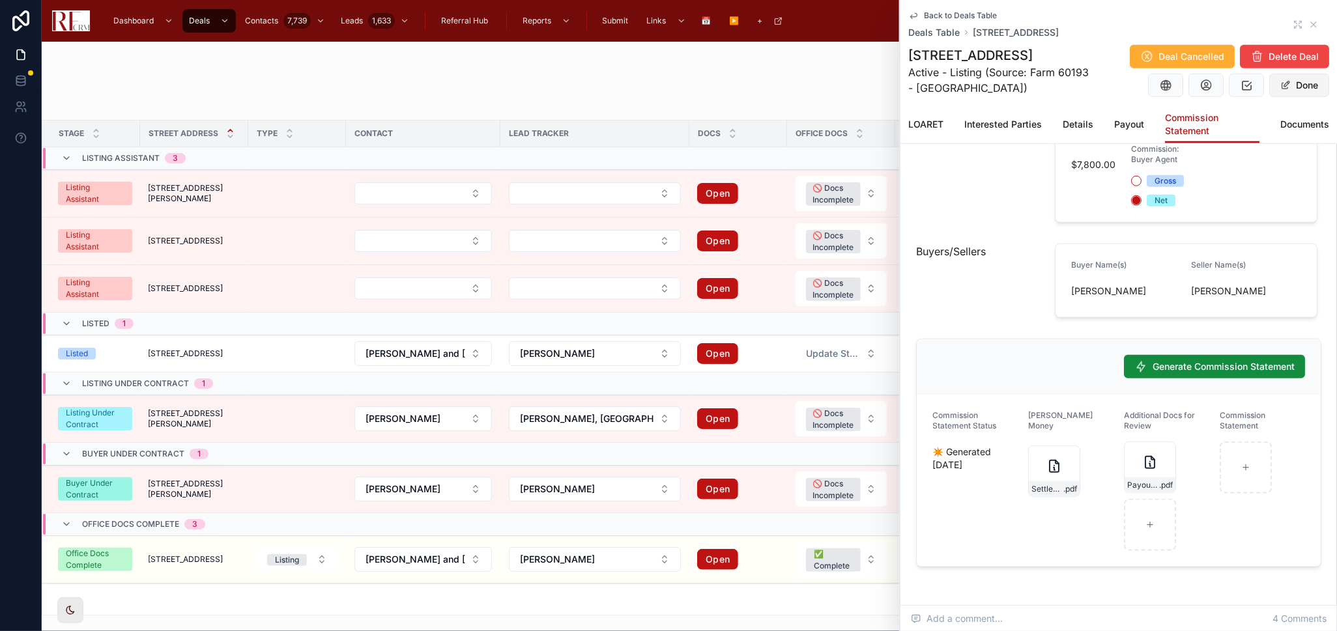
scroll to position [949, 0]
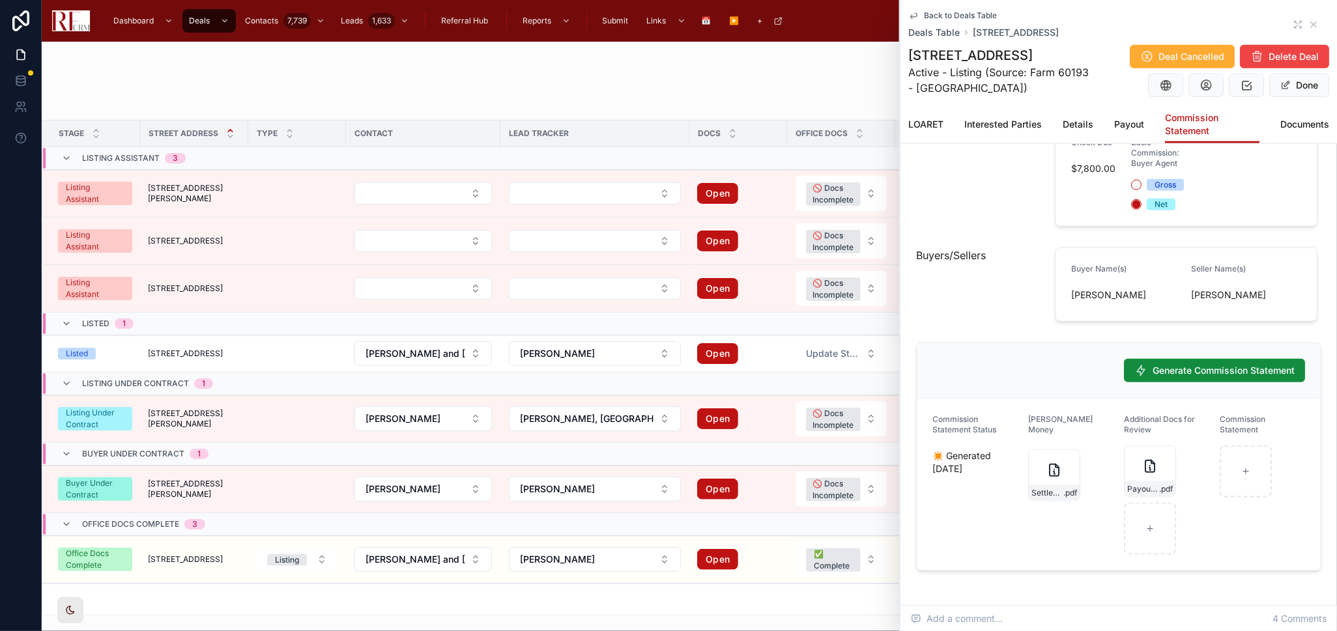
click at [1207, 468] on form "Commission Statement Status ✴️ Generated 9/3/2025 Earnest Money Settled-EM-614-…" at bounding box center [1119, 485] width 404 height 172
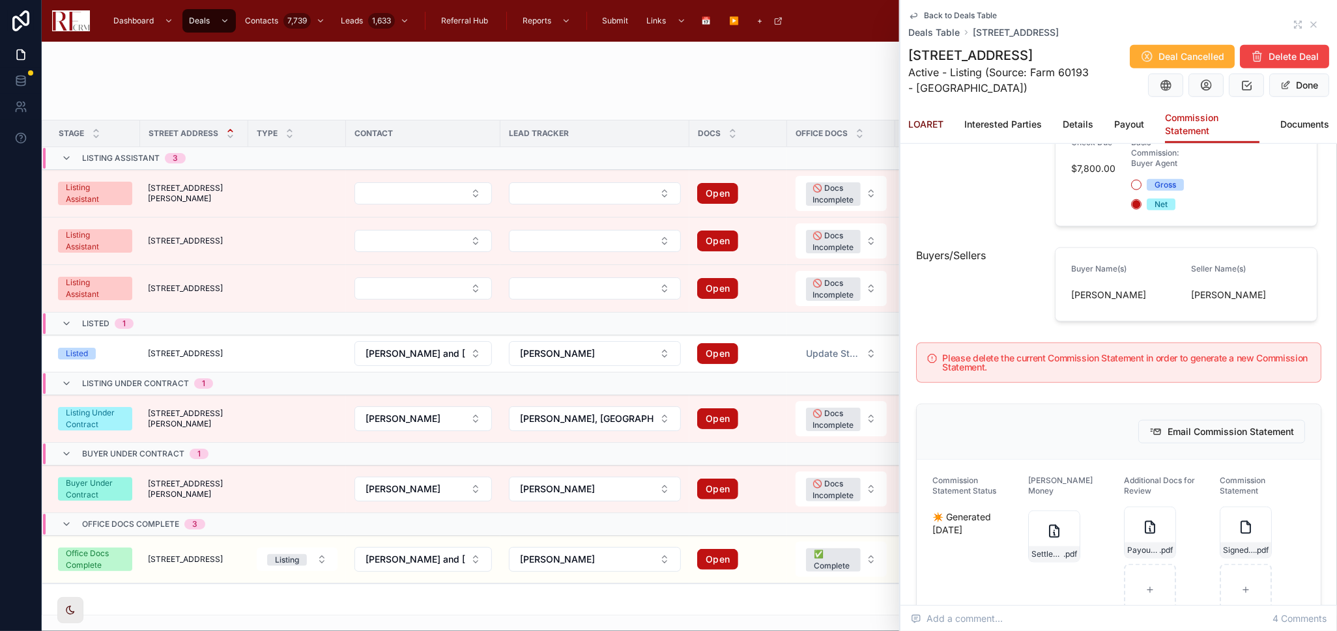
click at [920, 126] on span "LOARET" at bounding box center [925, 124] width 35 height 13
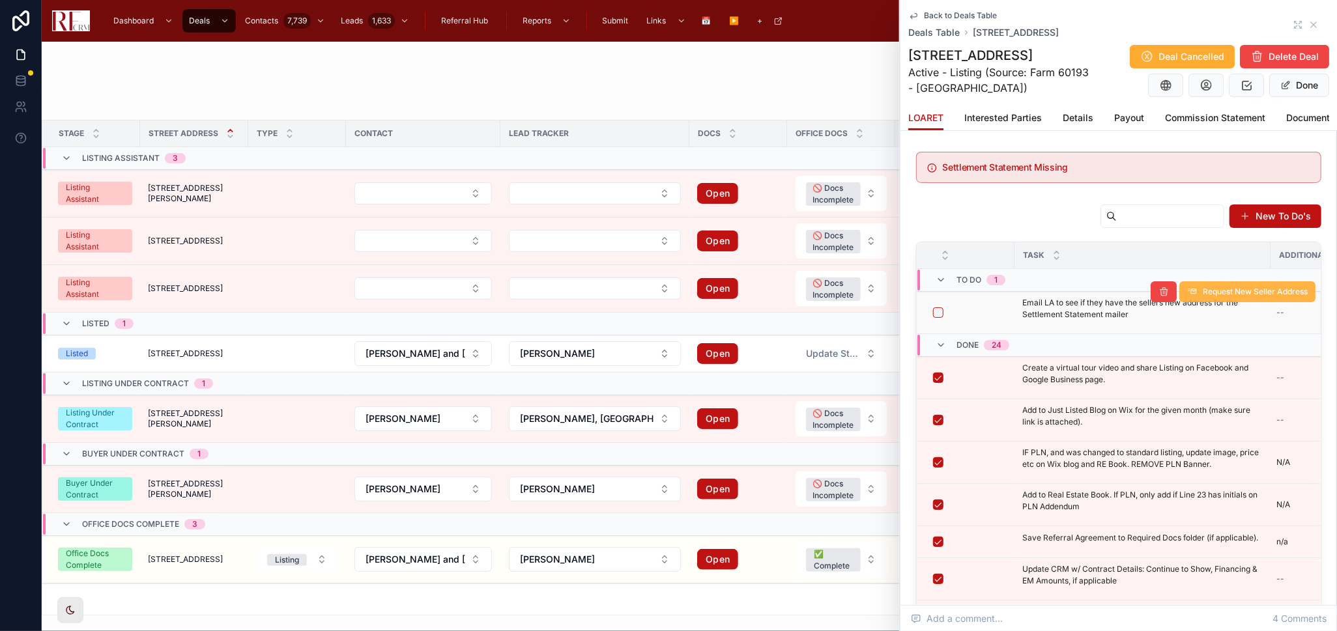
click at [1270, 302] on button "Request New Seller Address" at bounding box center [1247, 291] width 136 height 21
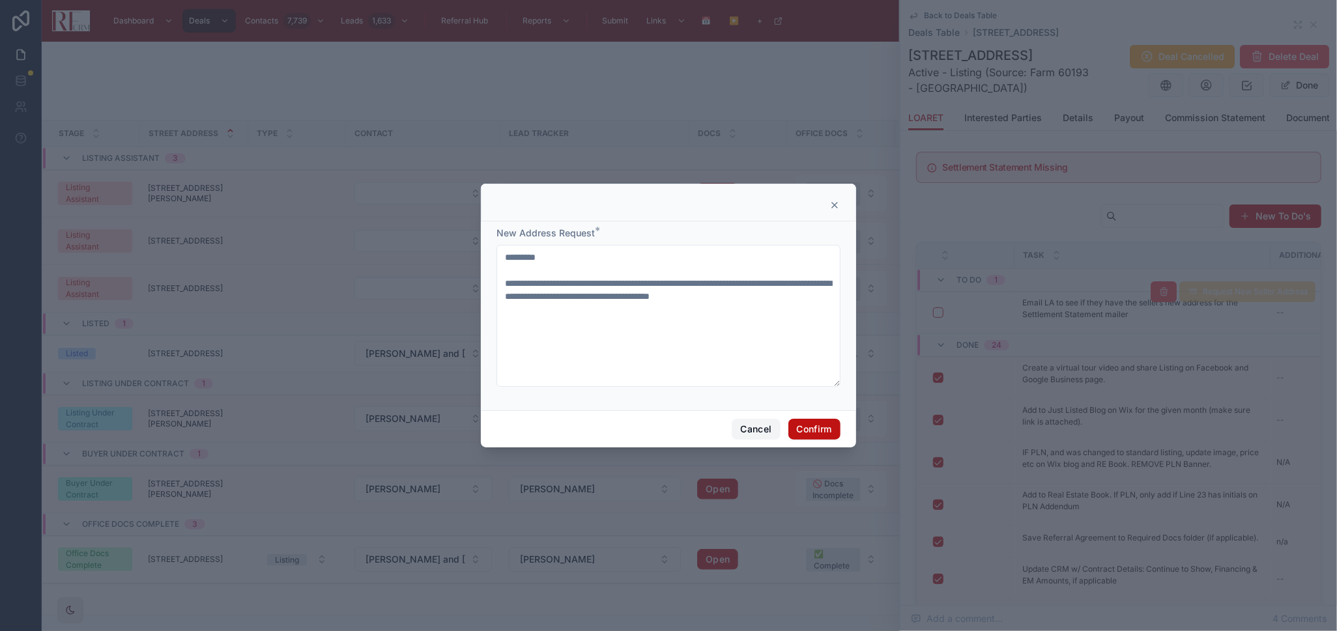
click at [734, 431] on button "Cancel" at bounding box center [756, 429] width 48 height 21
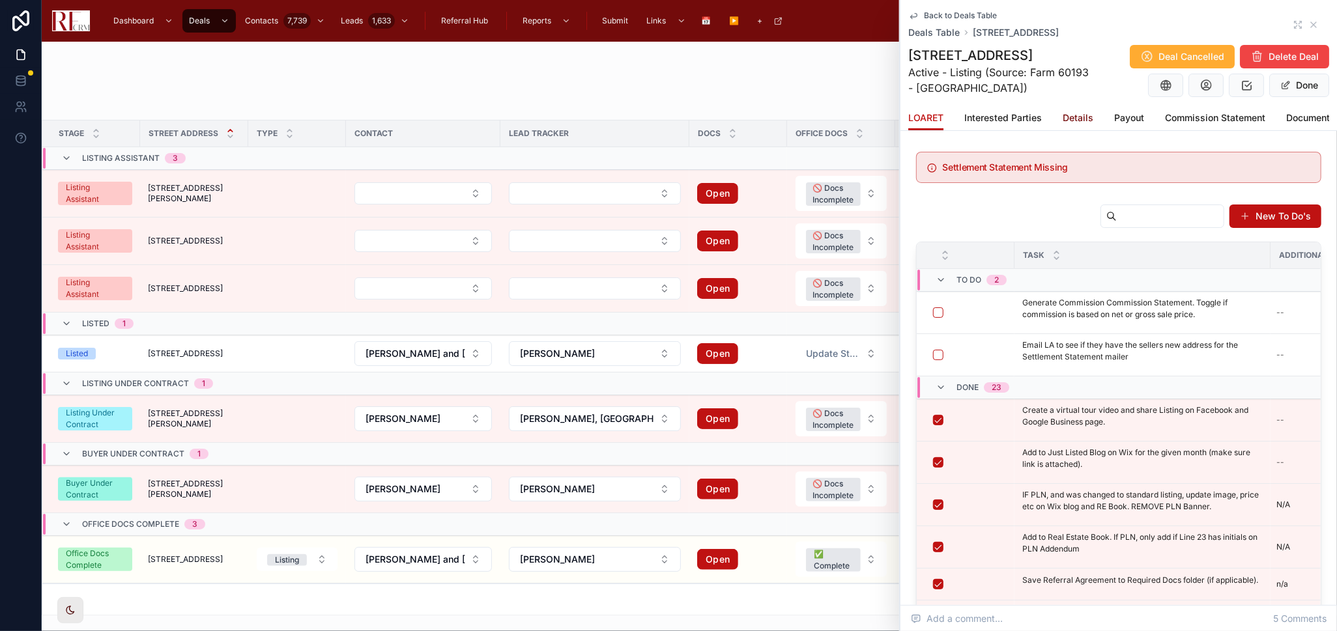
click at [1070, 121] on span "Details" at bounding box center [1078, 117] width 31 height 13
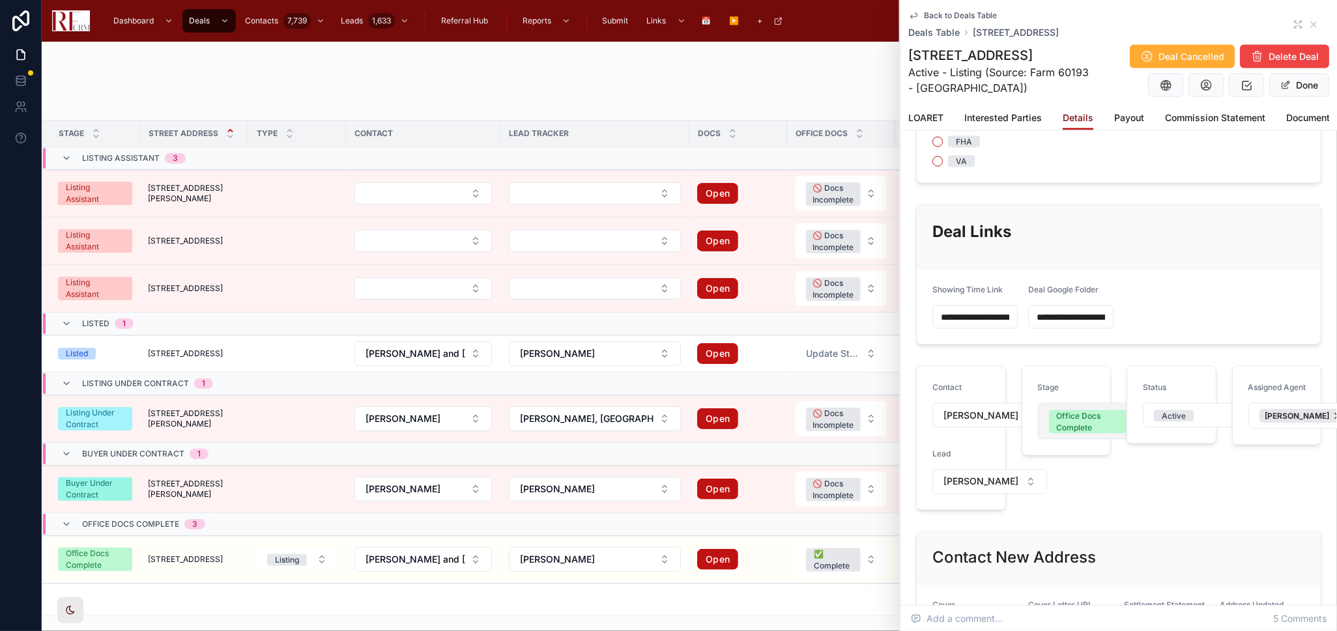
scroll to position [1728, 0]
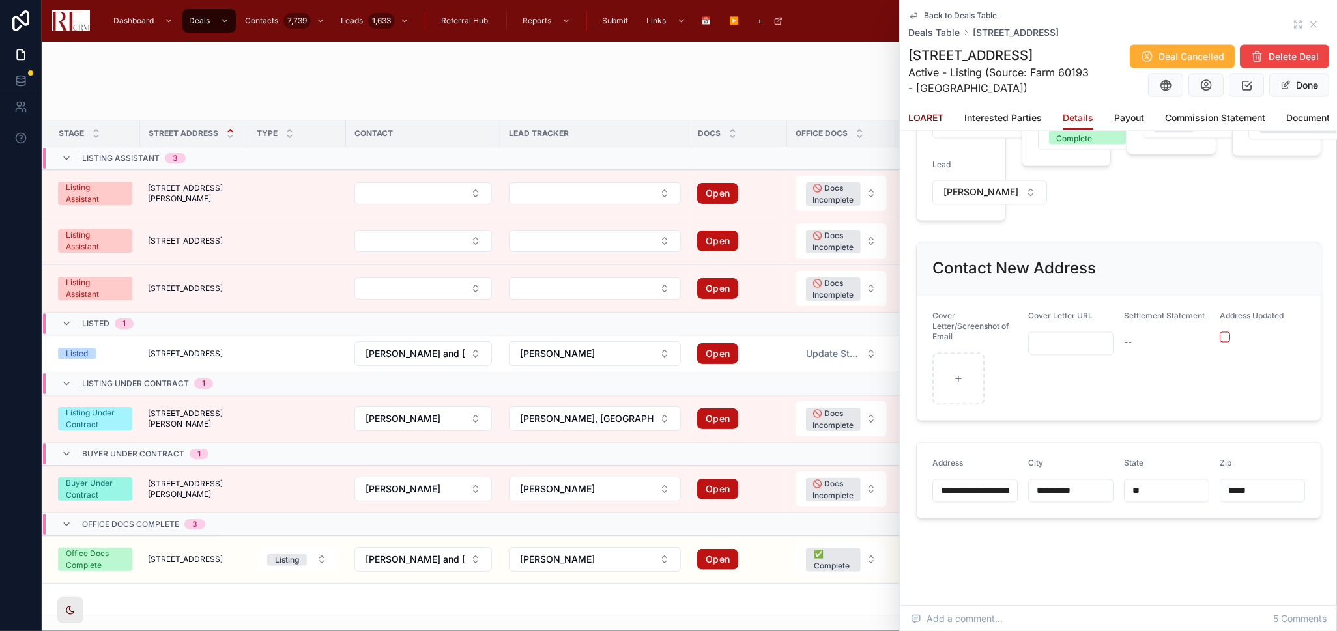
click at [937, 119] on span "LOARET" at bounding box center [925, 117] width 35 height 13
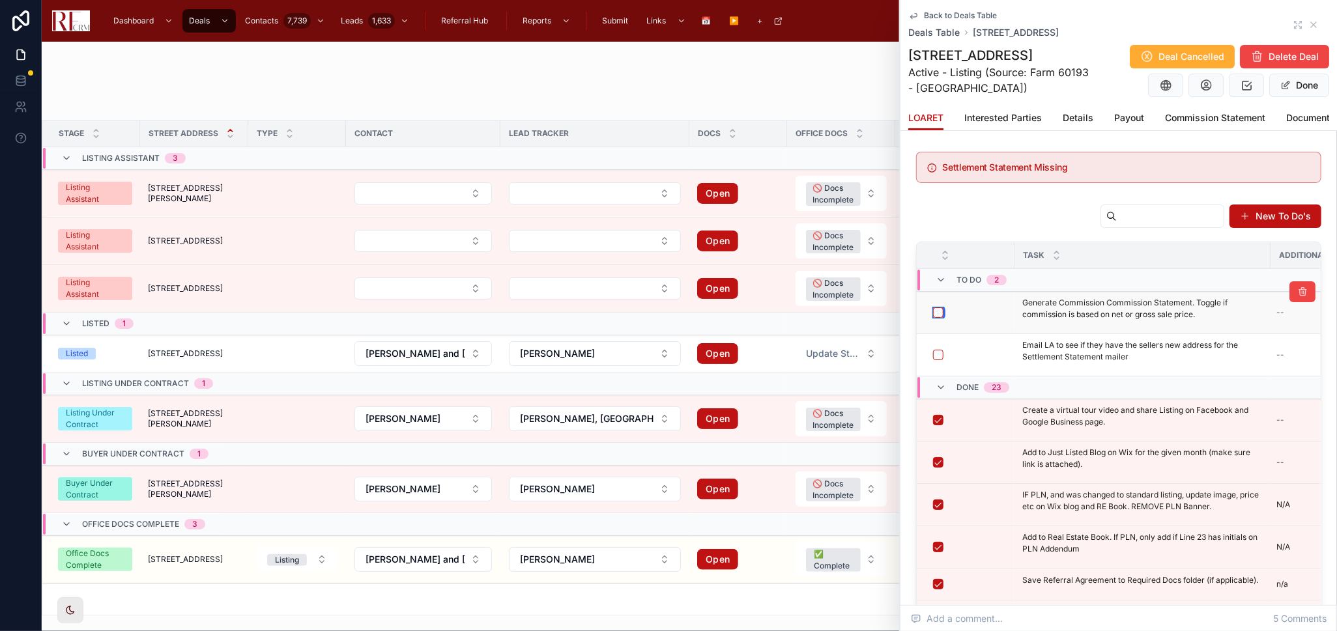
click at [935, 318] on button "button" at bounding box center [938, 313] width 10 height 10
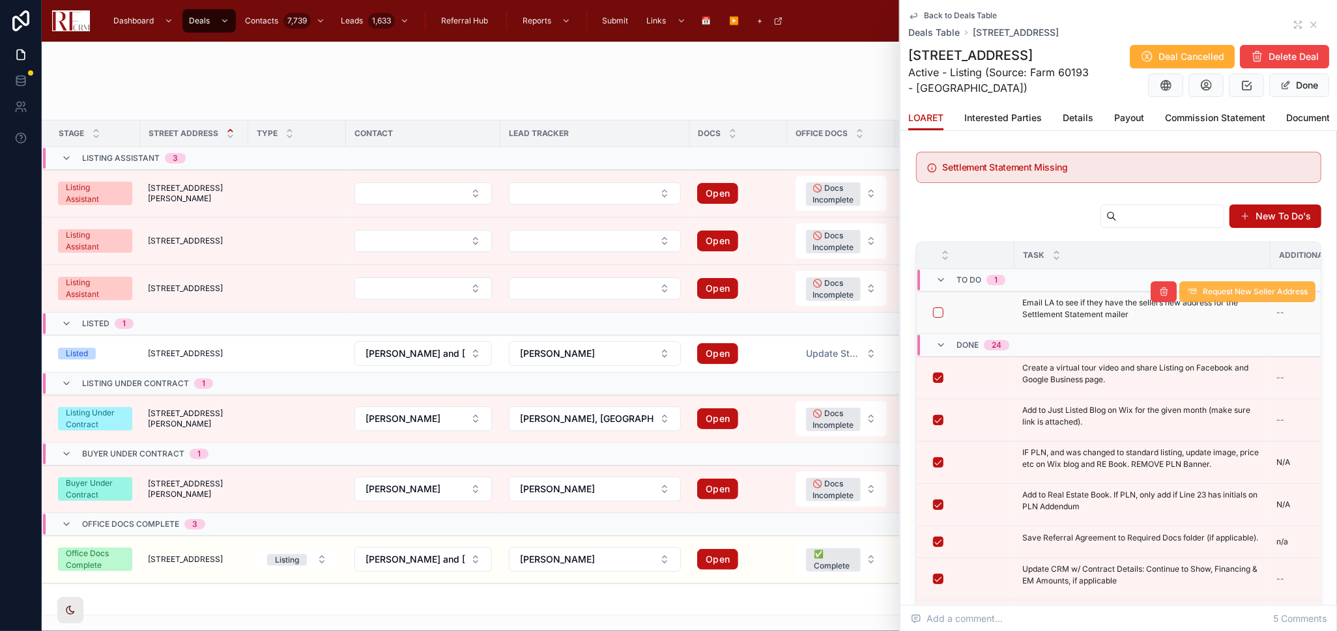
click at [1266, 297] on span "Request New Seller Address" at bounding box center [1255, 292] width 105 height 10
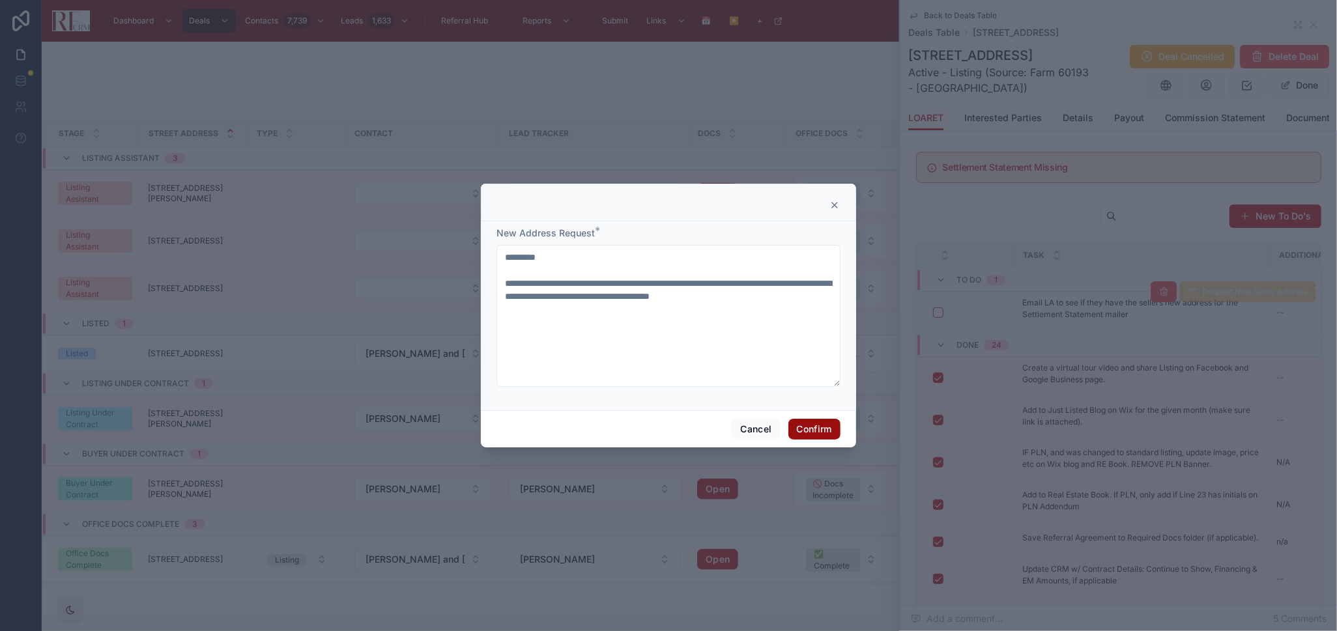
click at [827, 429] on button "Confirm" at bounding box center [814, 429] width 52 height 21
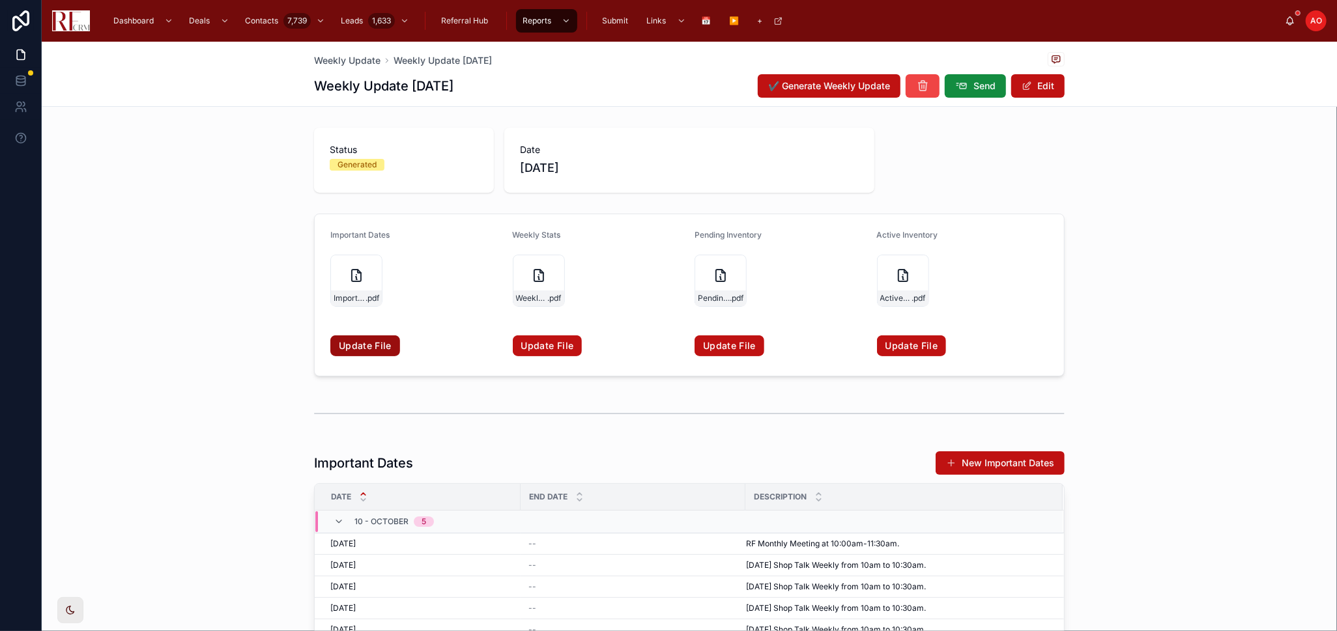
click at [374, 347] on link "Update File" at bounding box center [365, 346] width 70 height 21
drag, startPoint x: 1039, startPoint y: 87, endPoint x: 792, endPoint y: 197, distance: 270.0
click at [1039, 87] on button "Edit" at bounding box center [1037, 85] width 53 height 23
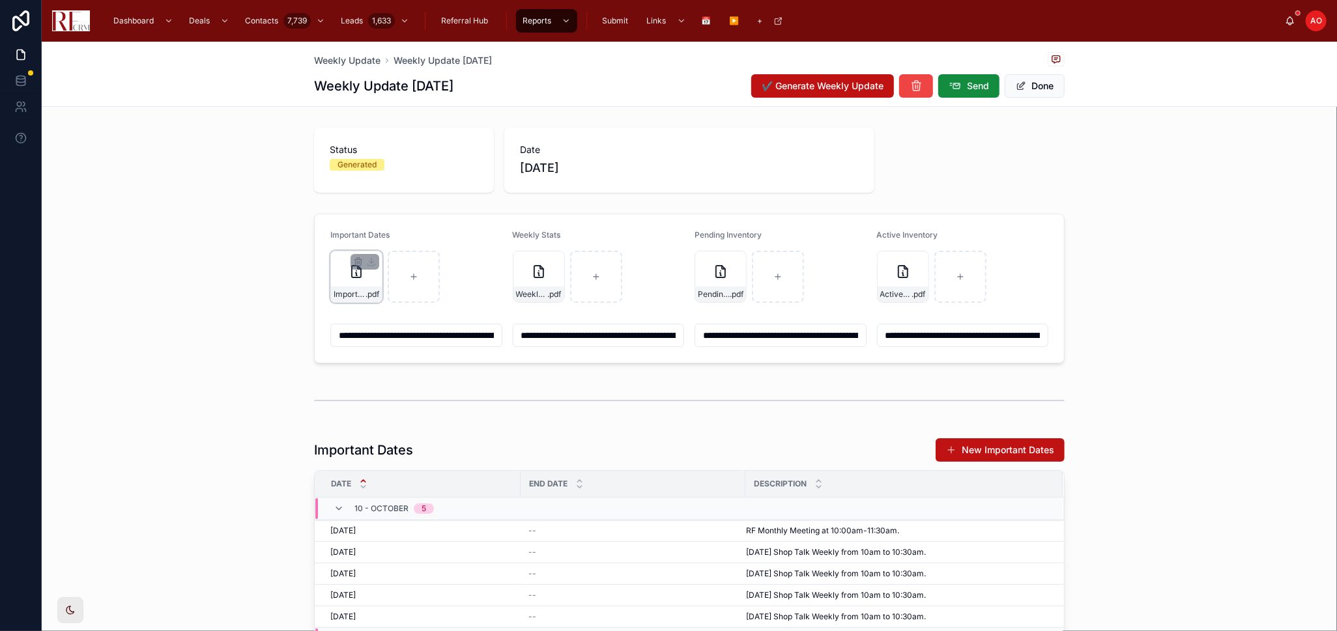
click at [351, 265] on div at bounding box center [365, 262] width 29 height 16
click at [353, 263] on icon "button" at bounding box center [358, 262] width 10 height 10
click at [356, 259] on icon "button" at bounding box center [358, 262] width 10 height 10
click at [380, 242] on icon "button" at bounding box center [380, 239] width 6 height 6
click at [380, 241] on div "Important Dates" at bounding box center [416, 238] width 172 height 16
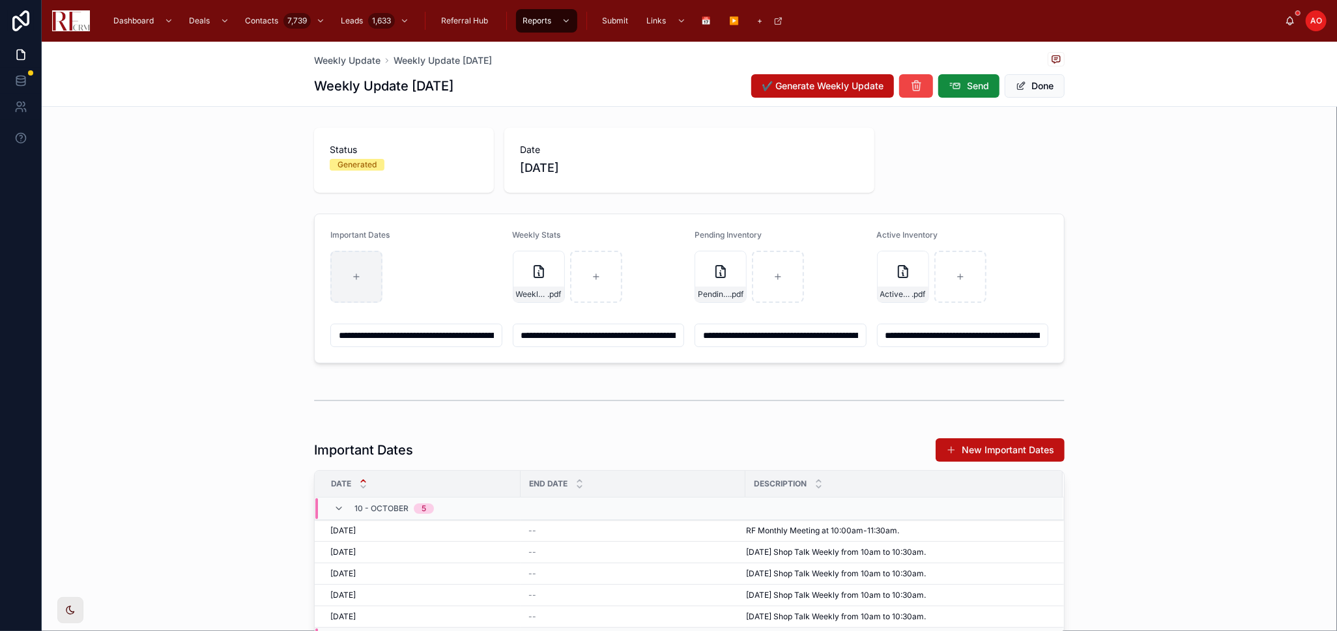
drag, startPoint x: 311, startPoint y: 299, endPoint x: 332, endPoint y: 294, distance: 21.5
click at [332, 294] on div "**********" at bounding box center [689, 288] width 1295 height 160
click at [343, 291] on div at bounding box center [356, 277] width 52 height 52
type input "**********"
click at [1103, 188] on div "Status Generated Date 9/4/2025" at bounding box center [689, 160] width 1295 height 76
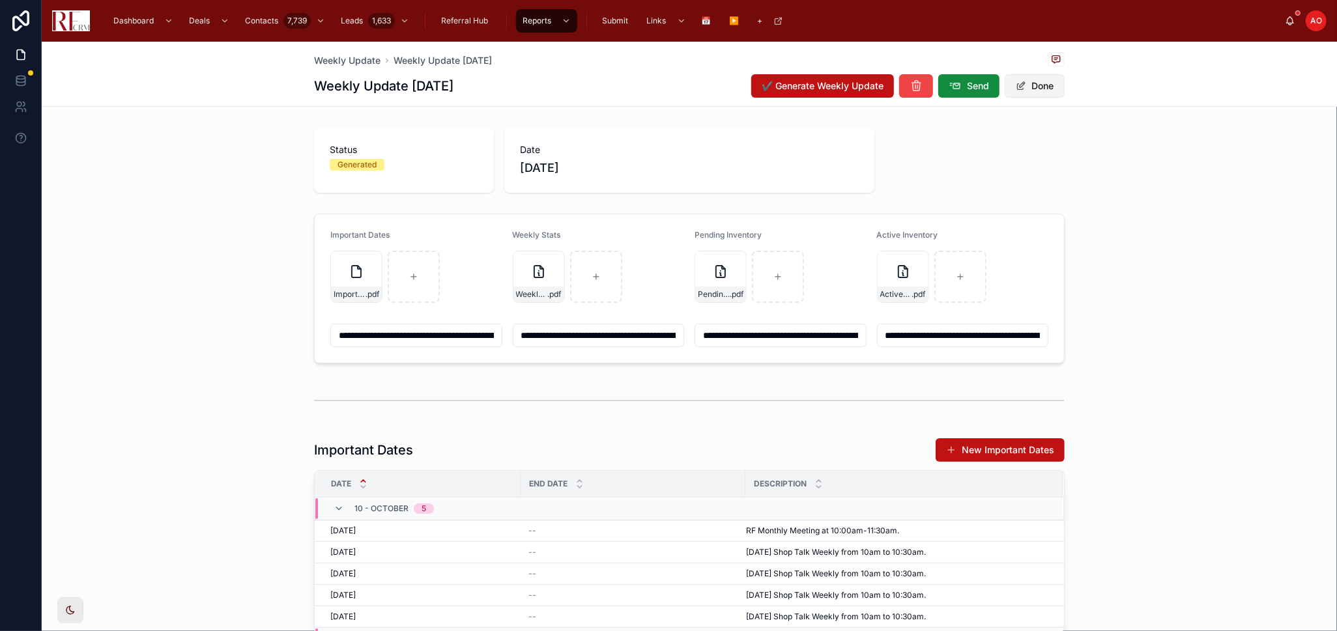
click at [1027, 80] on button "Done" at bounding box center [1035, 85] width 60 height 23
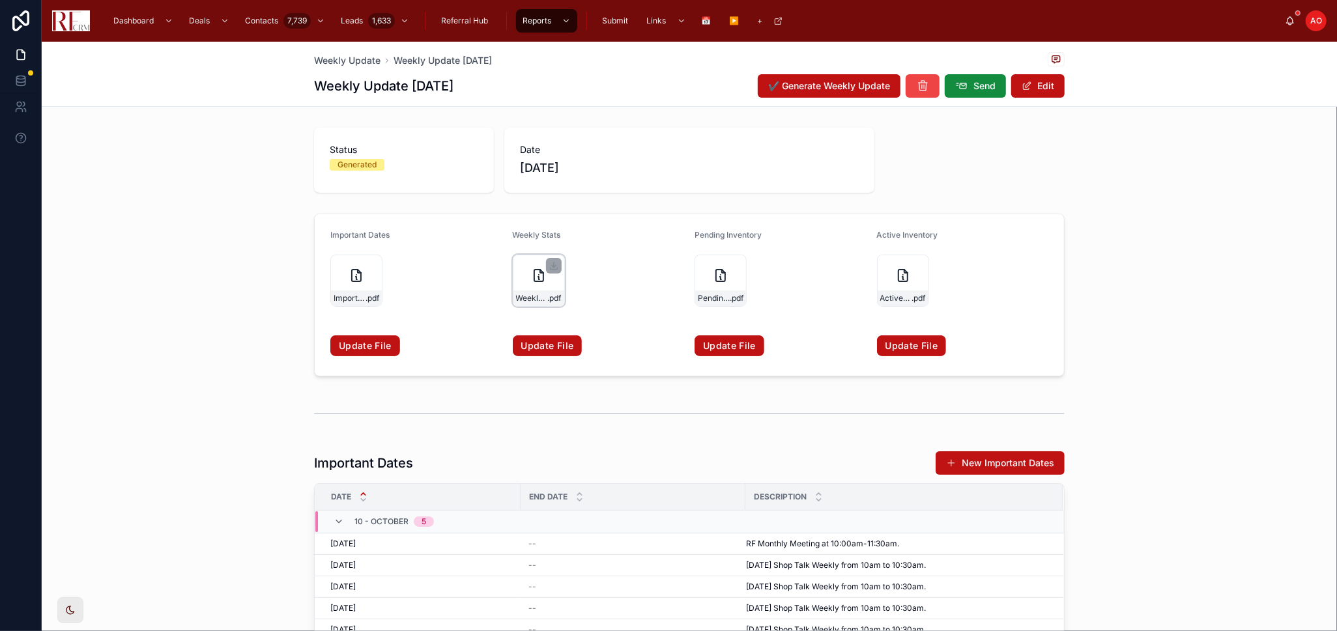
click at [537, 290] on div "Weekly-Stats-9.3.2025 .pdf" at bounding box center [539, 281] width 52 height 52
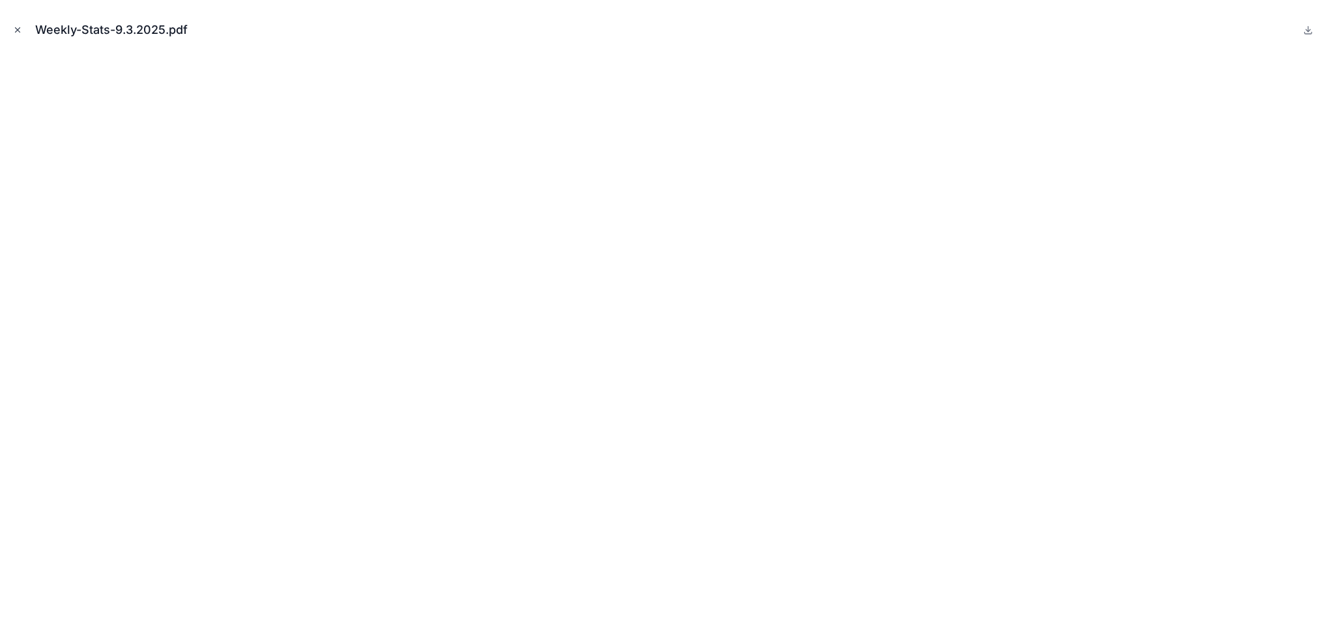
click at [19, 30] on icon "Close modal" at bounding box center [17, 29] width 9 height 9
click at [19, 30] on icon at bounding box center [21, 20] width 26 height 21
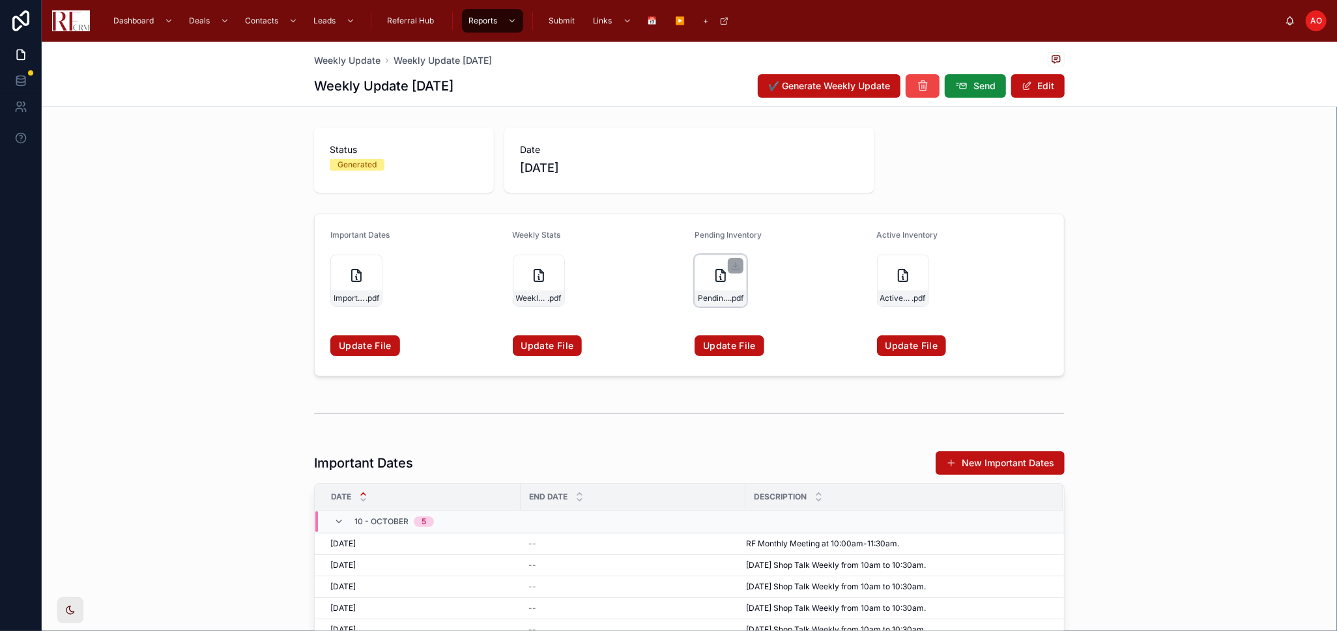
click at [697, 291] on div "Pending-Inventory-9.3.2025 .pdf" at bounding box center [720, 299] width 51 height 16
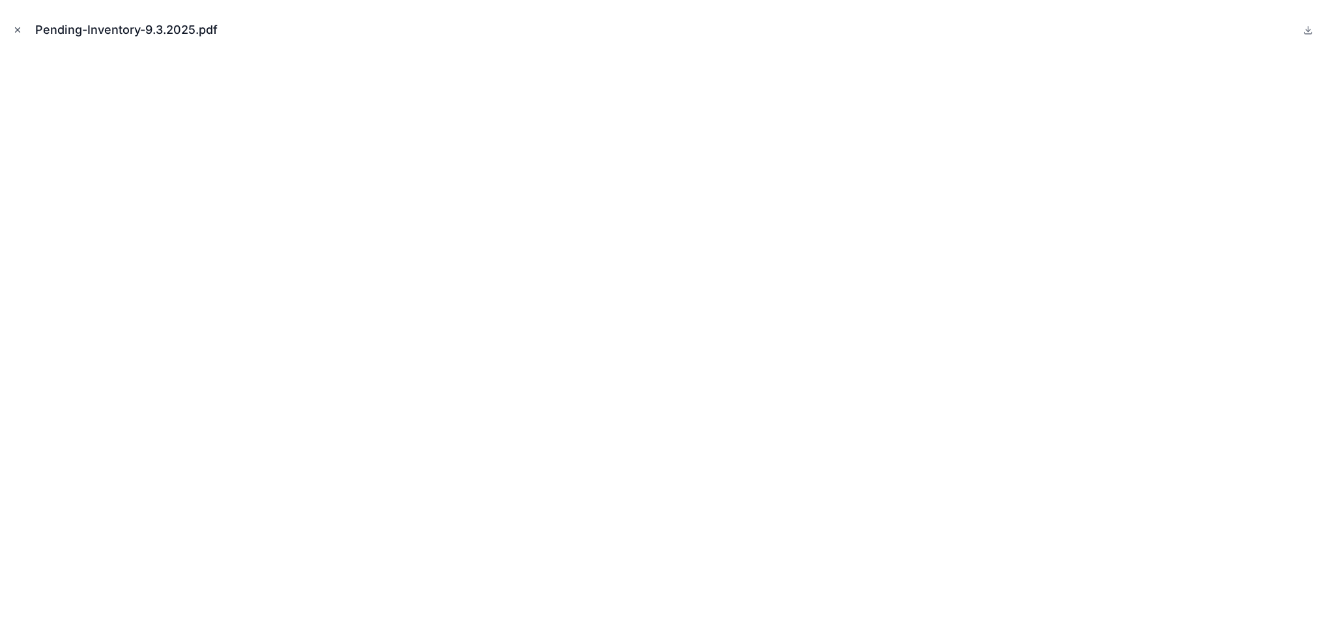
click at [13, 28] on icon "Close modal" at bounding box center [17, 29] width 9 height 9
click at [12, 28] on icon at bounding box center [20, 20] width 17 height 21
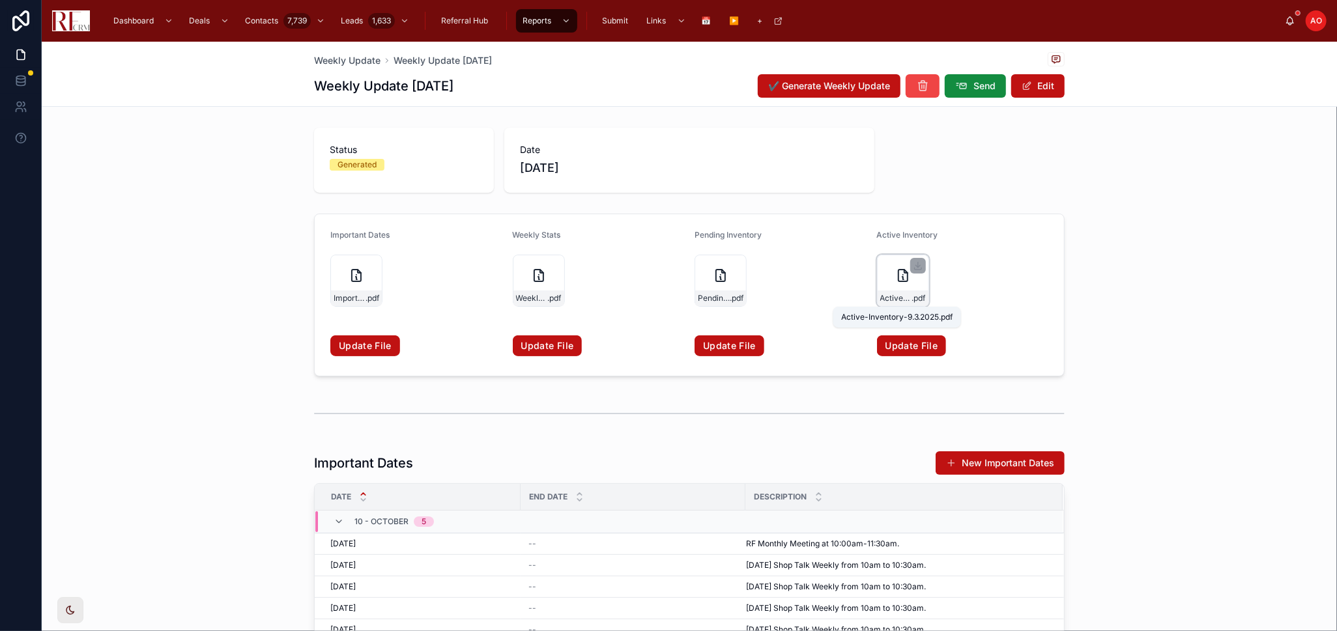
click at [912, 295] on span ".pdf" at bounding box center [919, 298] width 14 height 10
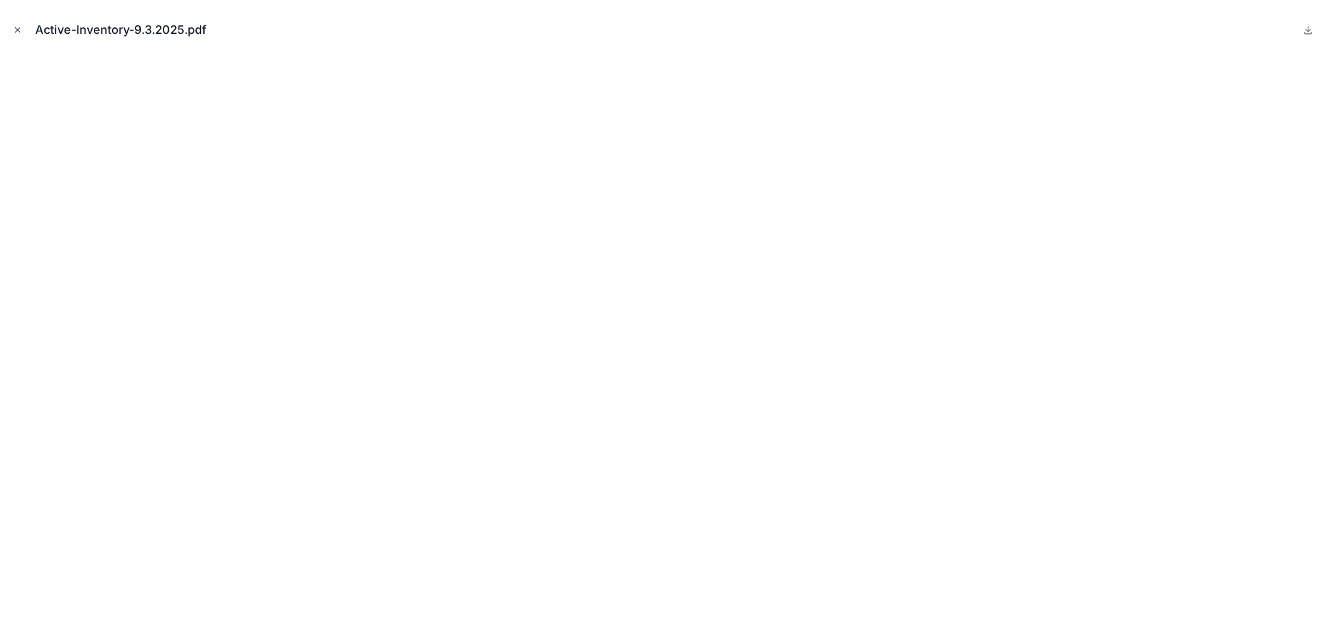
click at [21, 27] on icon "Close modal" at bounding box center [17, 29] width 9 height 9
click at [21, 27] on icon at bounding box center [21, 20] width 26 height 21
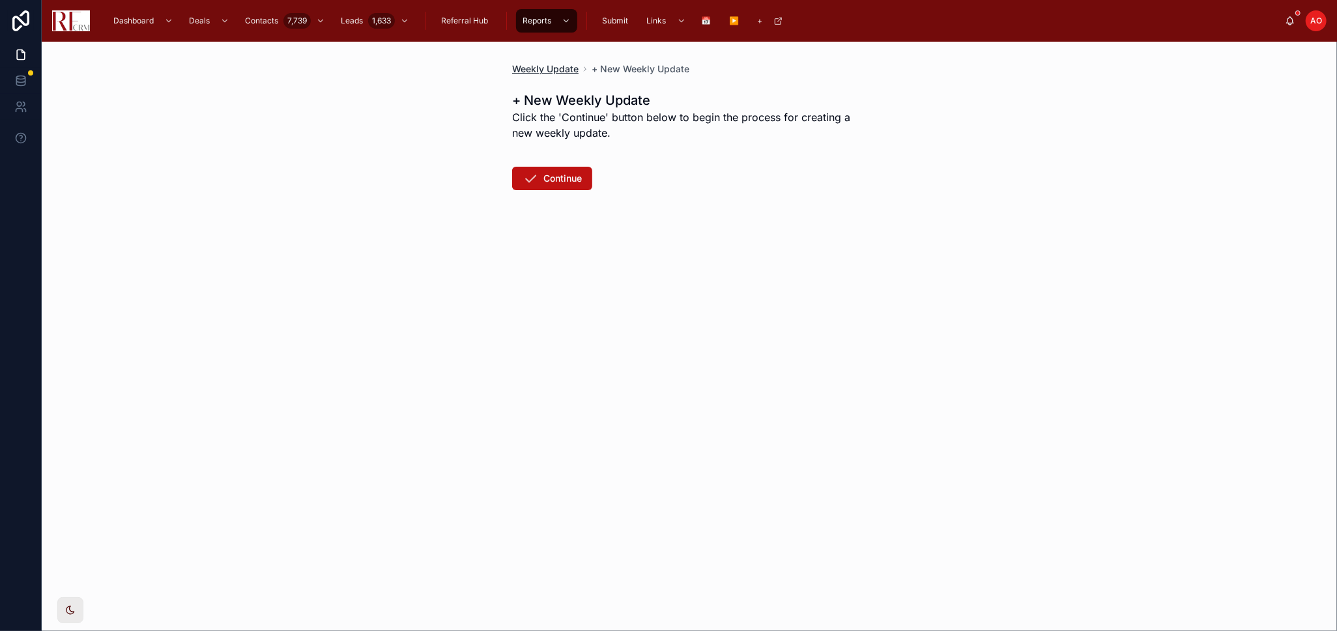
click at [555, 66] on span "Weekly Update" at bounding box center [545, 69] width 66 height 13
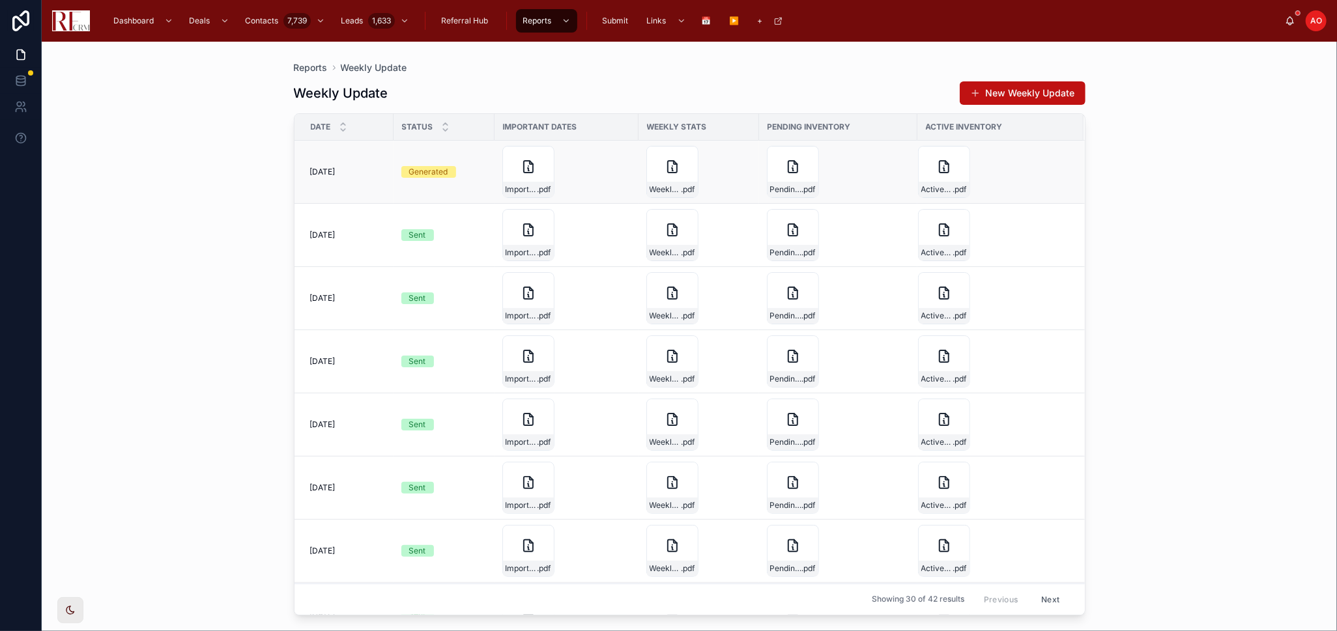
click at [400, 175] on td "Generated" at bounding box center [444, 172] width 101 height 63
click at [410, 170] on div "Generated" at bounding box center [428, 172] width 39 height 12
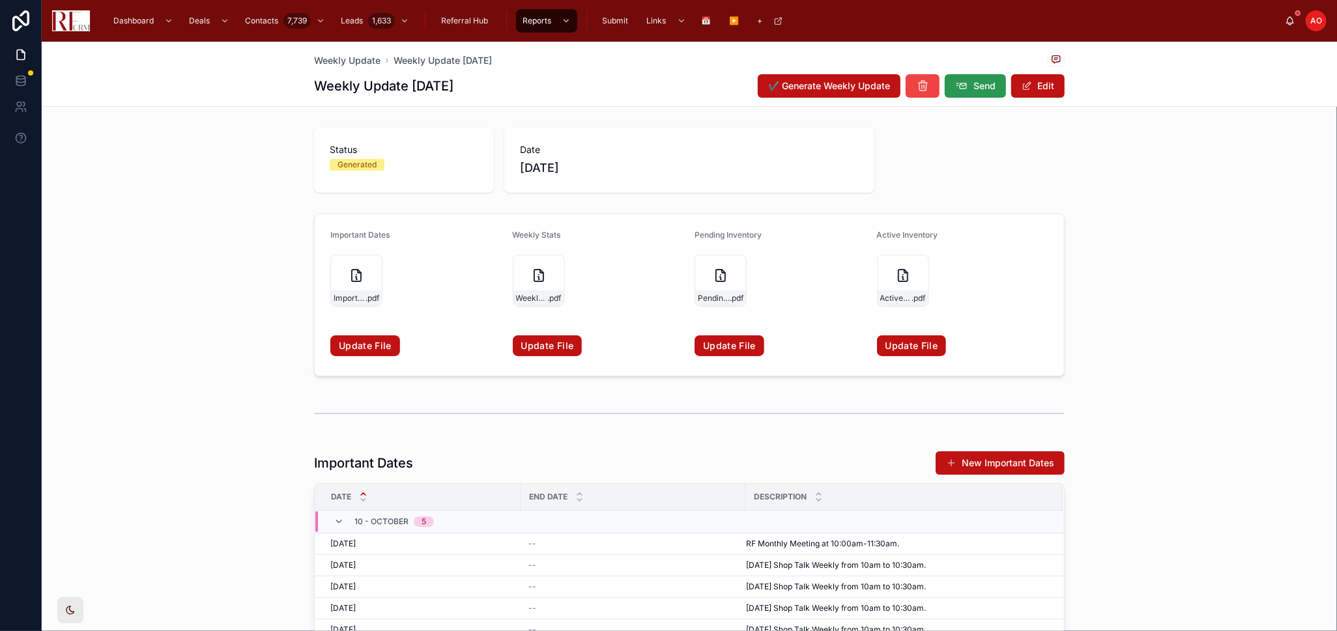
click at [963, 81] on button "Send" at bounding box center [975, 85] width 61 height 23
